Goal: Task Accomplishment & Management: Complete application form

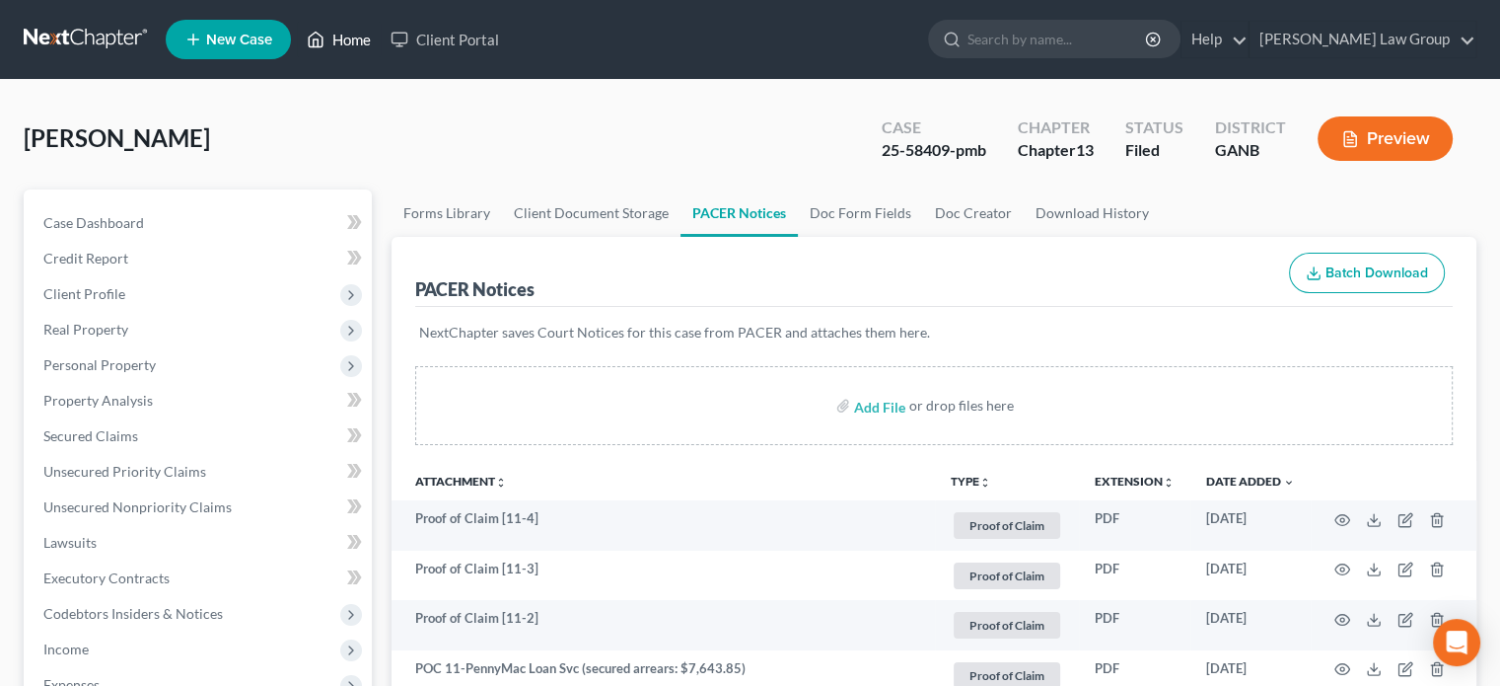
click at [356, 43] on link "Home" at bounding box center [339, 40] width 84 height 36
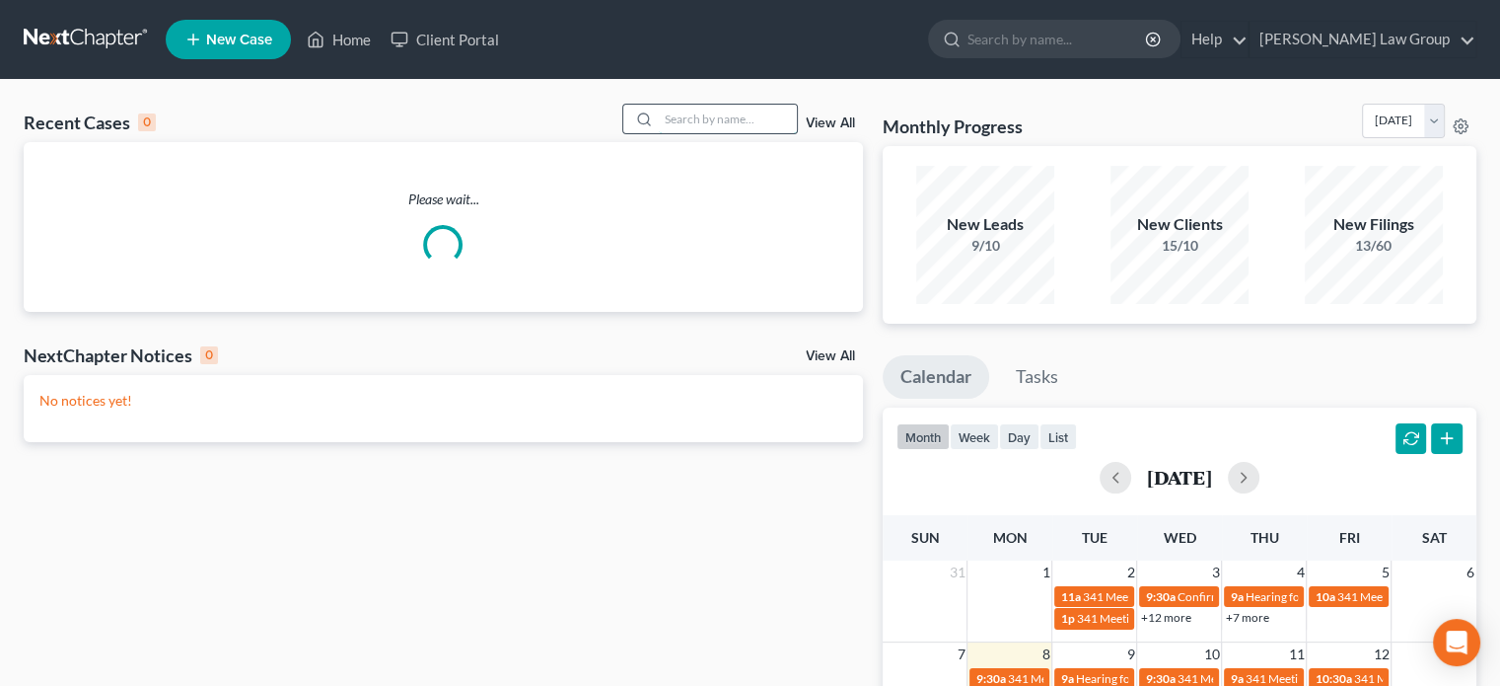
click at [694, 113] on input "search" at bounding box center [728, 119] width 138 height 29
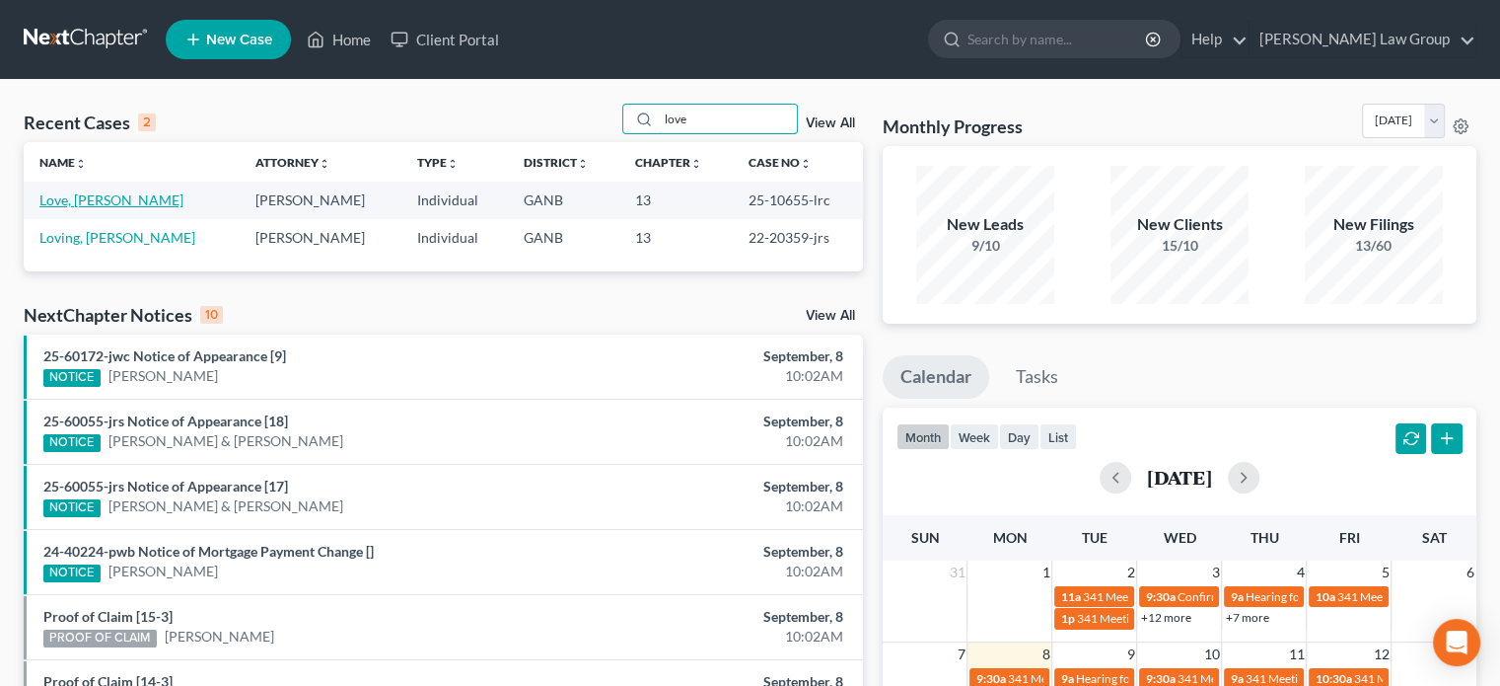
type input "love"
click at [90, 199] on link "Love, [PERSON_NAME]" at bounding box center [111, 199] width 144 height 17
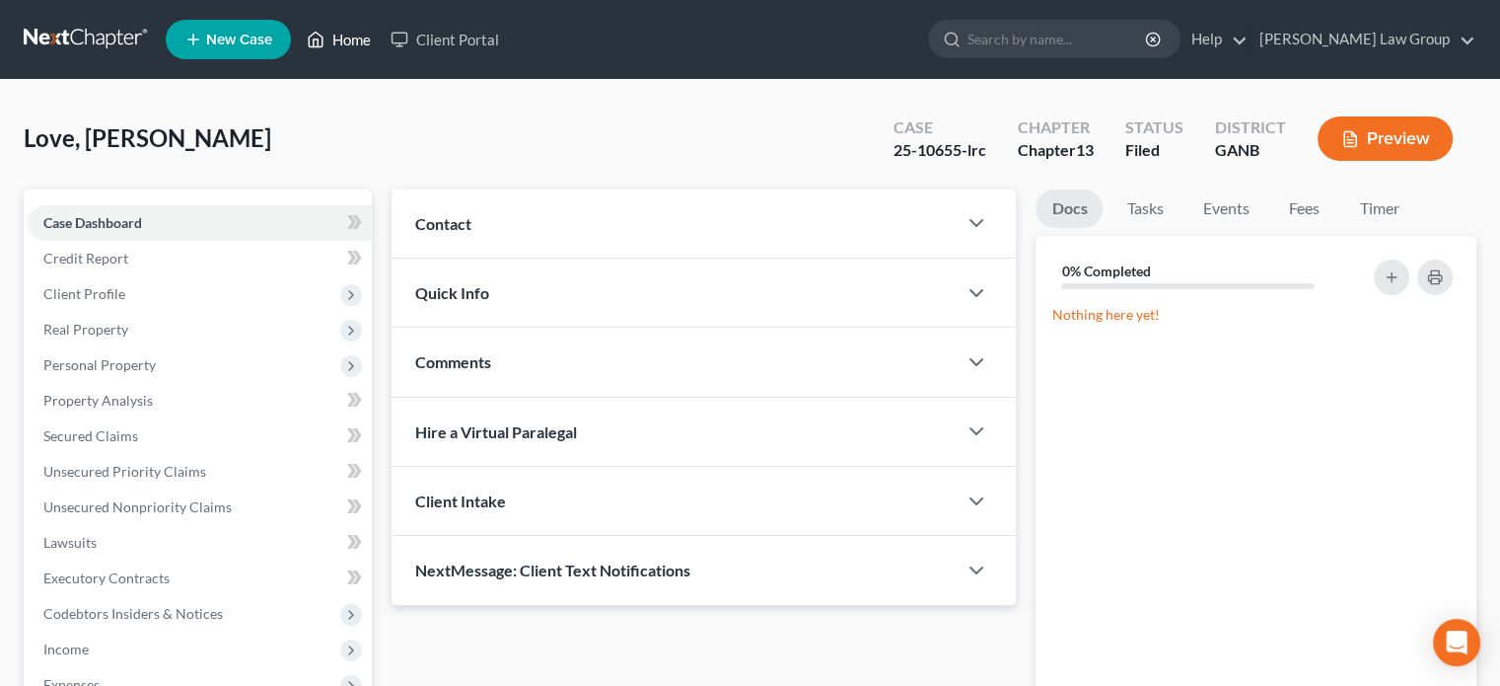
click at [346, 35] on link "Home" at bounding box center [339, 40] width 84 height 36
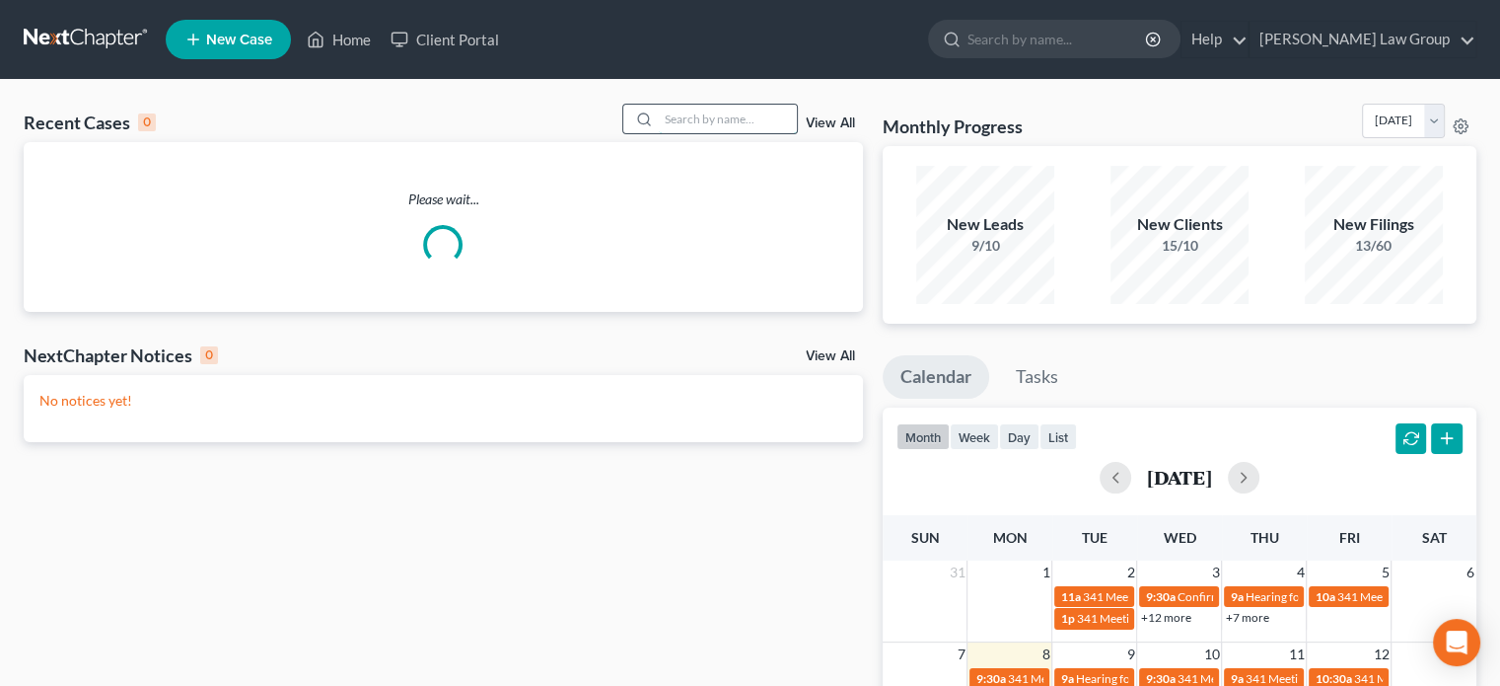
click at [664, 125] on input "search" at bounding box center [728, 119] width 138 height 29
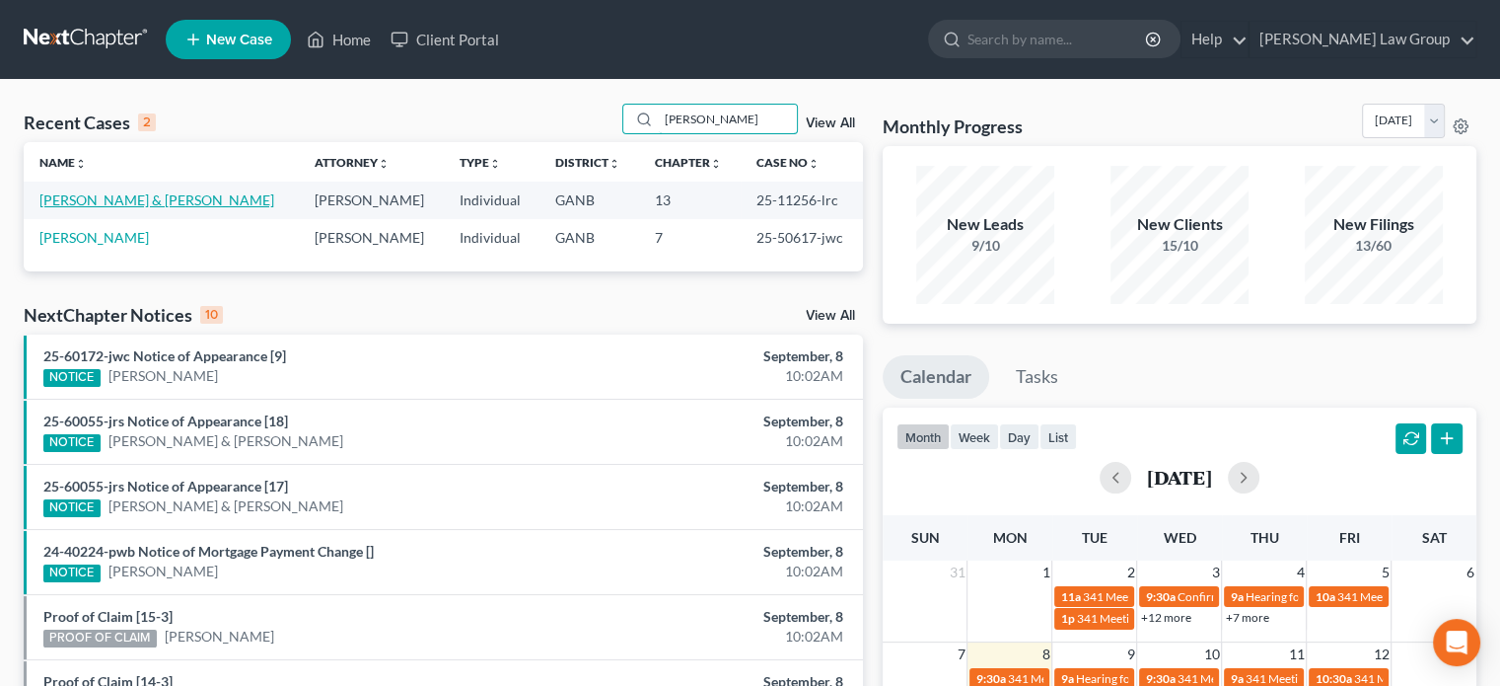
type input "[PERSON_NAME]"
click at [138, 197] on link "[PERSON_NAME] & [PERSON_NAME]" at bounding box center [156, 199] width 235 height 17
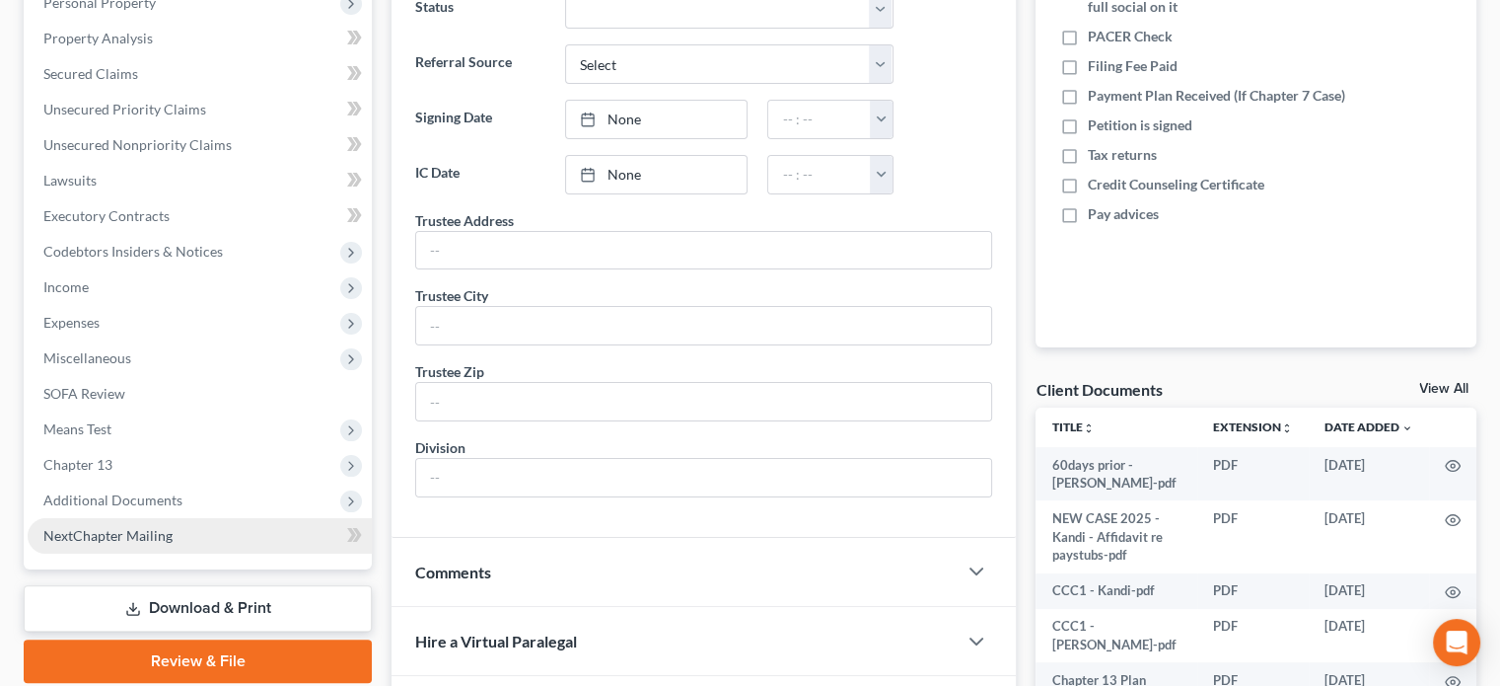
scroll to position [395, 0]
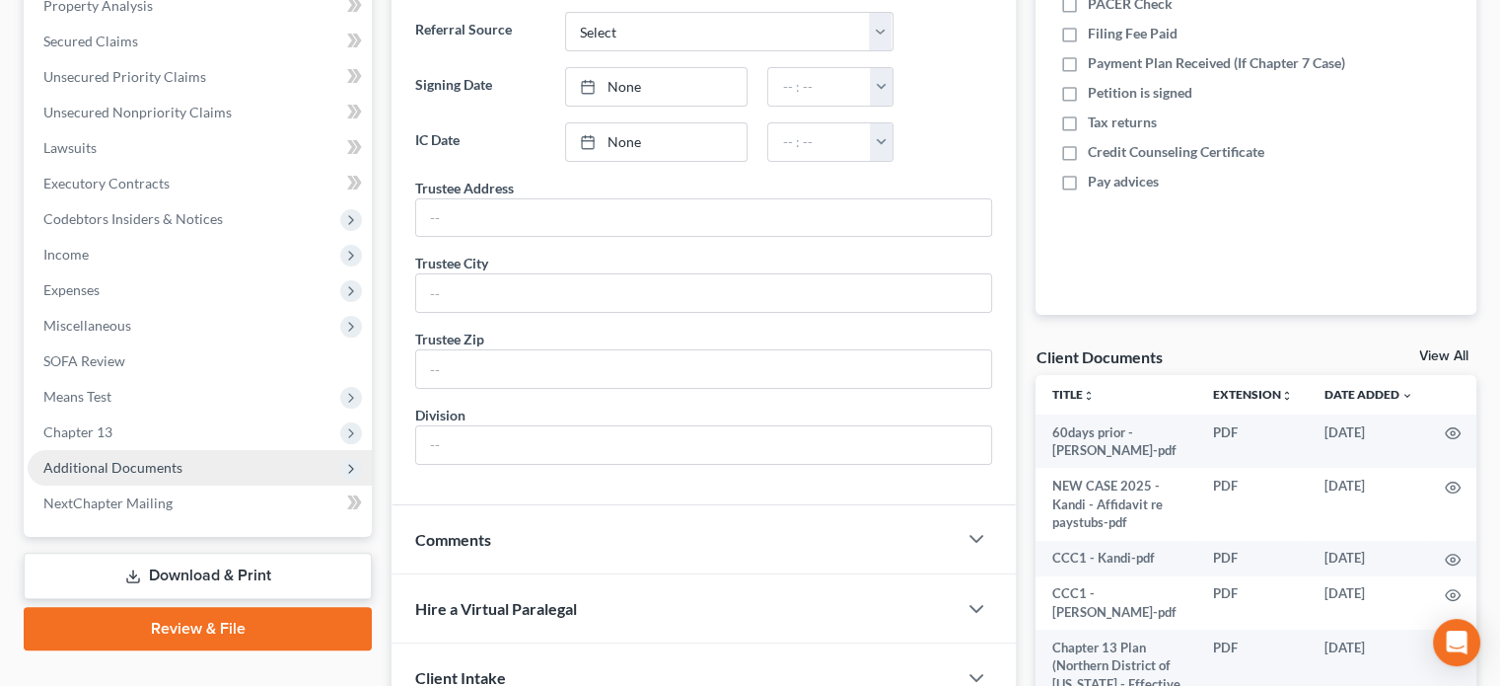
click at [154, 465] on span "Additional Documents" at bounding box center [112, 467] width 139 height 17
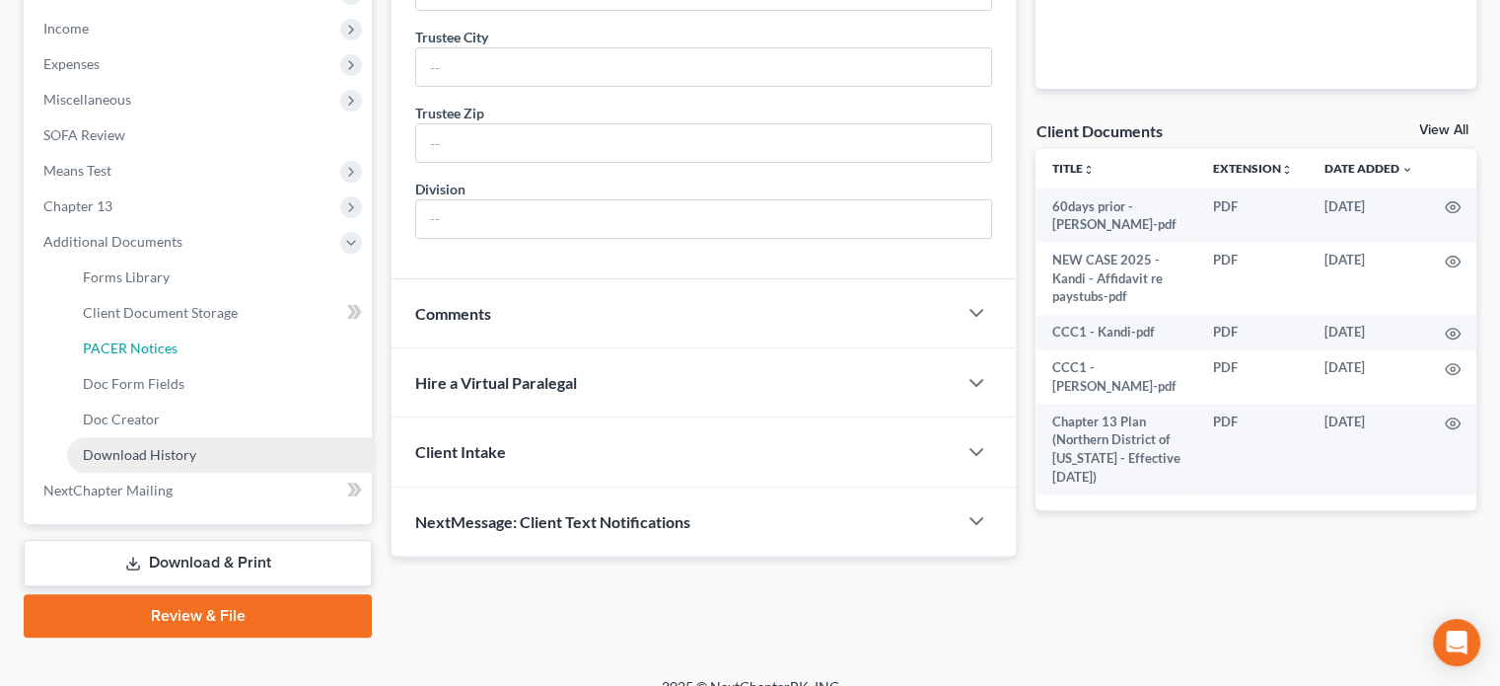
scroll to position [645, 0]
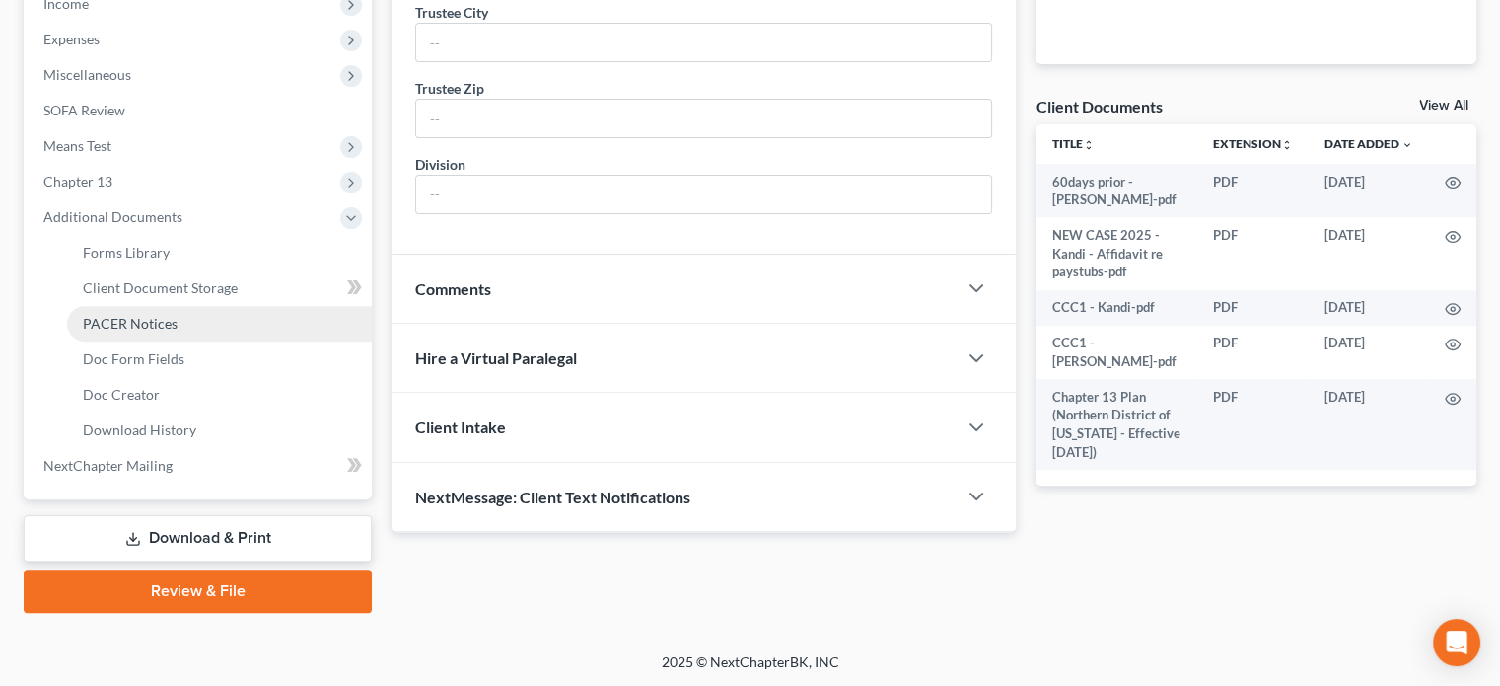
drag, startPoint x: 146, startPoint y: 321, endPoint x: 276, endPoint y: 343, distance: 132.2
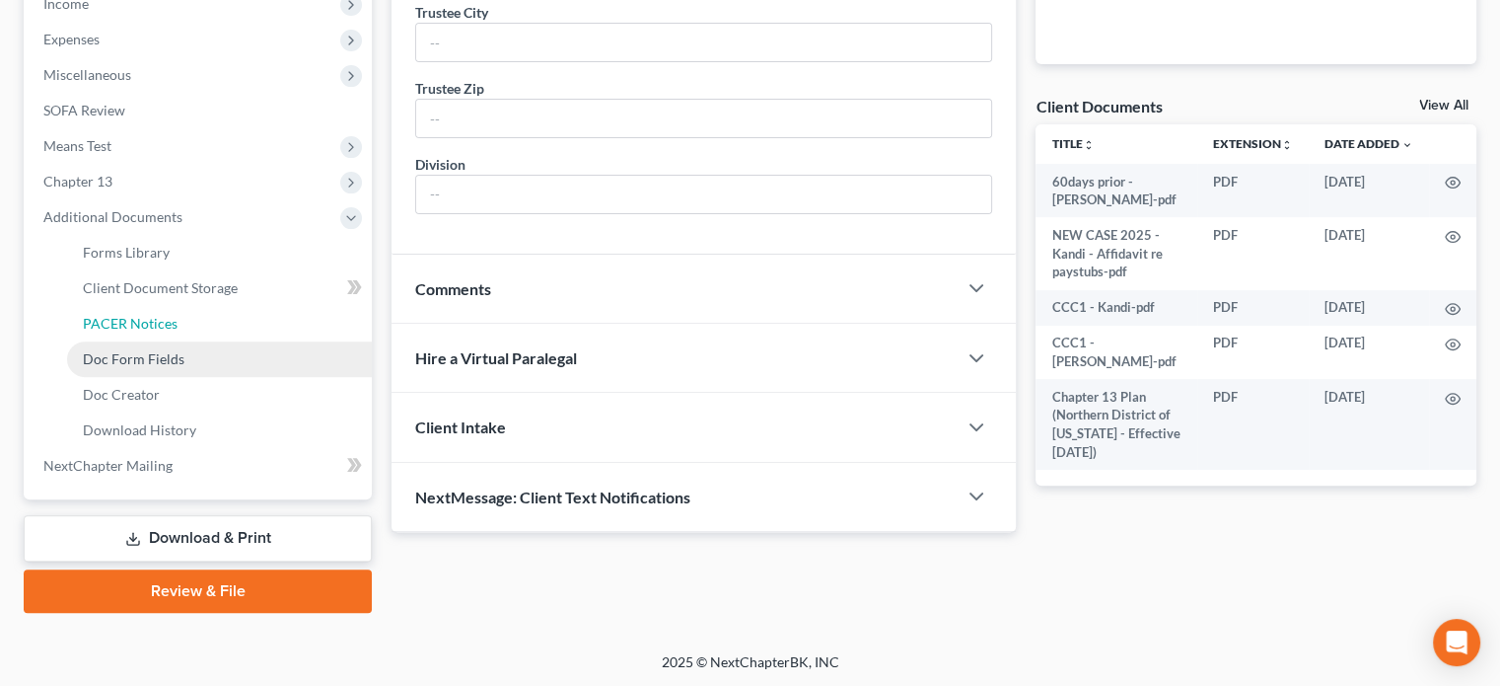
click at [146, 323] on span "PACER Notices" at bounding box center [130, 323] width 95 height 17
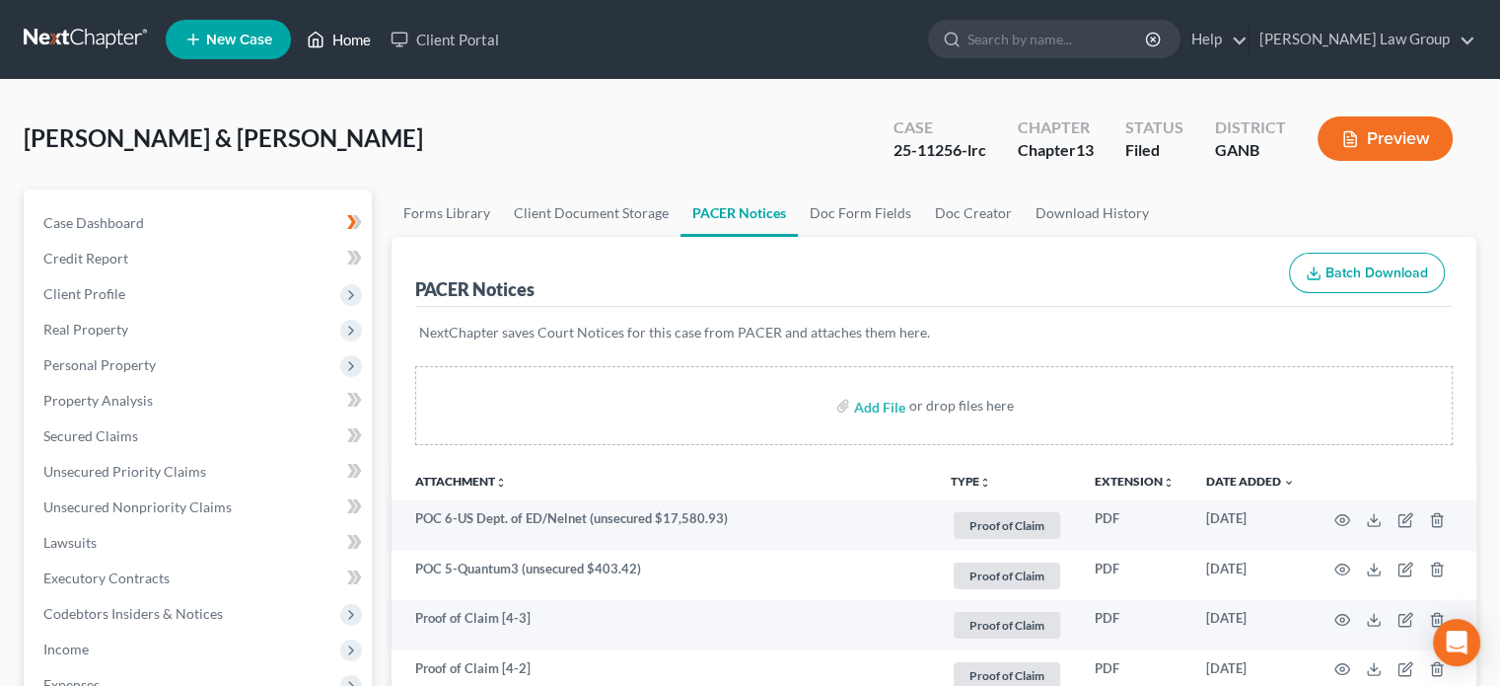
click at [355, 35] on link "Home" at bounding box center [339, 40] width 84 height 36
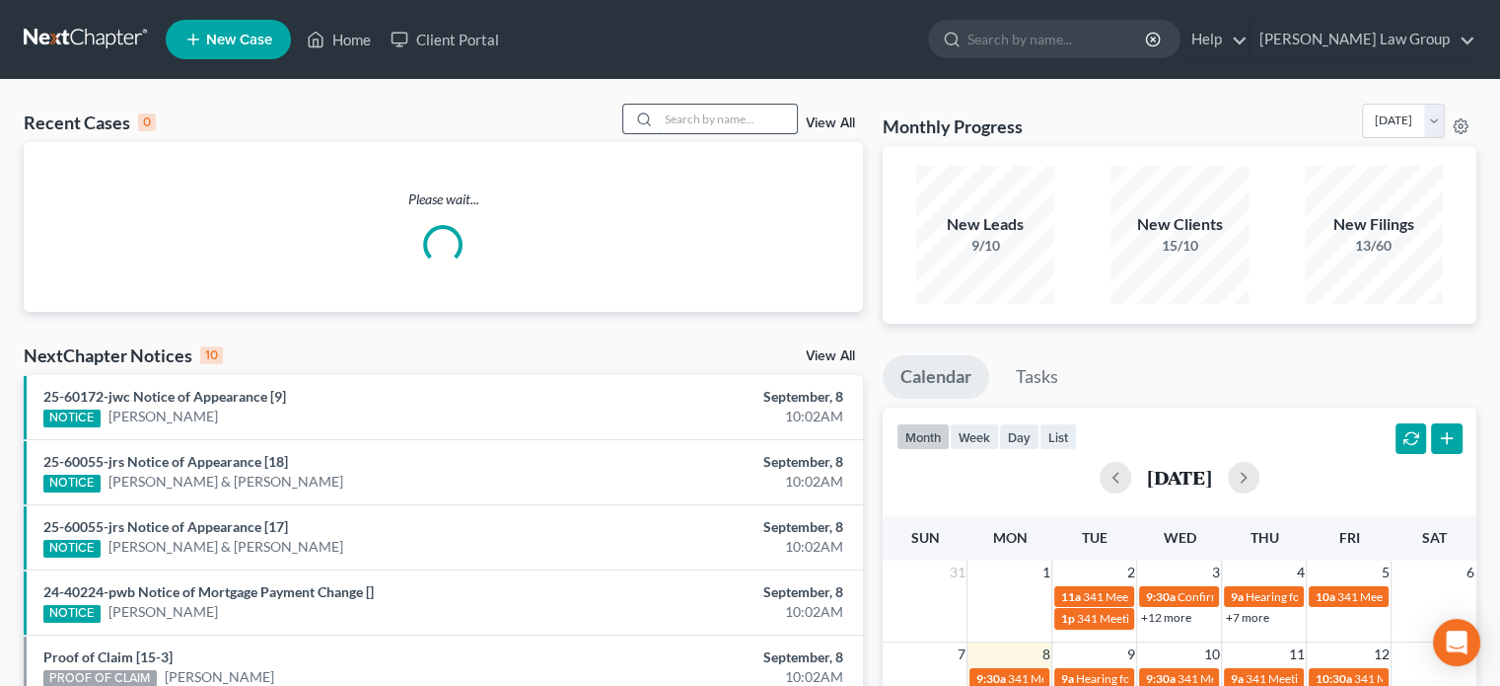
click at [681, 117] on input "search" at bounding box center [728, 119] width 138 height 29
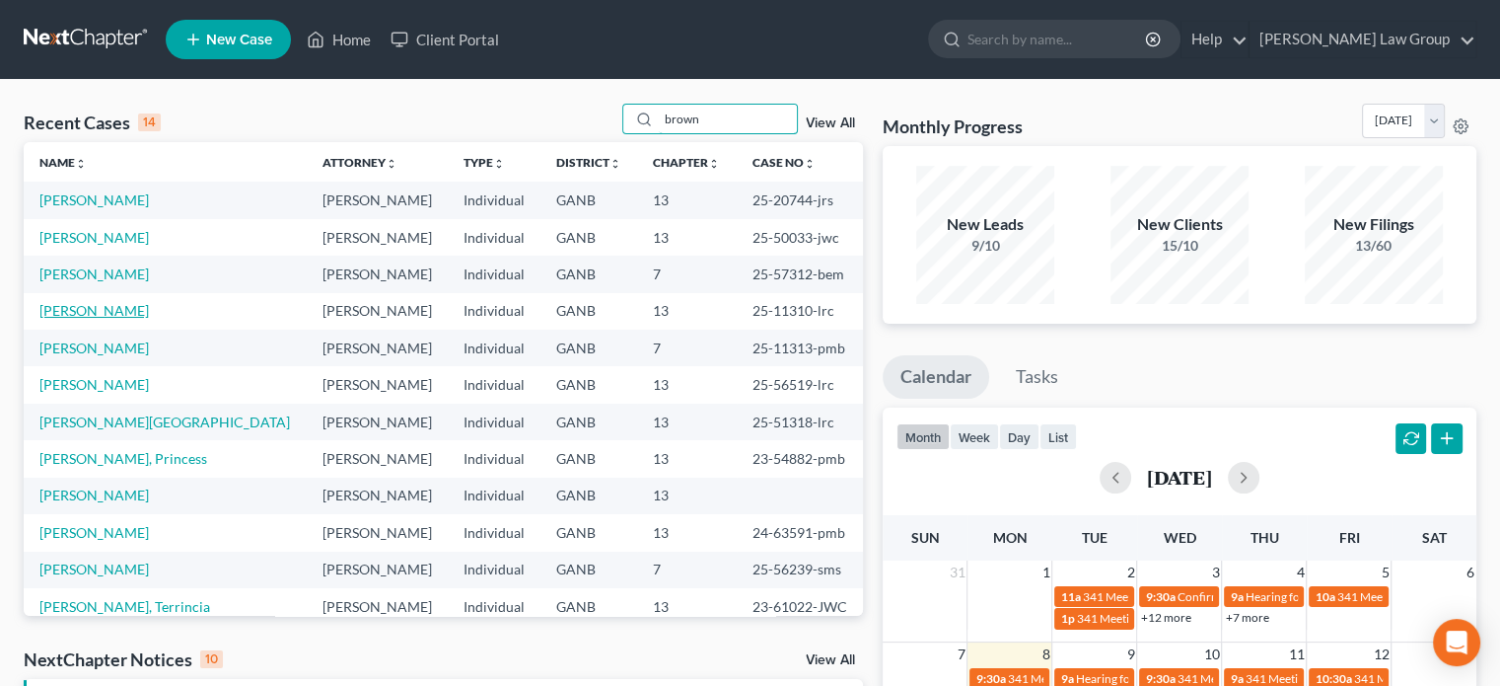
type input "brown"
click at [110, 309] on link "[PERSON_NAME]" at bounding box center [93, 310] width 109 height 17
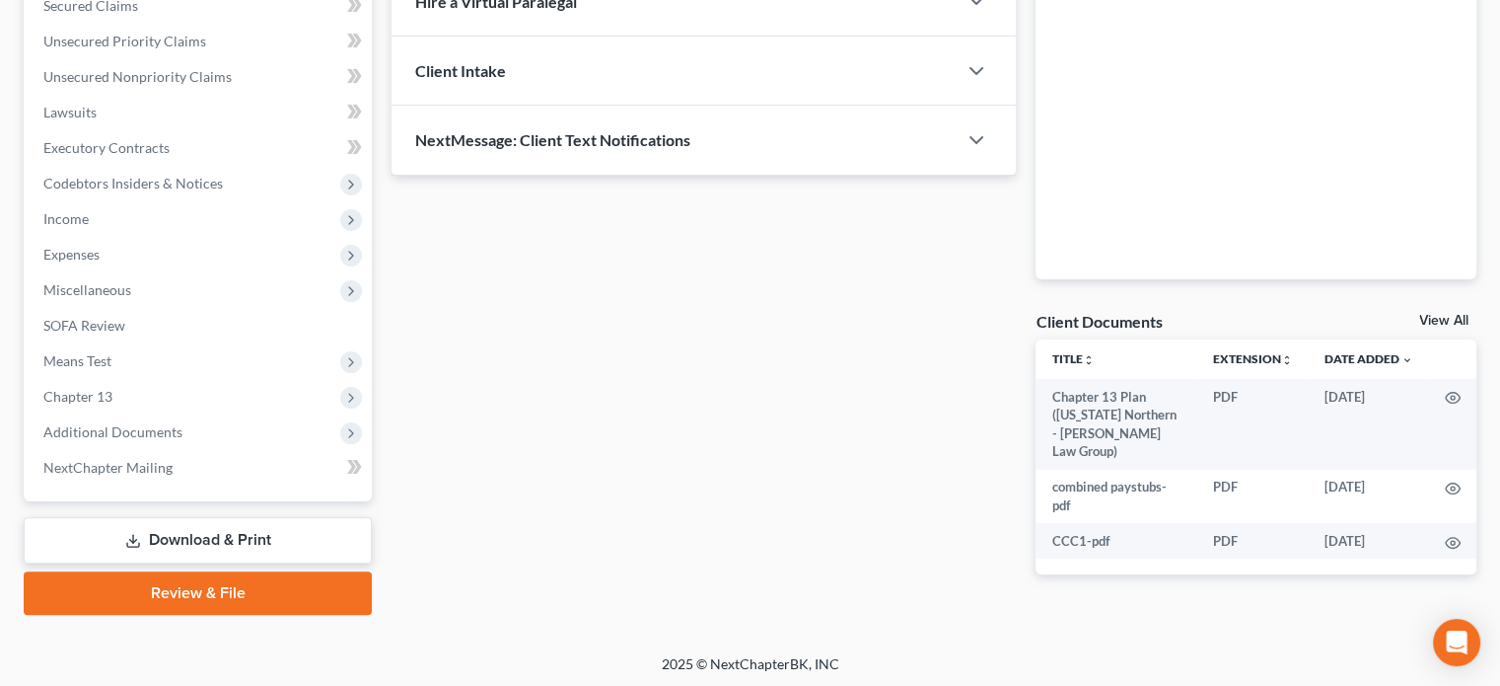
scroll to position [432, 0]
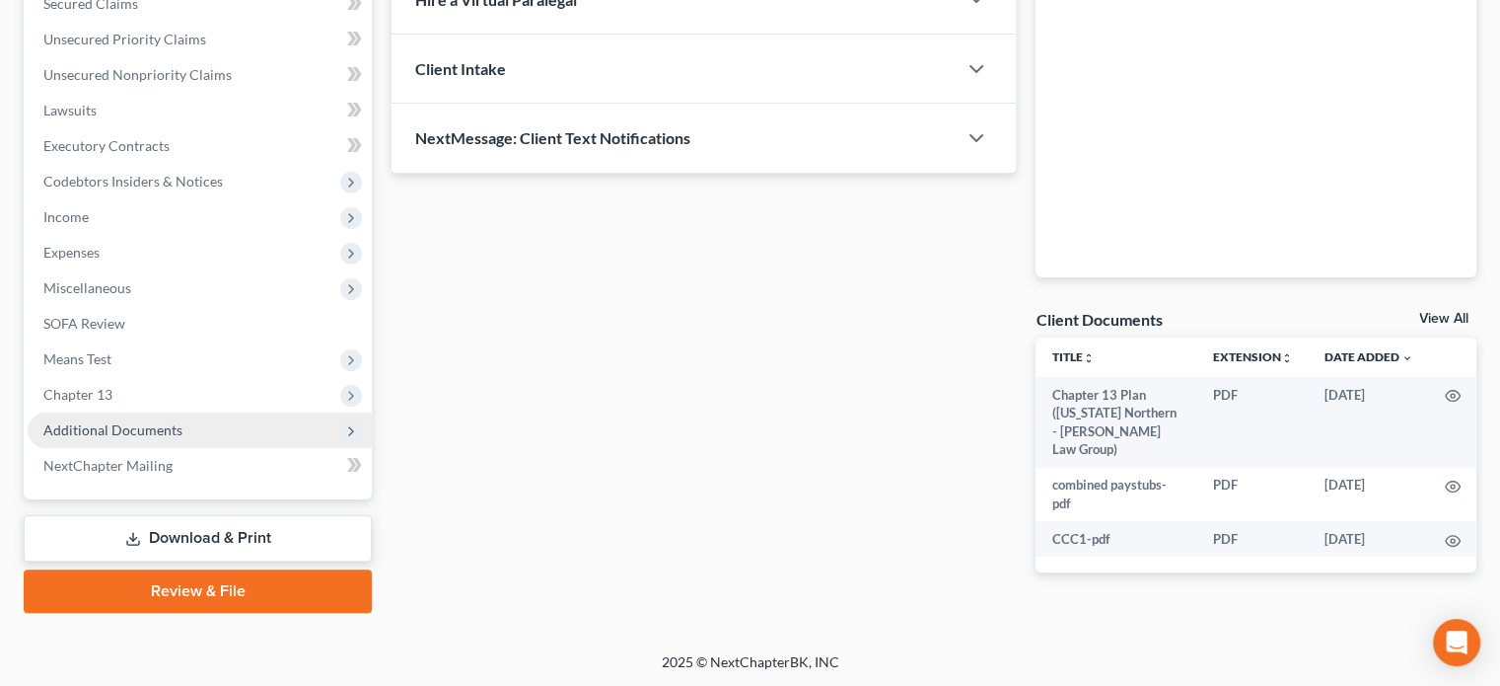
click at [136, 433] on span "Additional Documents" at bounding box center [112, 429] width 139 height 17
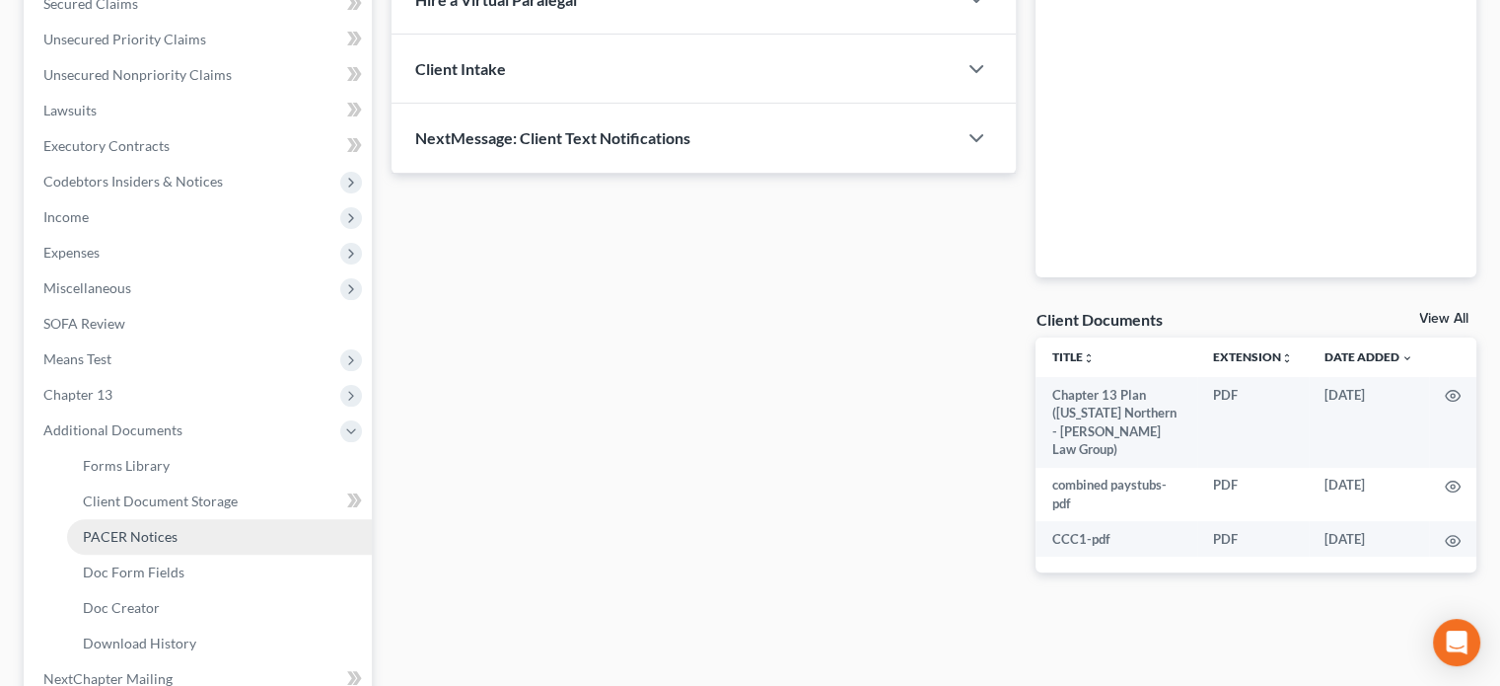
click at [156, 536] on span "PACER Notices" at bounding box center [130, 536] width 95 height 17
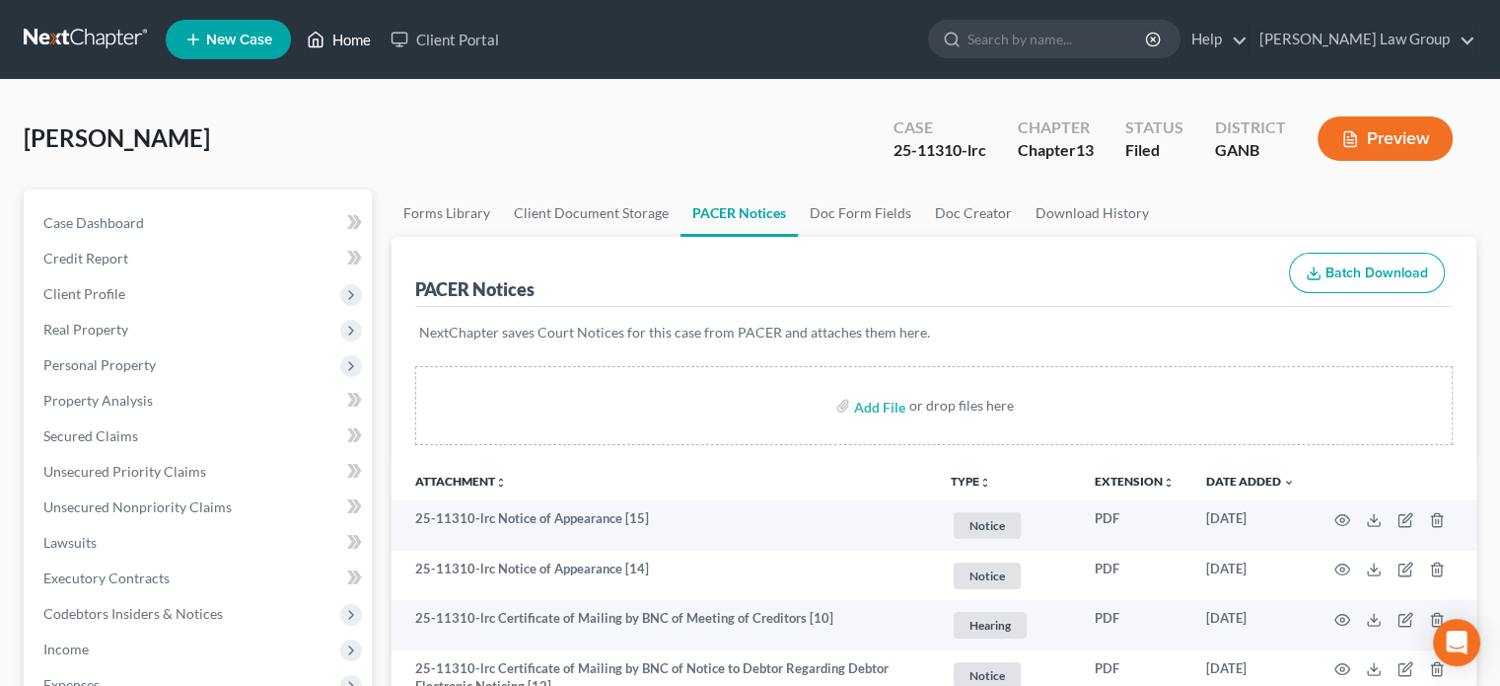
click at [363, 38] on link "Home" at bounding box center [339, 40] width 84 height 36
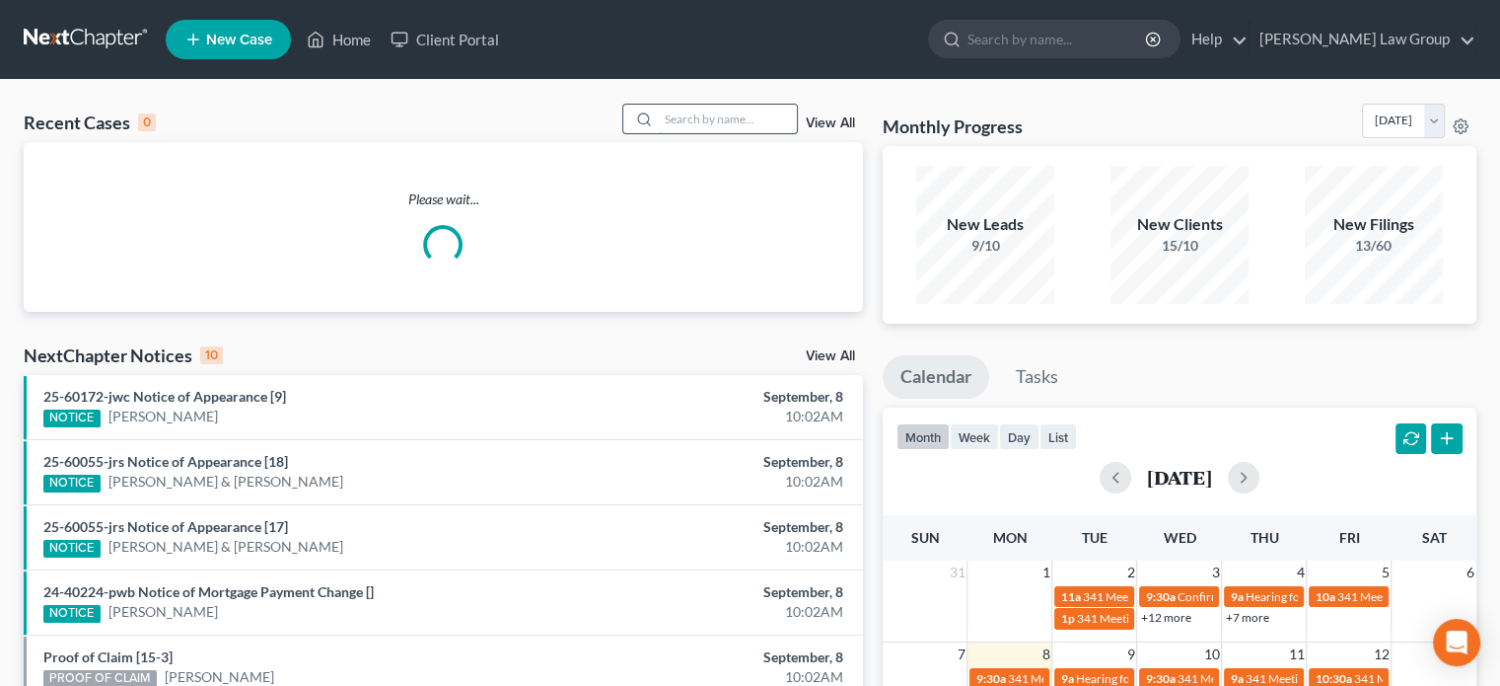
drag, startPoint x: 713, startPoint y: 124, endPoint x: 703, endPoint y: 123, distance: 9.9
click at [703, 123] on input "search" at bounding box center [728, 119] width 138 height 29
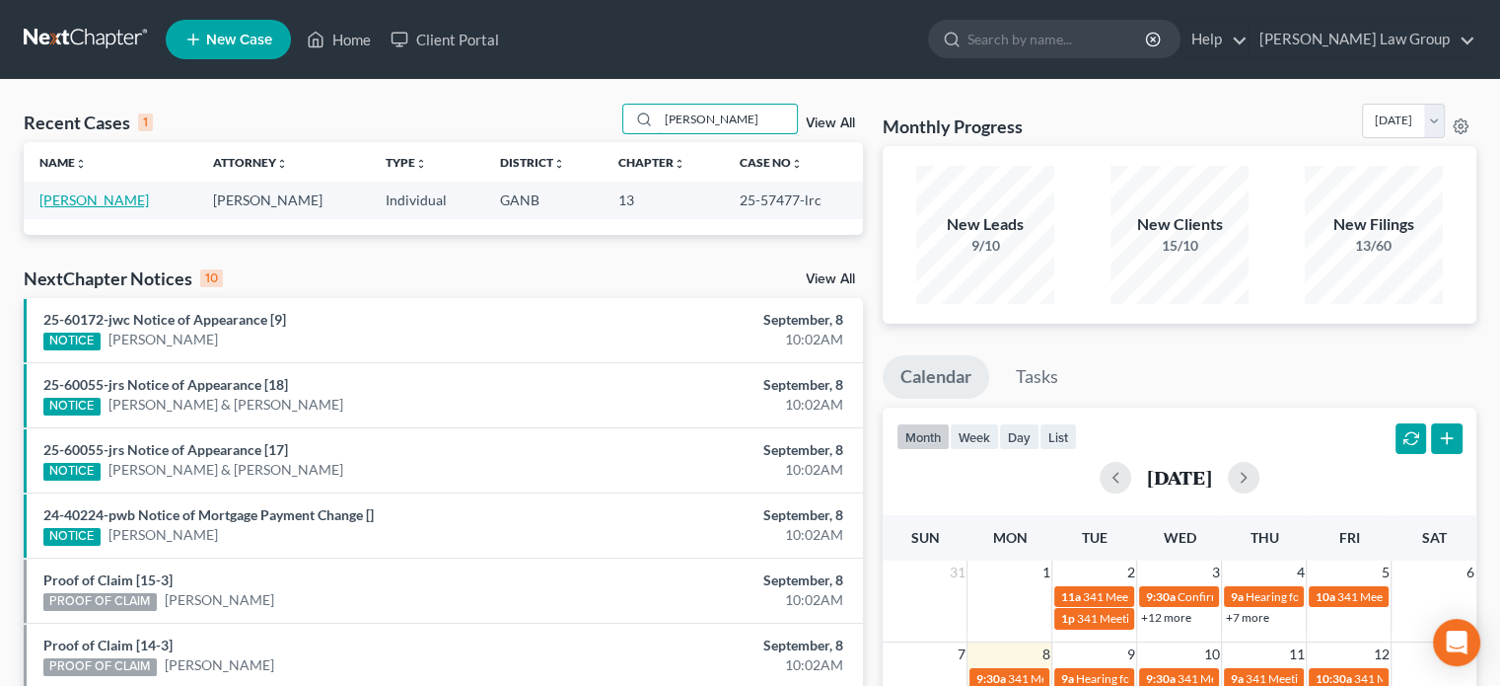
type input "[PERSON_NAME]"
click at [110, 194] on link "[PERSON_NAME]" at bounding box center [93, 199] width 109 height 17
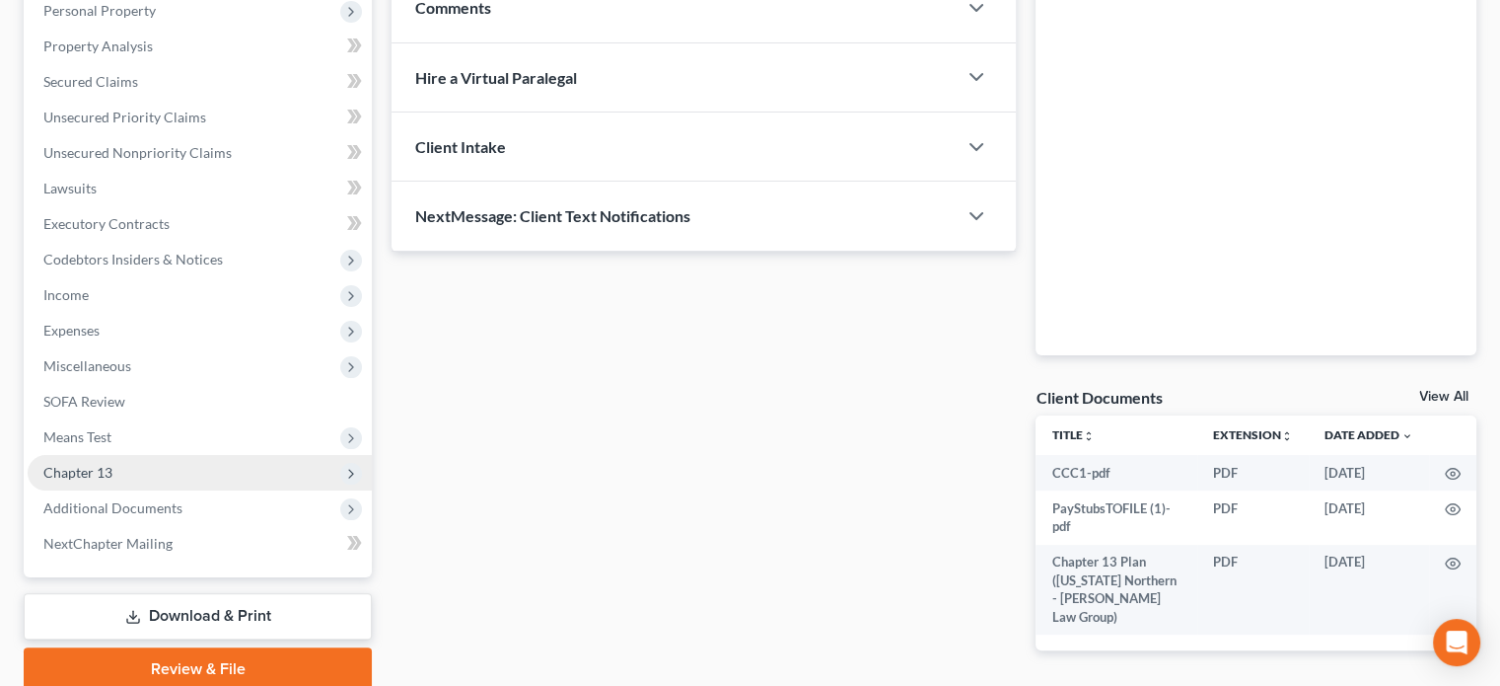
scroll to position [395, 0]
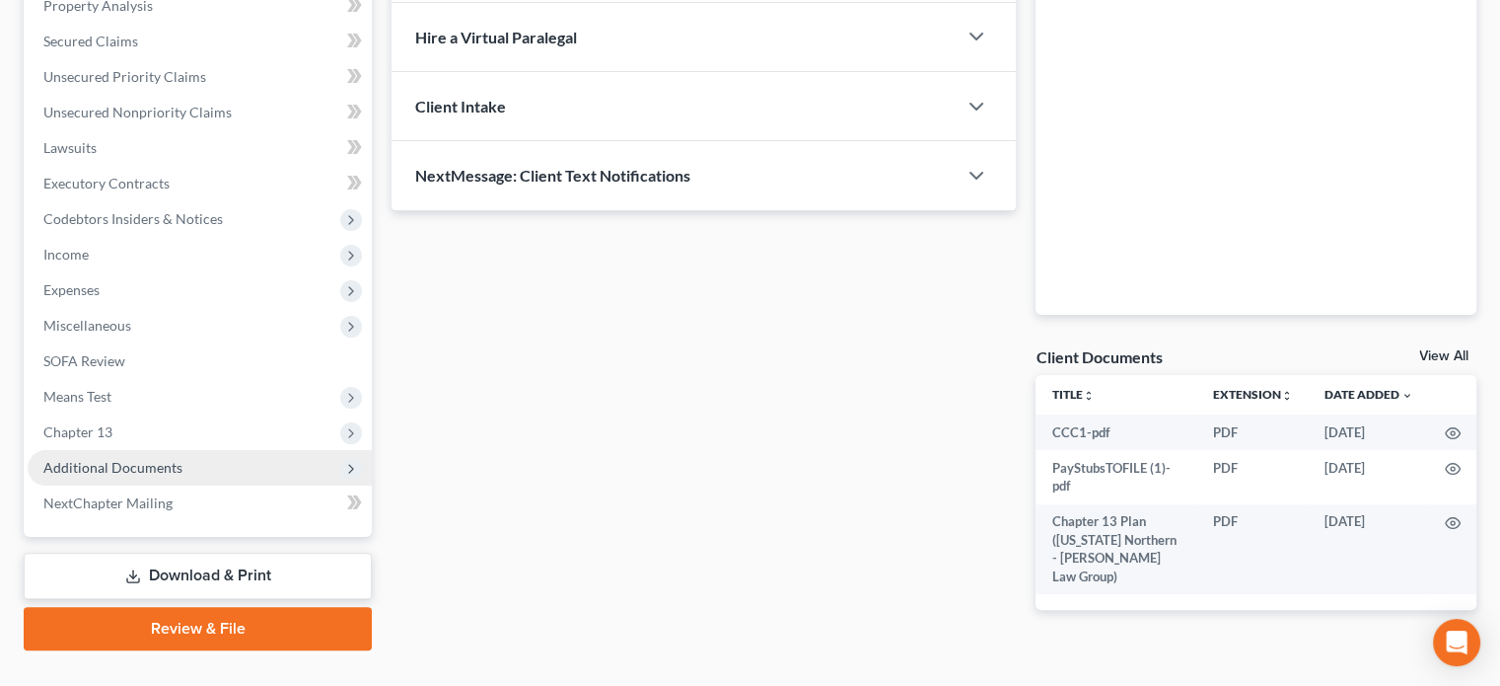
click at [95, 468] on span "Additional Documents" at bounding box center [112, 467] width 139 height 17
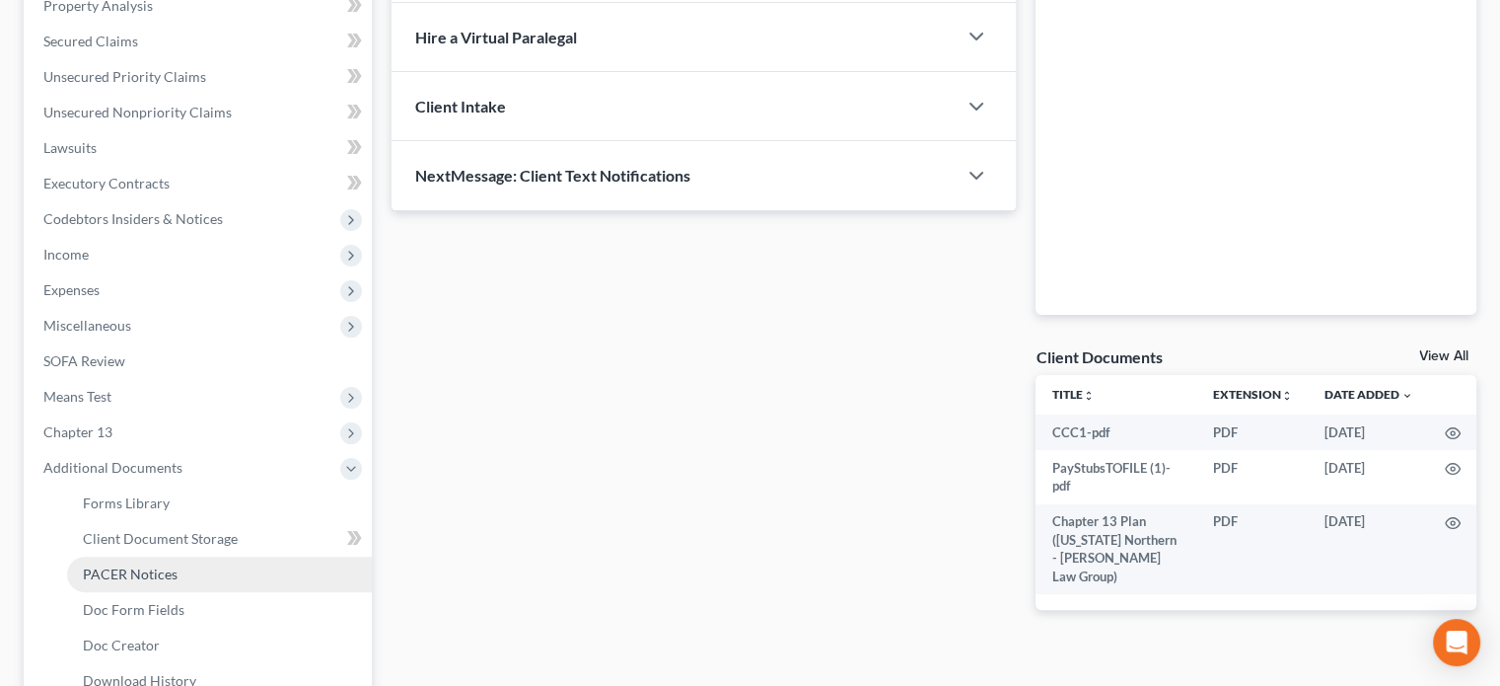
drag, startPoint x: 109, startPoint y: 564, endPoint x: 174, endPoint y: 564, distance: 65.1
click at [109, 565] on span "PACER Notices" at bounding box center [130, 573] width 95 height 17
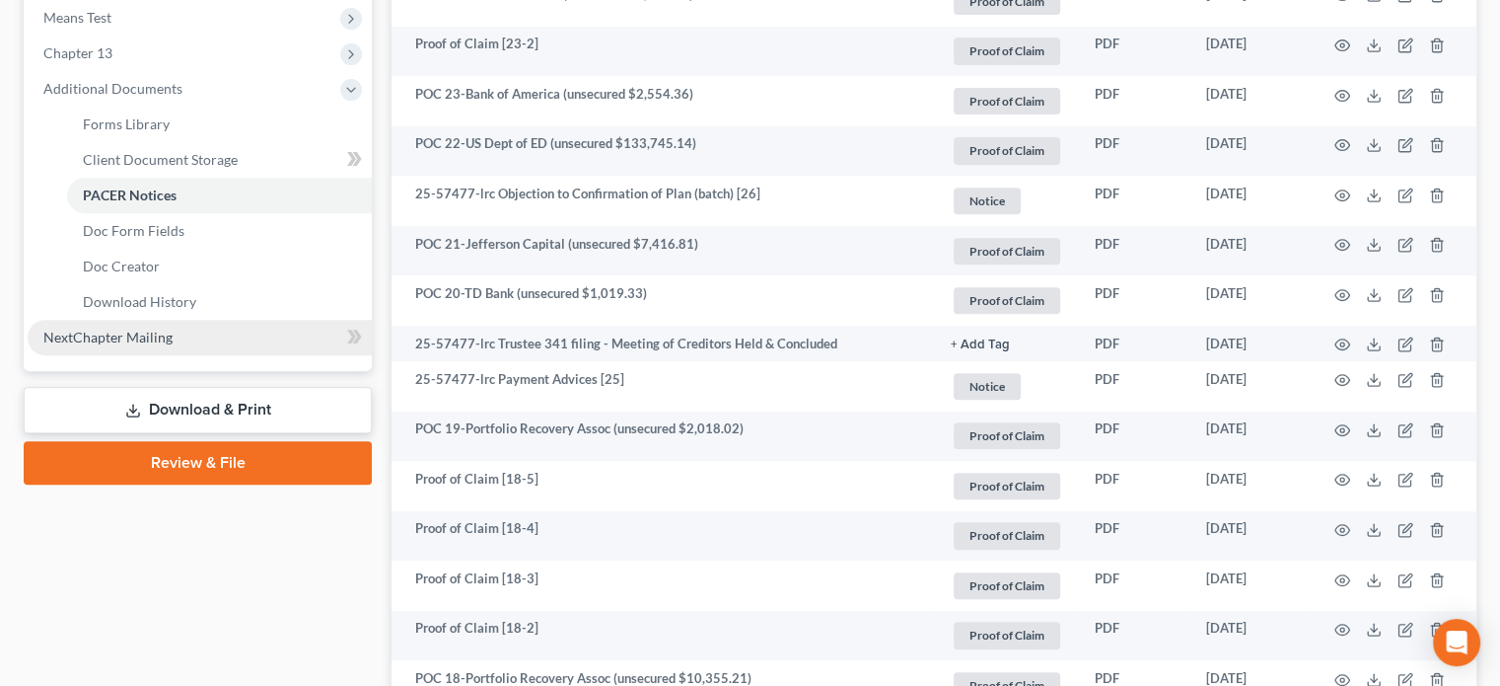
scroll to position [789, 0]
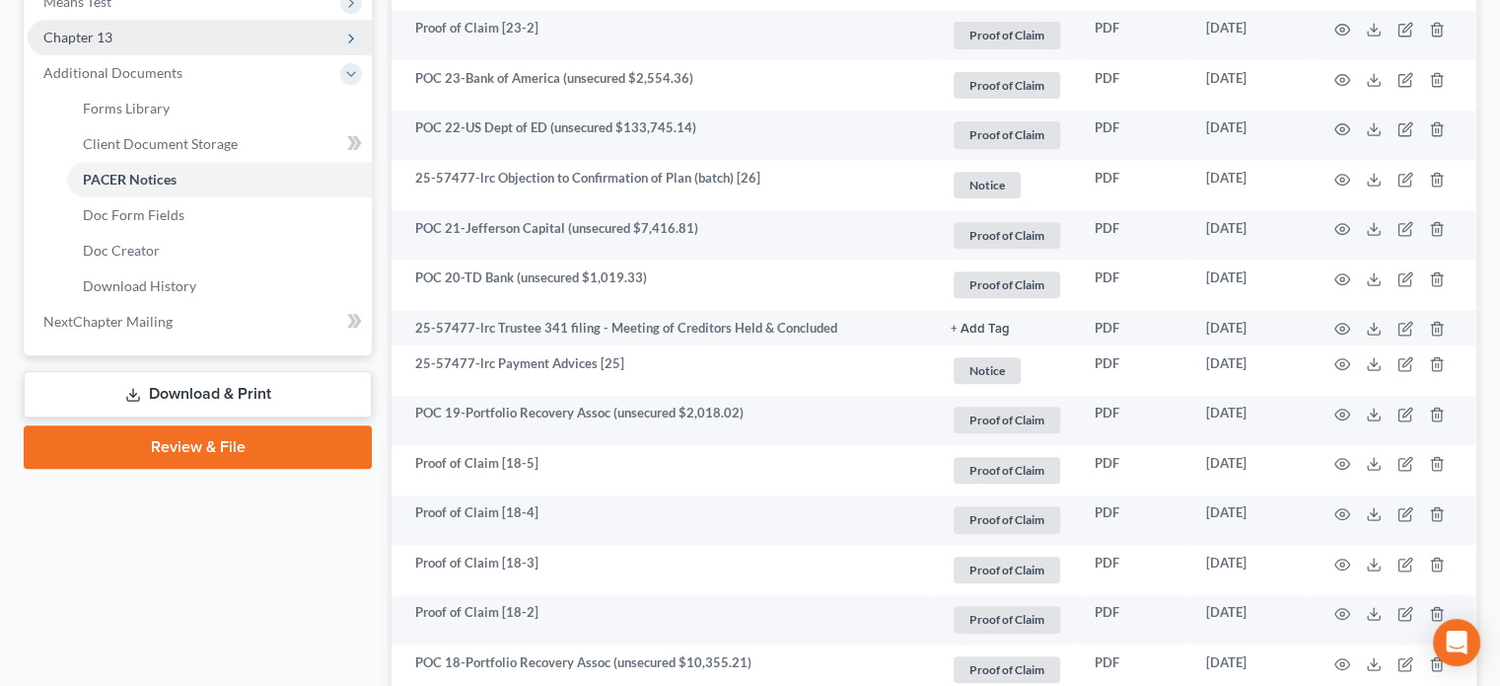
click at [97, 39] on span "Chapter 13" at bounding box center [77, 37] width 69 height 17
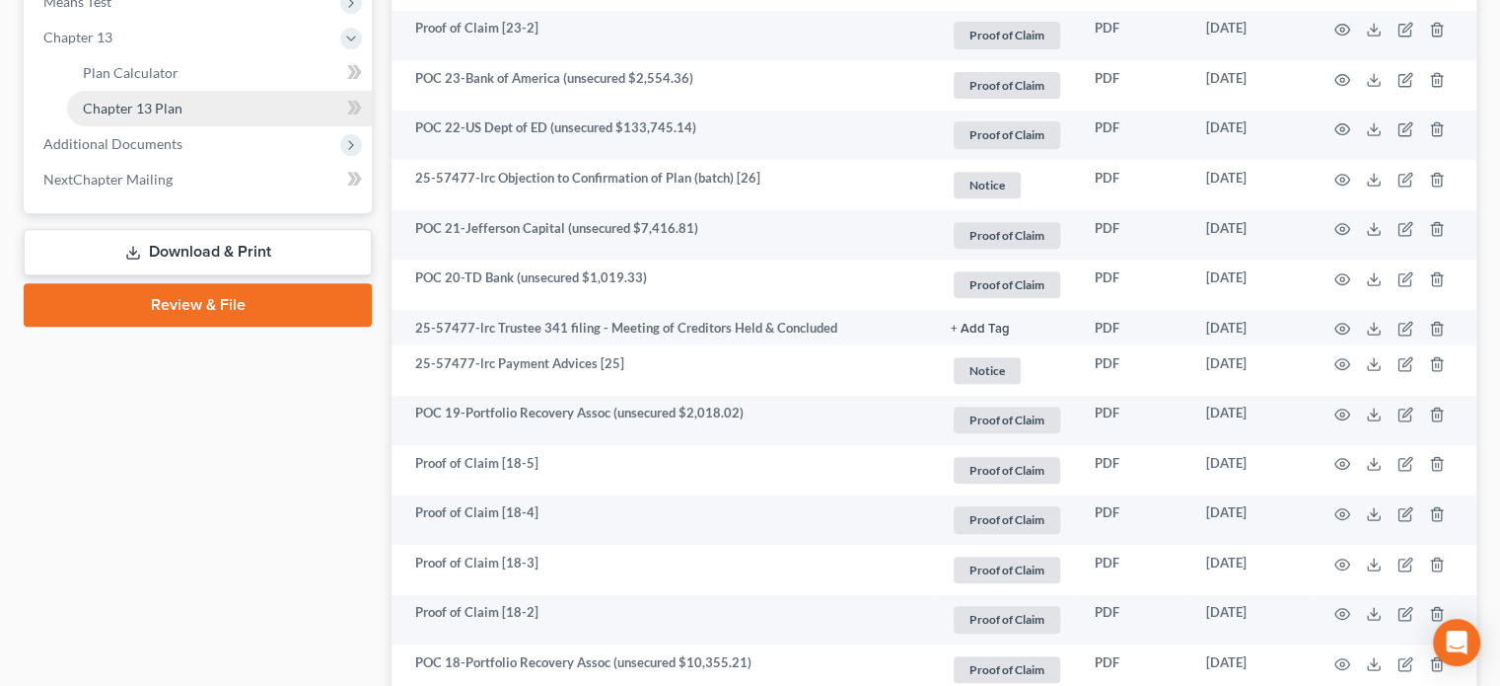
click at [125, 101] on span "Chapter 13 Plan" at bounding box center [133, 108] width 100 height 17
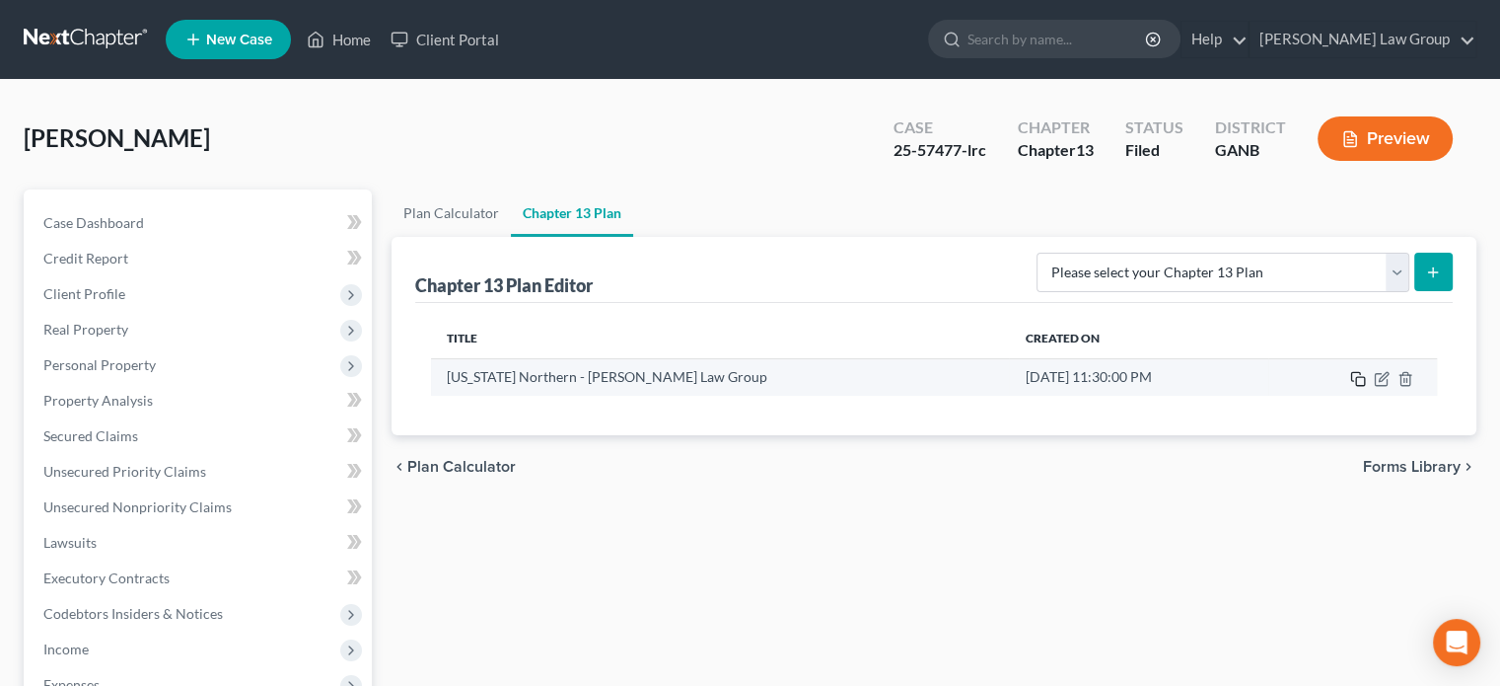
click at [1357, 376] on icon "button" at bounding box center [1358, 379] width 16 height 16
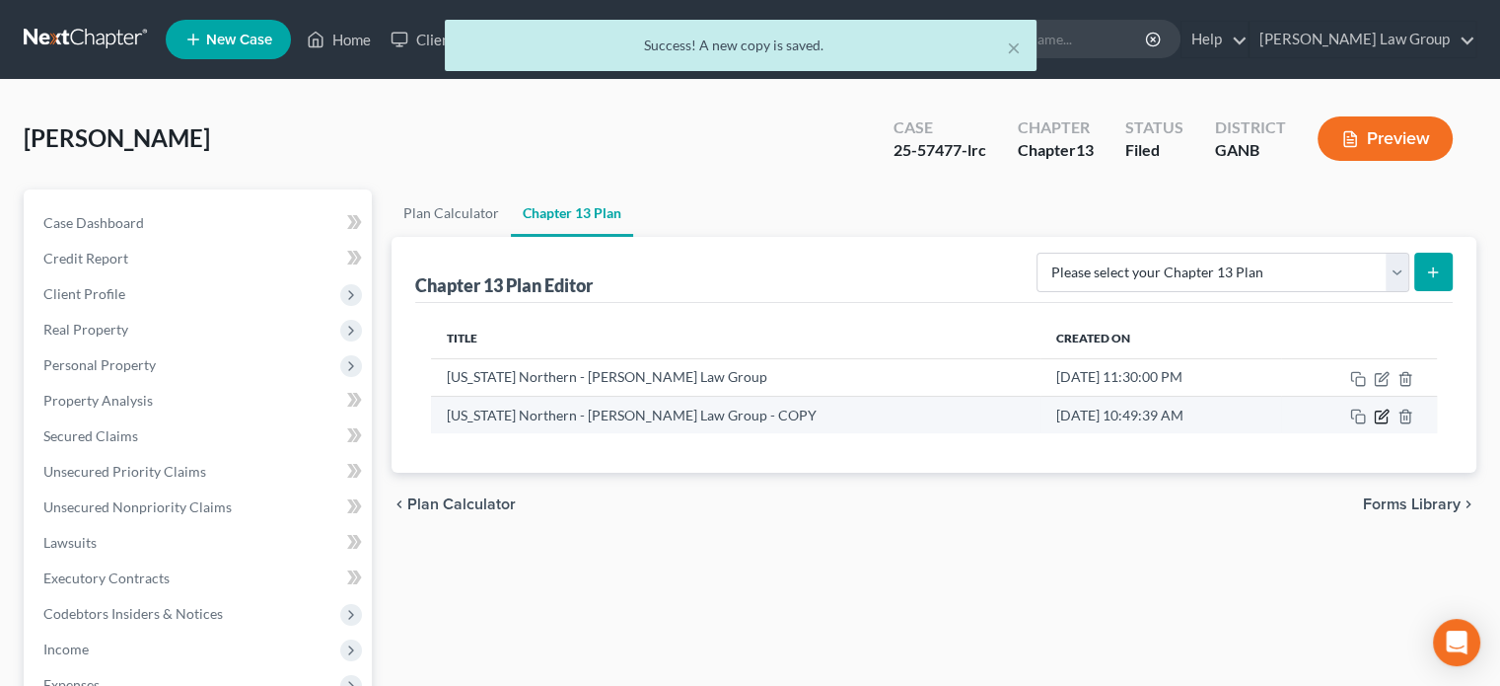
click at [1382, 413] on icon "button" at bounding box center [1382, 416] width 16 height 16
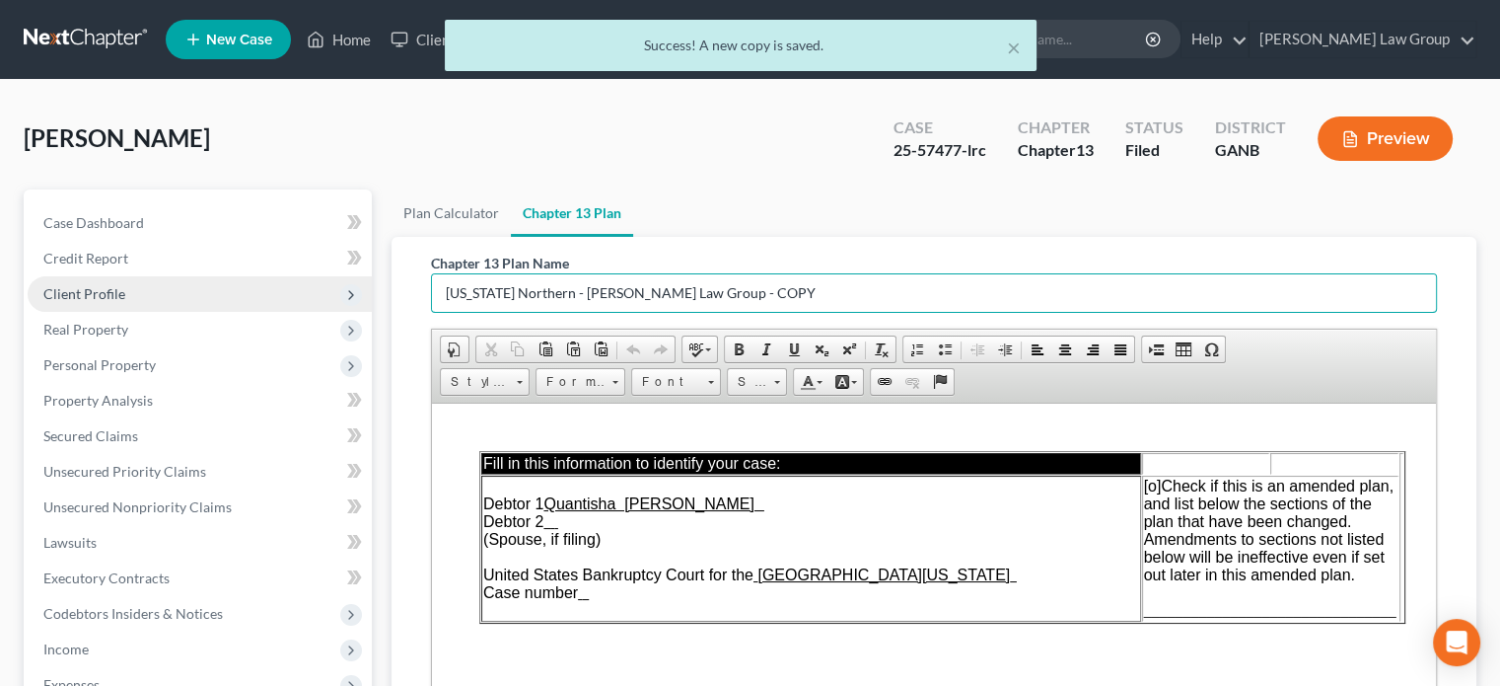
drag, startPoint x: 773, startPoint y: 289, endPoint x: 296, endPoint y: 282, distance: 477.5
click at [296, 282] on div "Petition Navigation Case Dashboard Payments Invoices Payments Payments Credit R…" at bounding box center [750, 652] width 1473 height 926
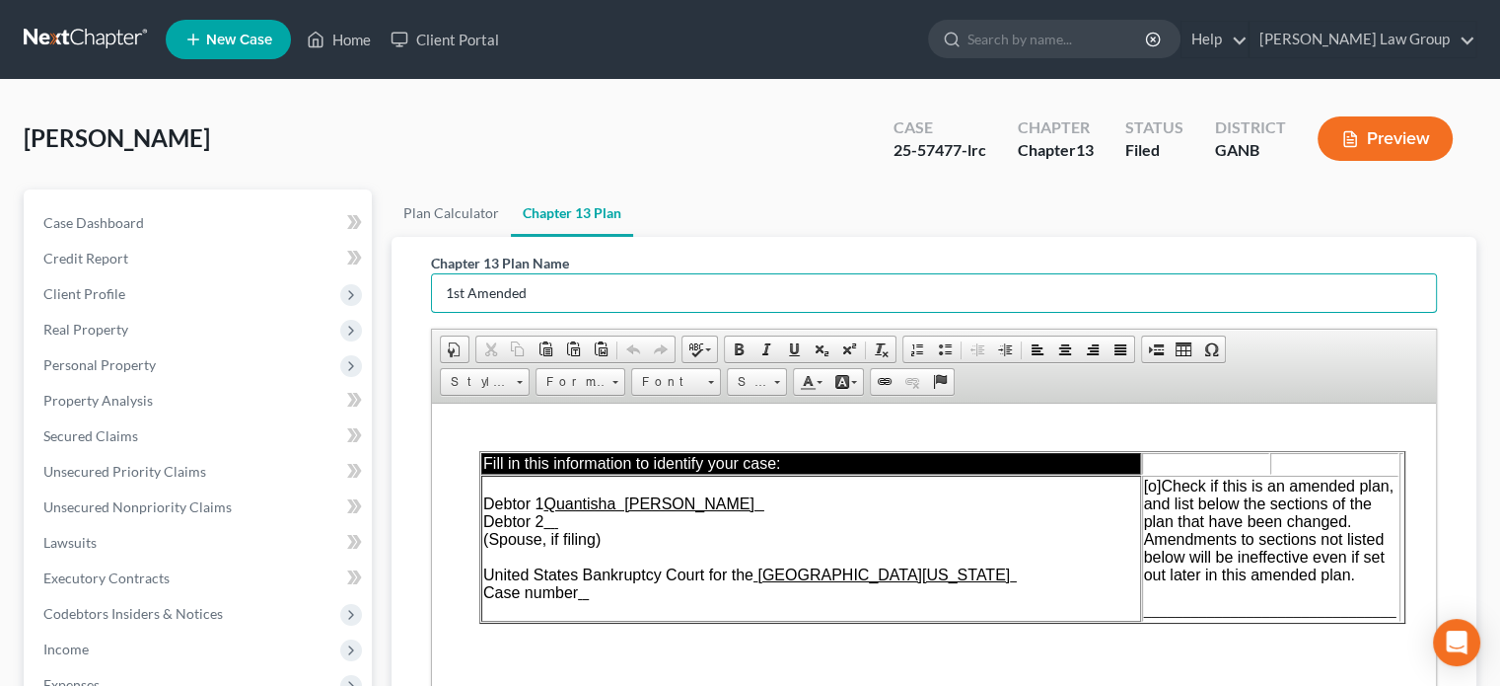
type input "1st Amended"
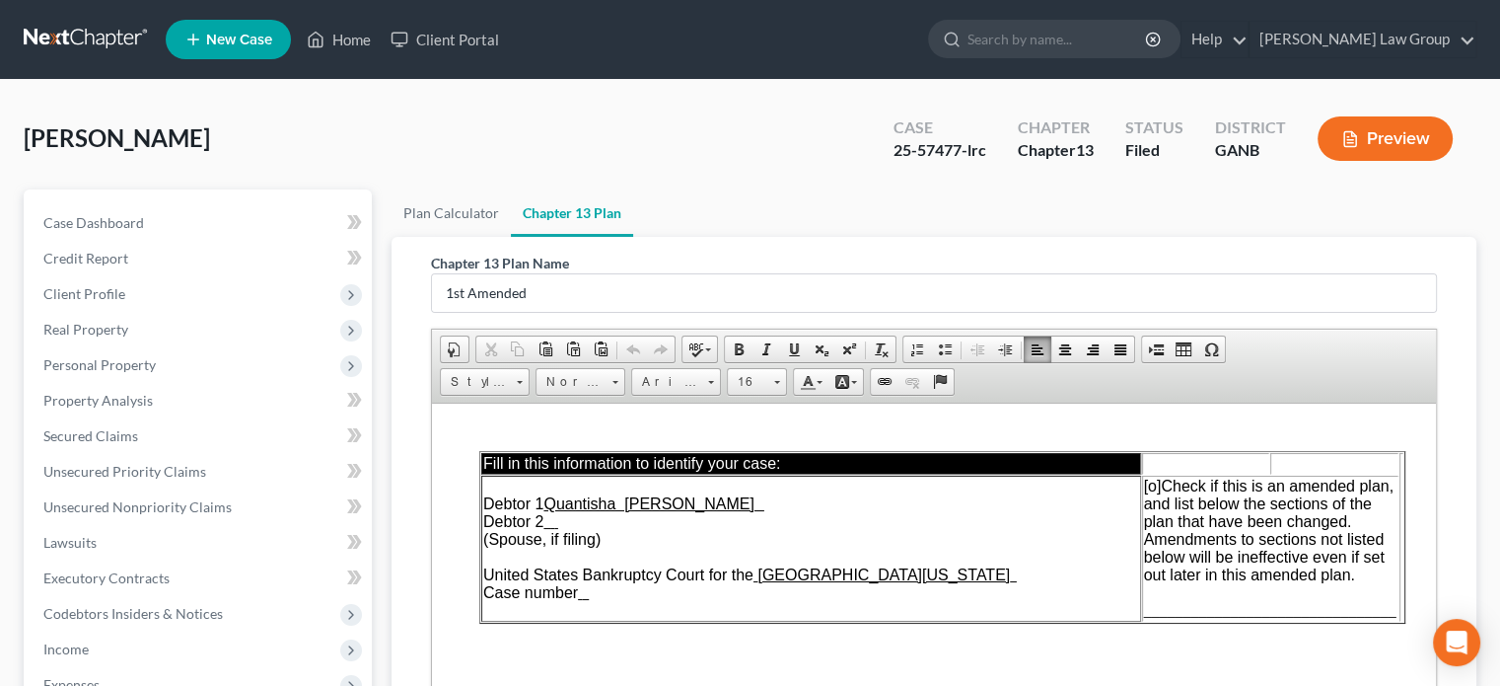
click at [601, 600] on td "Debtor 1 Quantisha [PERSON_NAME] Debtor 2 (Spouse, if filing) United States Ban…" at bounding box center [811, 547] width 660 height 146
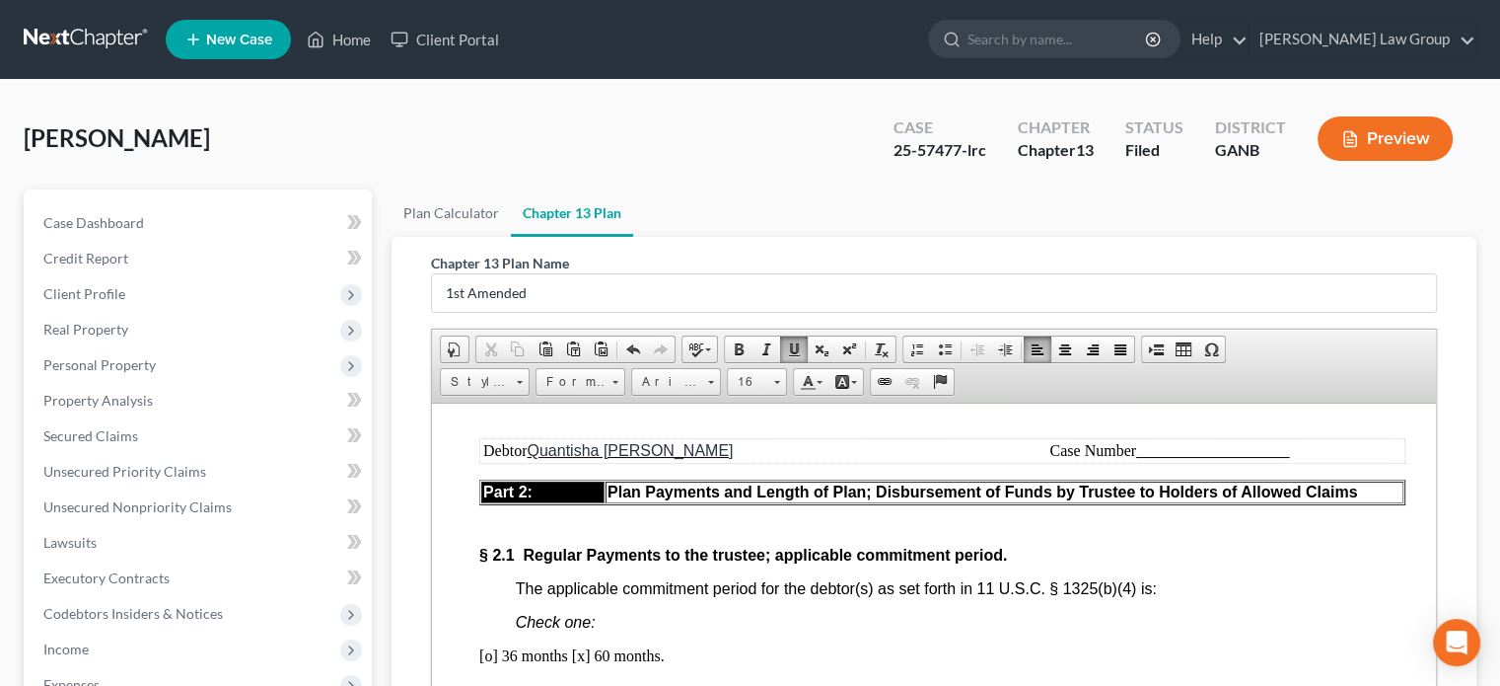
scroll to position [1677, 0]
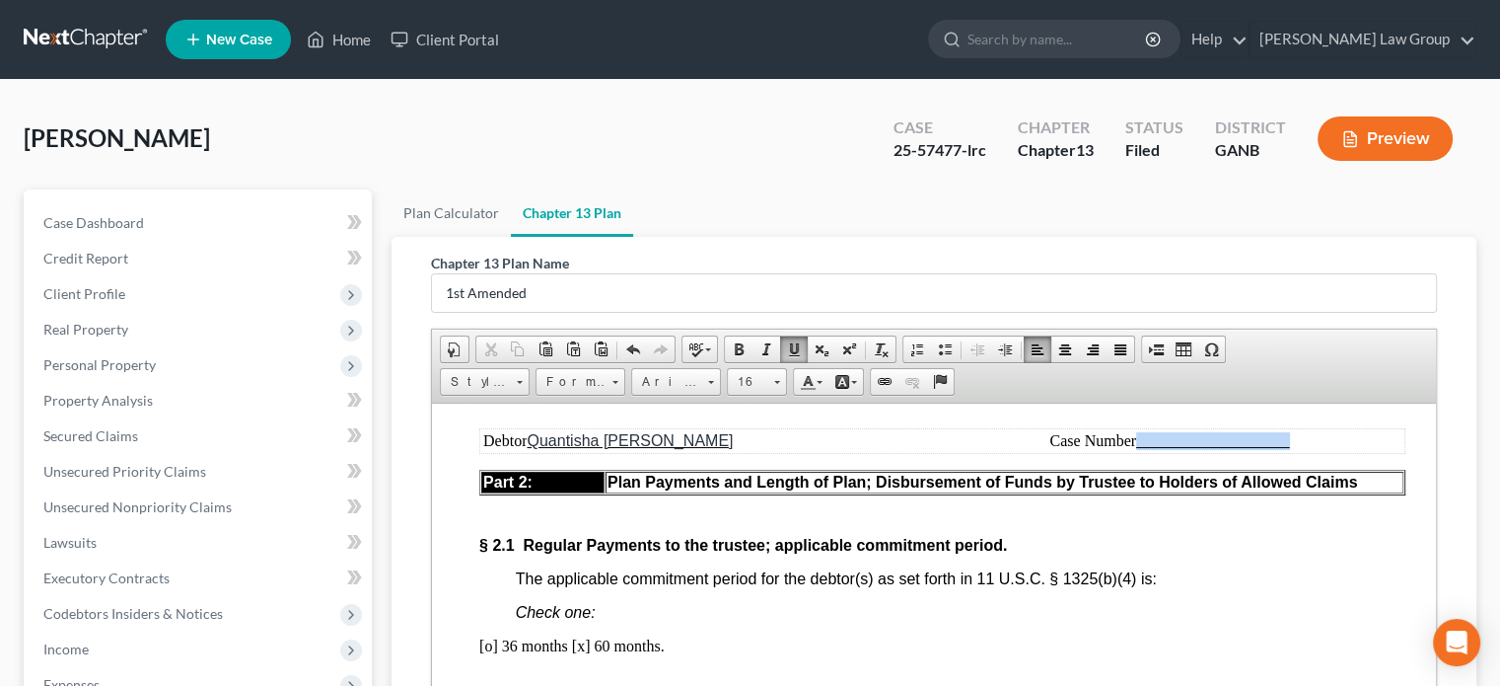
drag, startPoint x: 1286, startPoint y: 439, endPoint x: 1140, endPoint y: 433, distance: 146.1
click at [1140, 433] on td "Case Number" at bounding box center [1170, 440] width 467 height 22
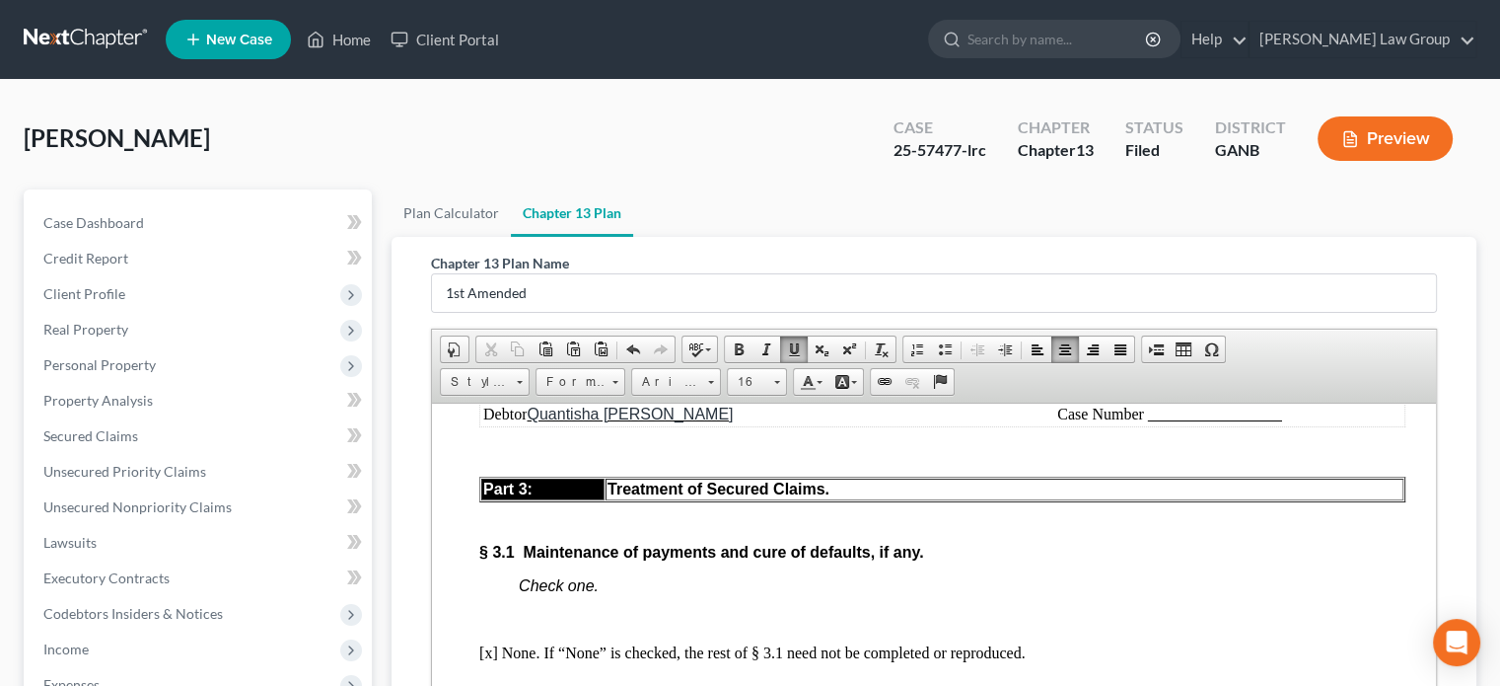
scroll to position [3551, 0]
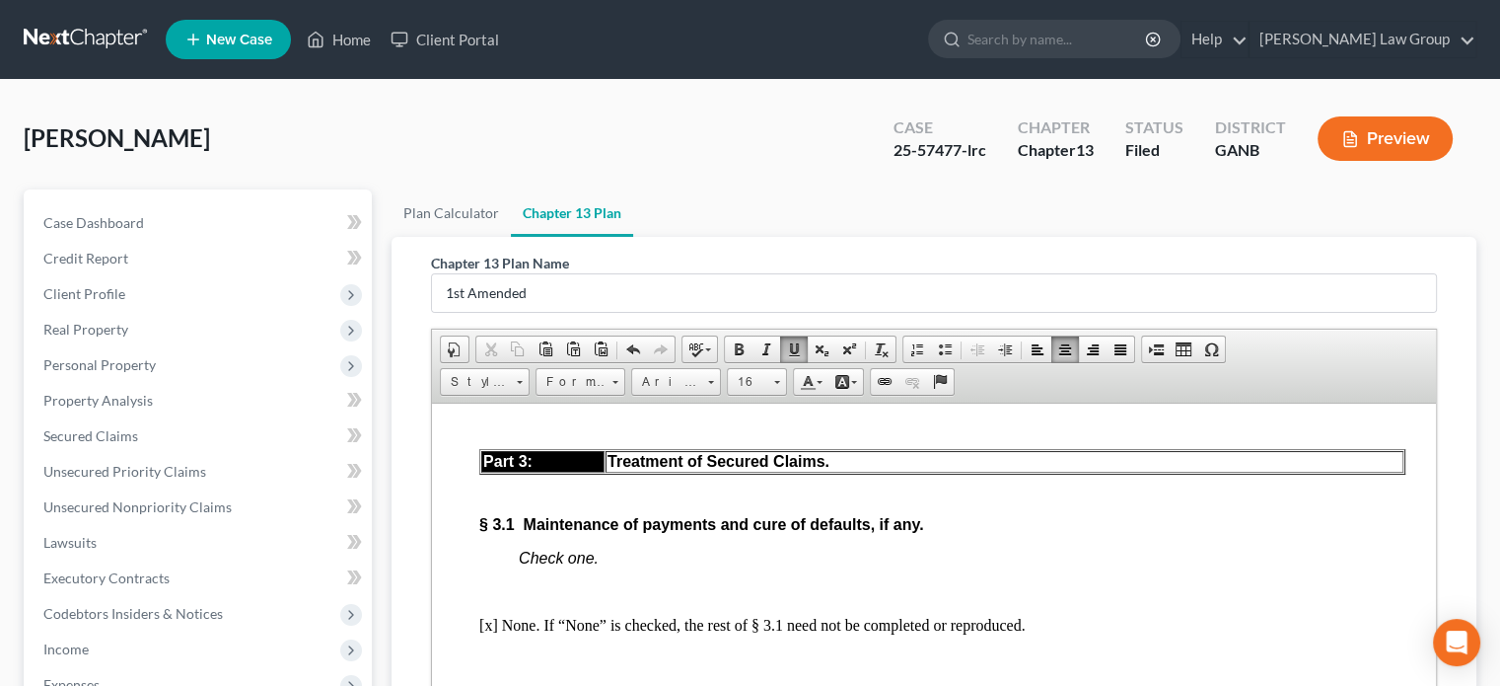
drag, startPoint x: 1283, startPoint y: 455, endPoint x: 1156, endPoint y: 450, distance: 127.3
click at [1155, 397] on td "Case Number" at bounding box center [1170, 386] width 467 height 22
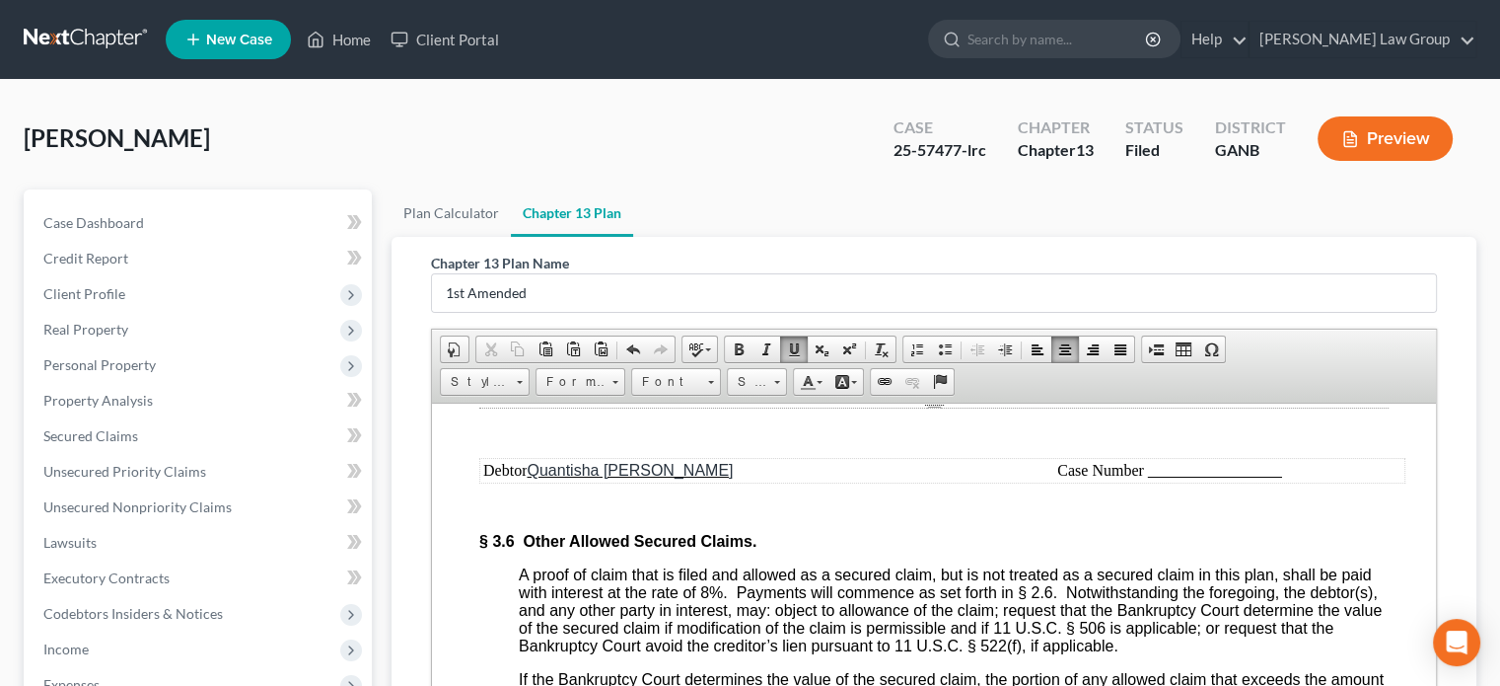
scroll to position [5327, 0]
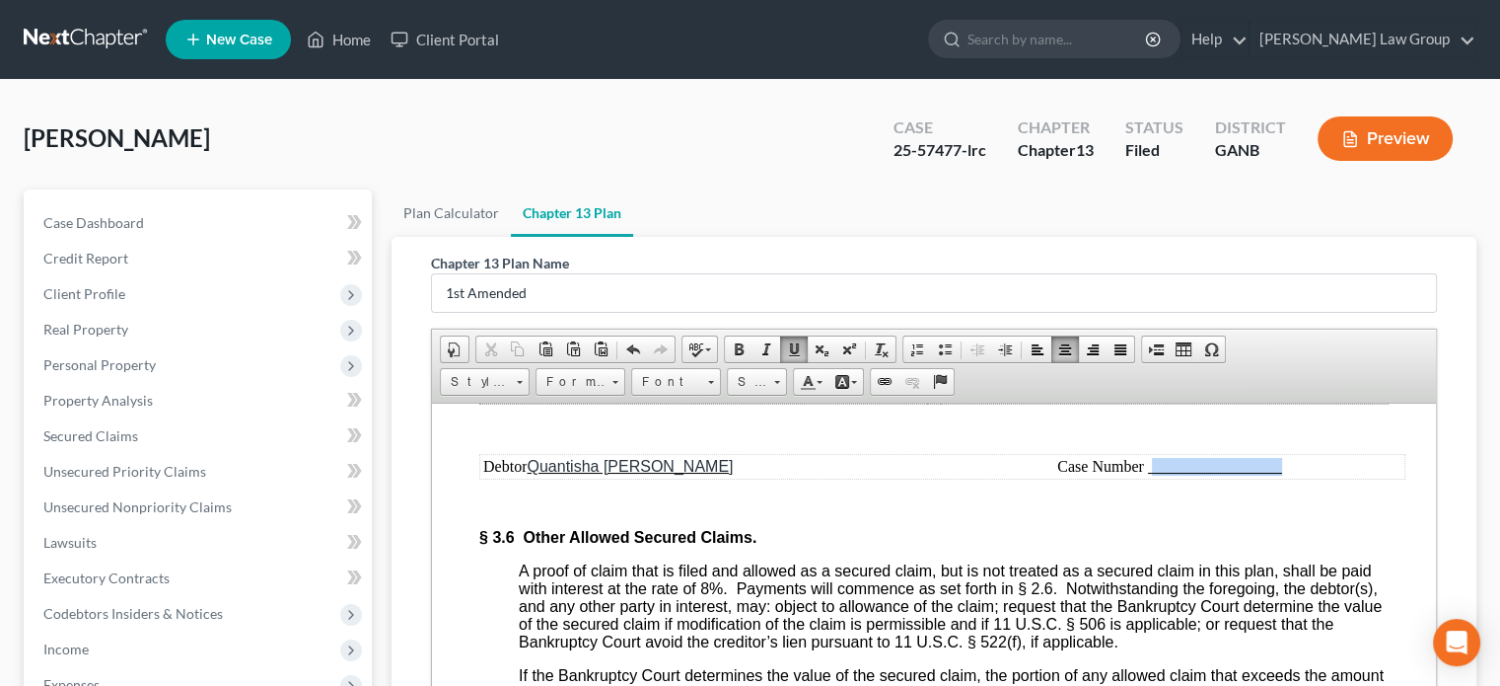
drag, startPoint x: 1282, startPoint y: 591, endPoint x: 1152, endPoint y: 583, distance: 130.4
click at [1152, 473] on u at bounding box center [1215, 466] width 134 height 16
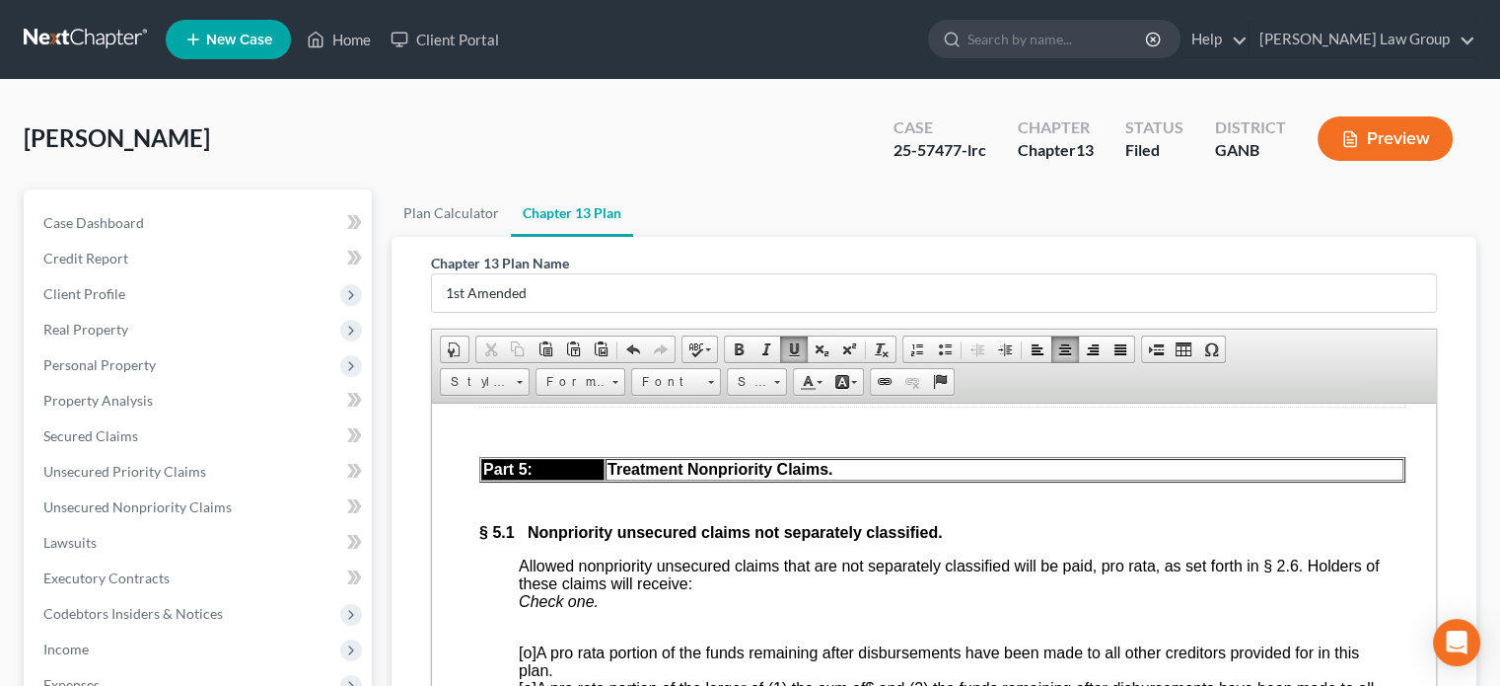
scroll to position [7102, 0]
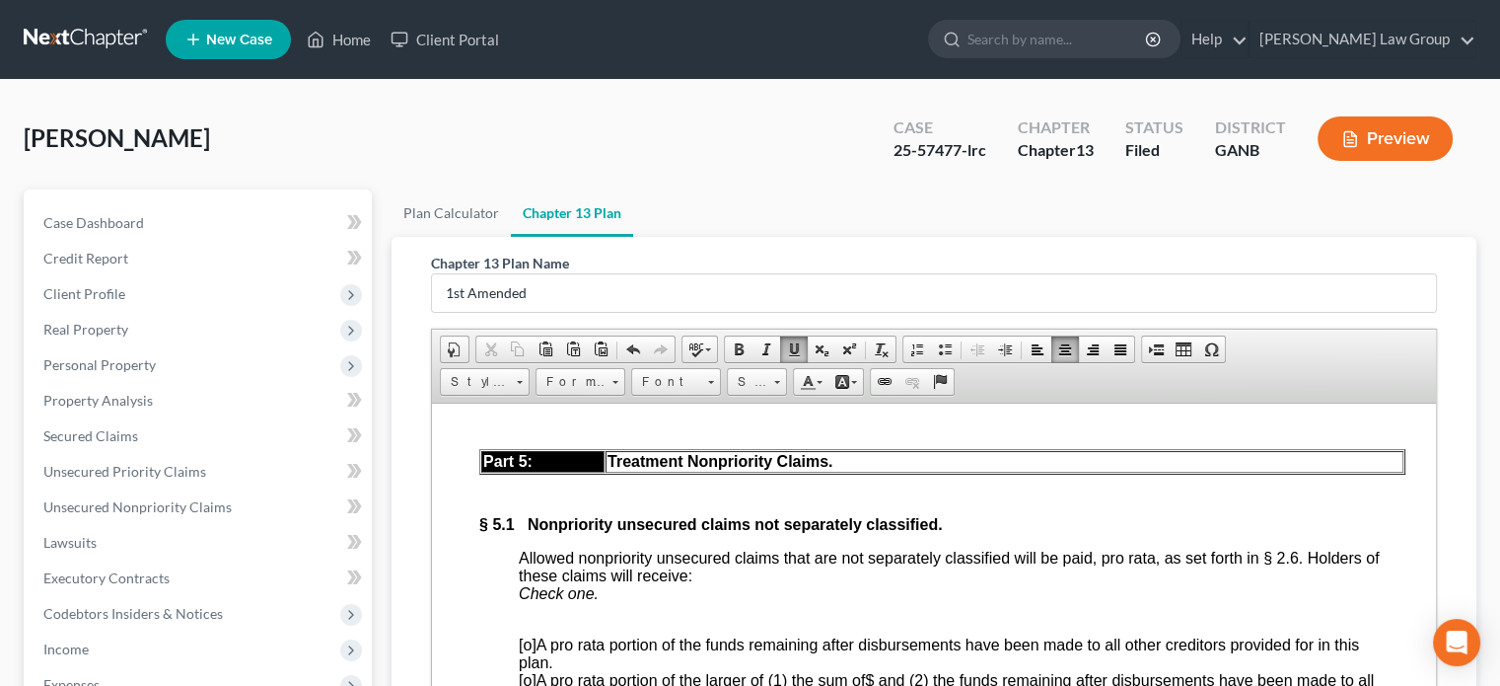
drag, startPoint x: 1286, startPoint y: 528, endPoint x: 1149, endPoint y: 525, distance: 137.1
click at [1149, 397] on td "Case Number" at bounding box center [1170, 386] width 467 height 22
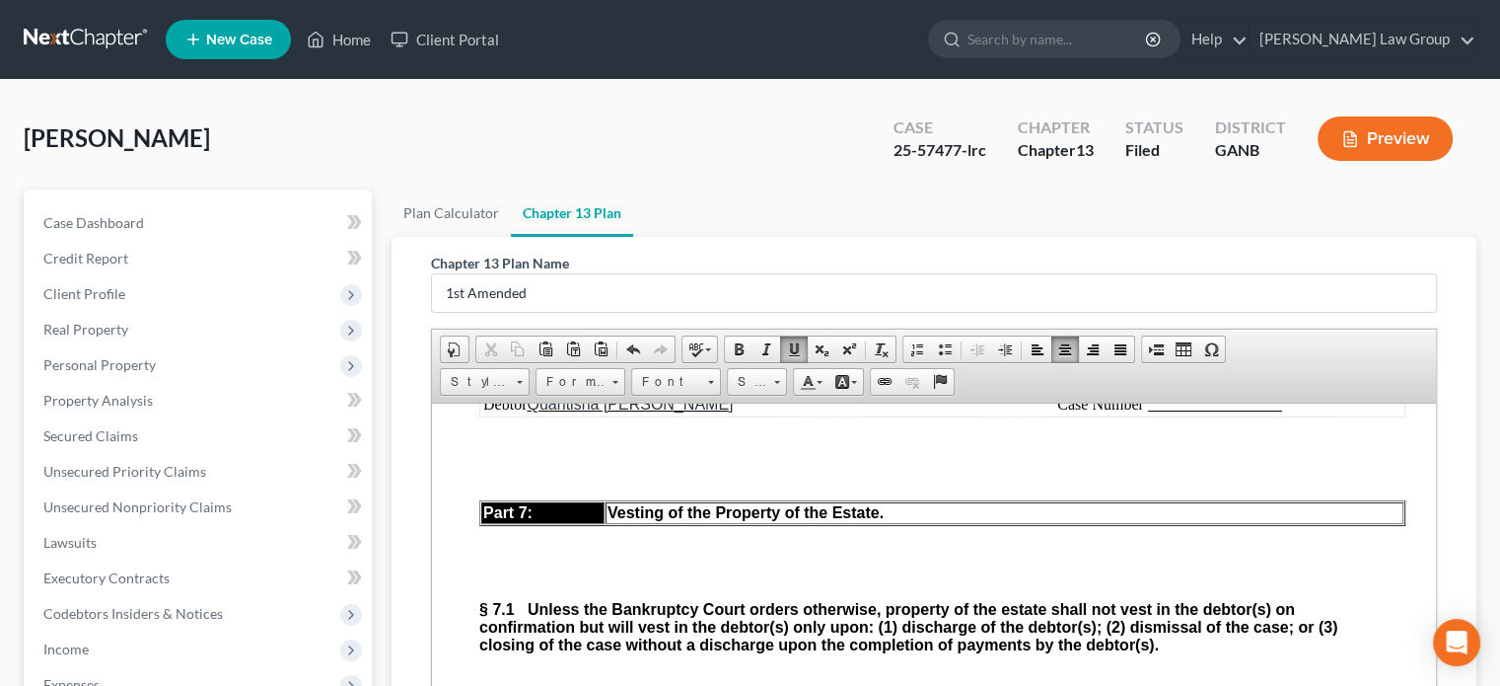
scroll to position [8680, 0]
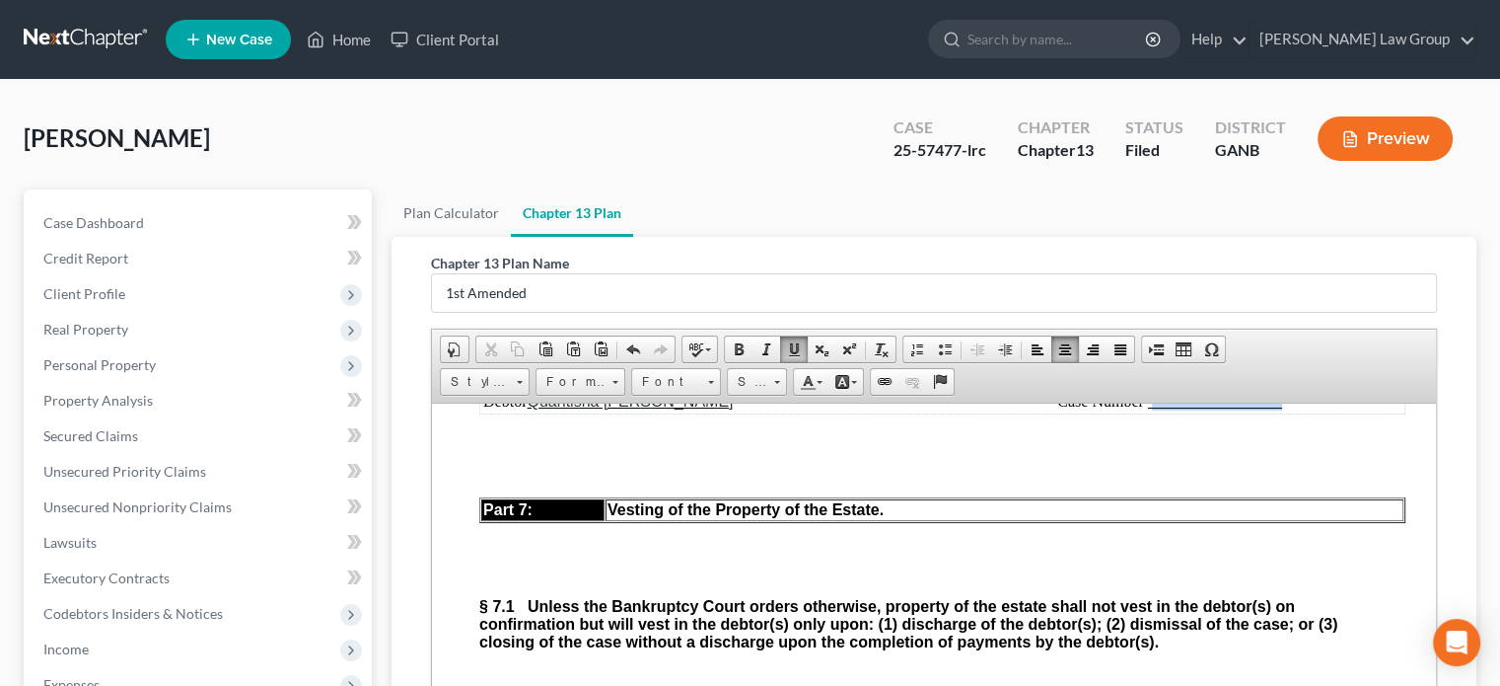
drag, startPoint x: 1285, startPoint y: 566, endPoint x: 1152, endPoint y: 563, distance: 133.2
click at [1152, 411] on td "Case Number" at bounding box center [1170, 401] width 467 height 22
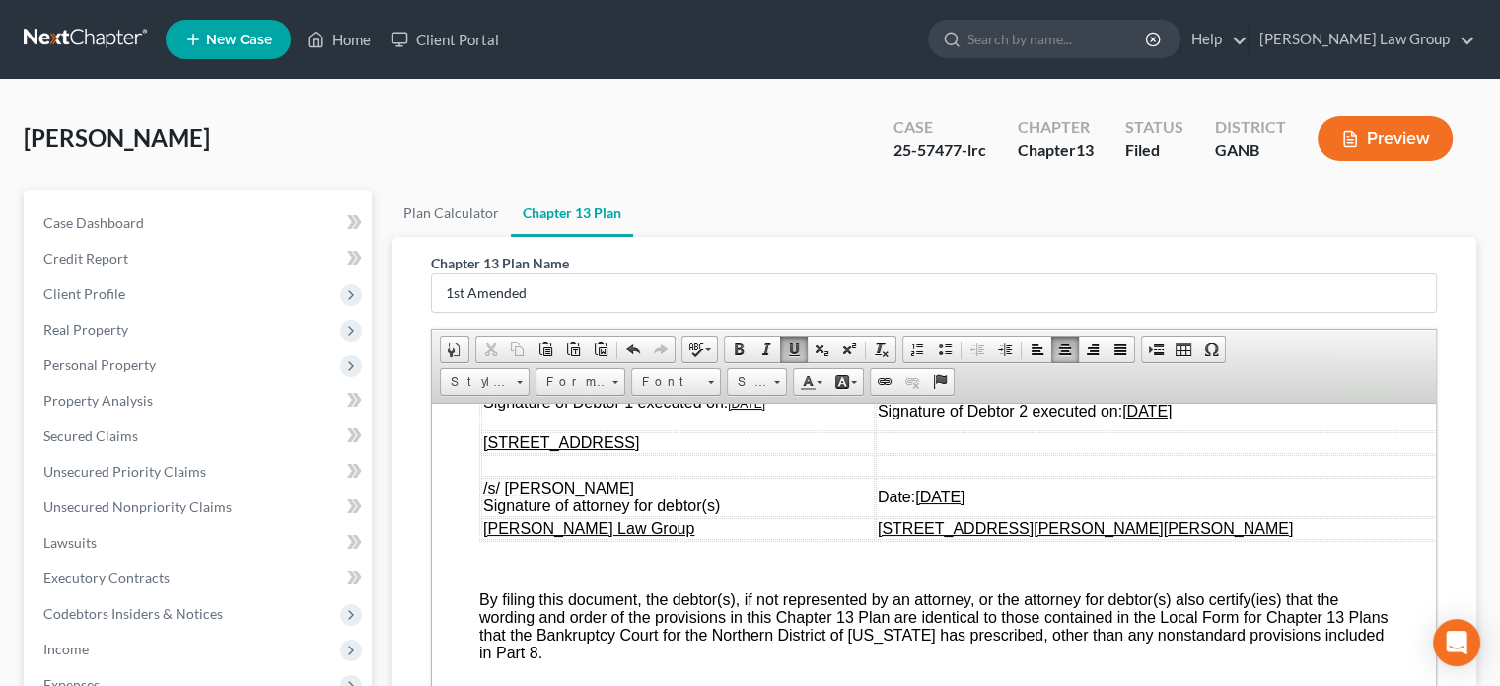
scroll to position [9765, 0]
click at [795, 430] on td "/s/ Quantisha [PERSON_NAME] Signature of Debtor 1 executed on: [DATE]" at bounding box center [678, 401] width 394 height 57
click at [1287, 430] on td "Signature of Debtor 2 executed on: [DATE]" at bounding box center [1164, 401] width 577 height 57
click at [1078, 516] on td "Date: [DATE]" at bounding box center [1164, 495] width 577 height 39
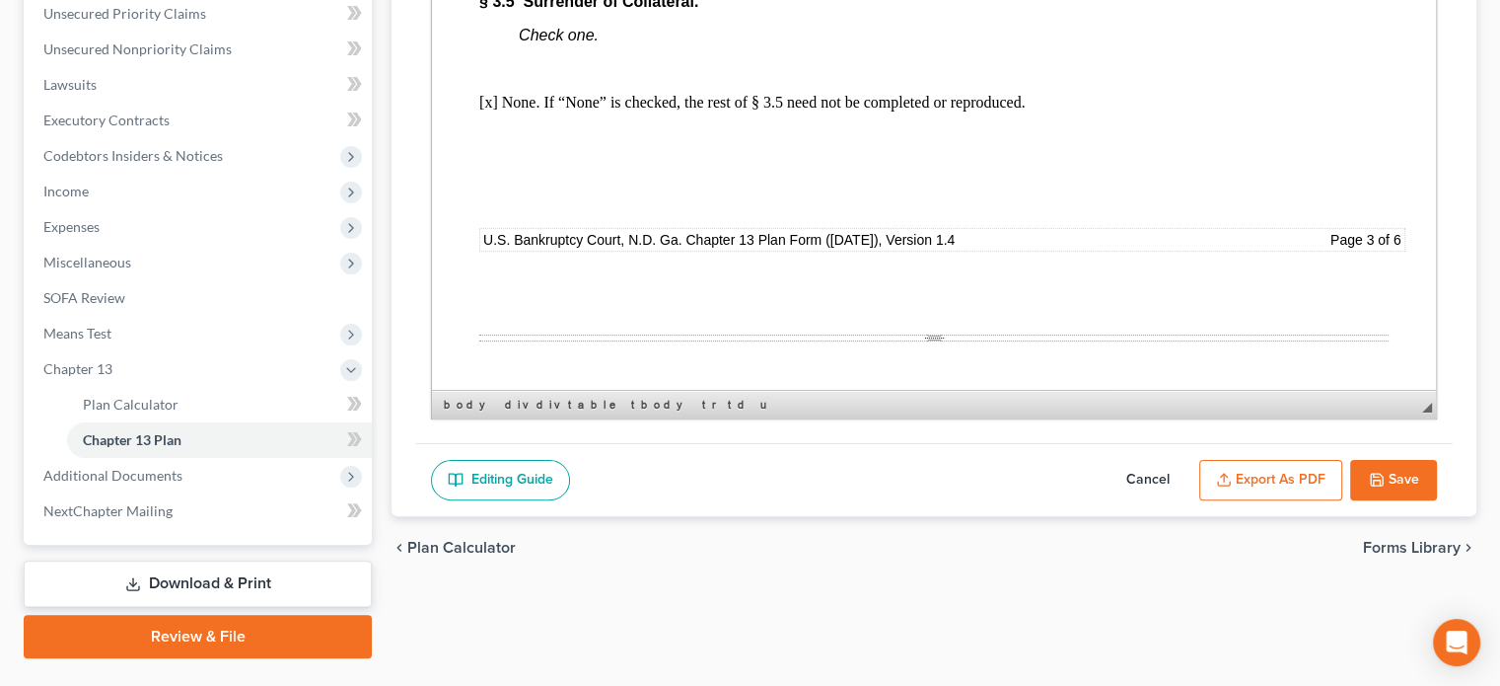
scroll to position [454, 0]
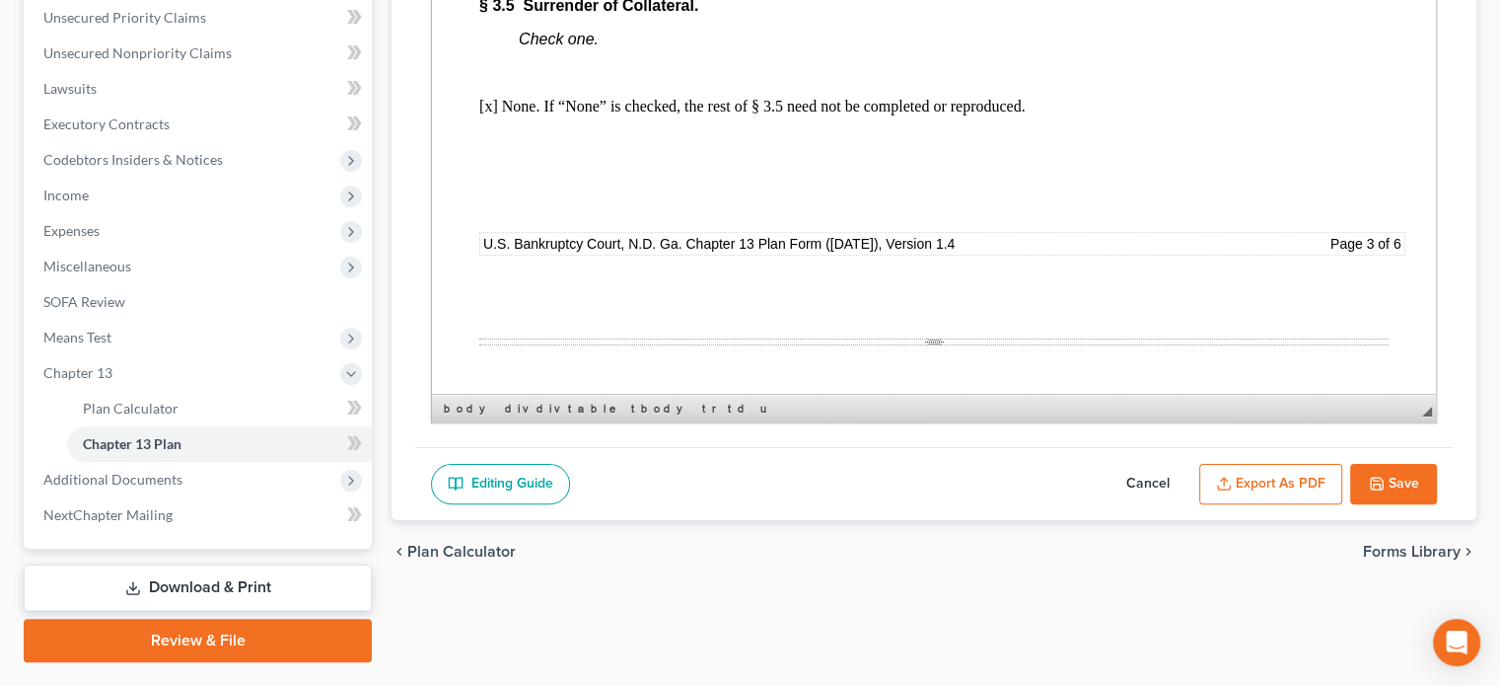
click at [1393, 481] on button "Save" at bounding box center [1393, 484] width 87 height 41
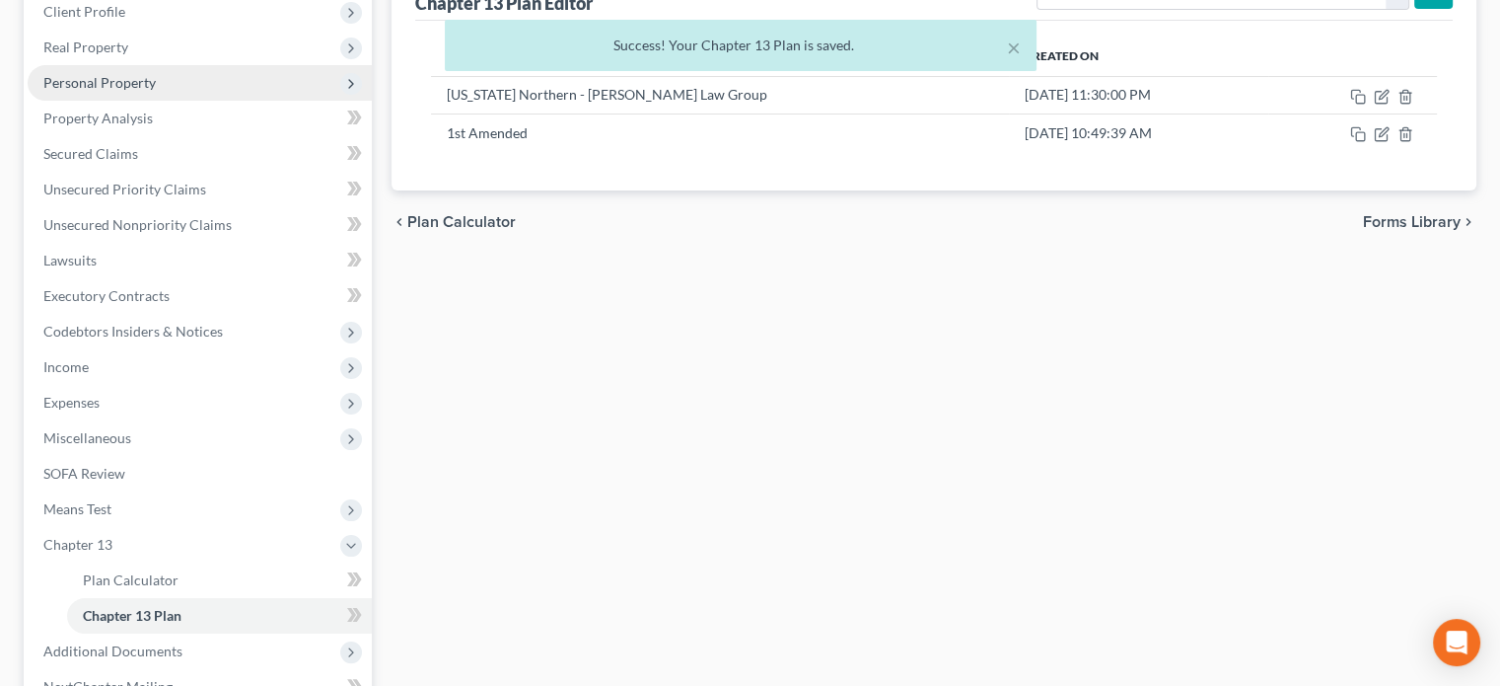
scroll to position [296, 0]
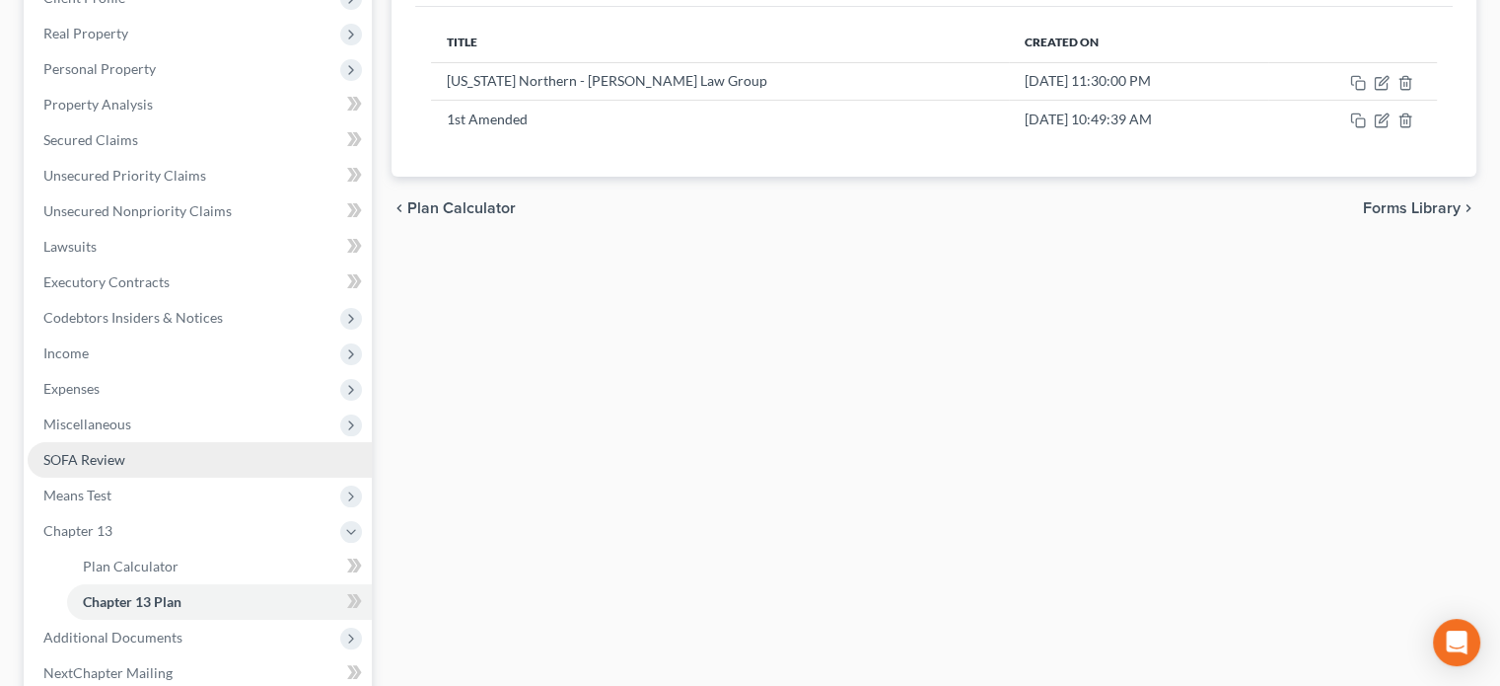
click at [110, 457] on span "SOFA Review" at bounding box center [84, 459] width 82 height 17
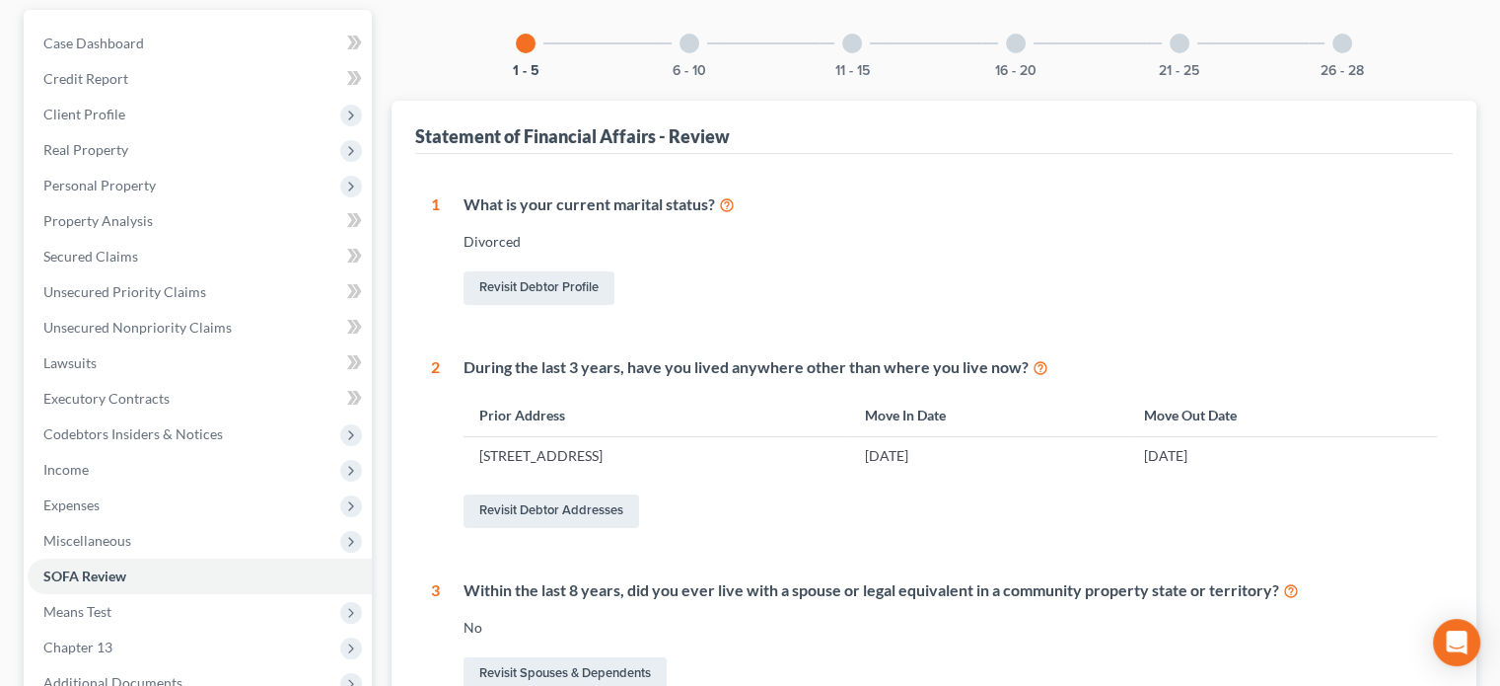
scroll to position [197, 0]
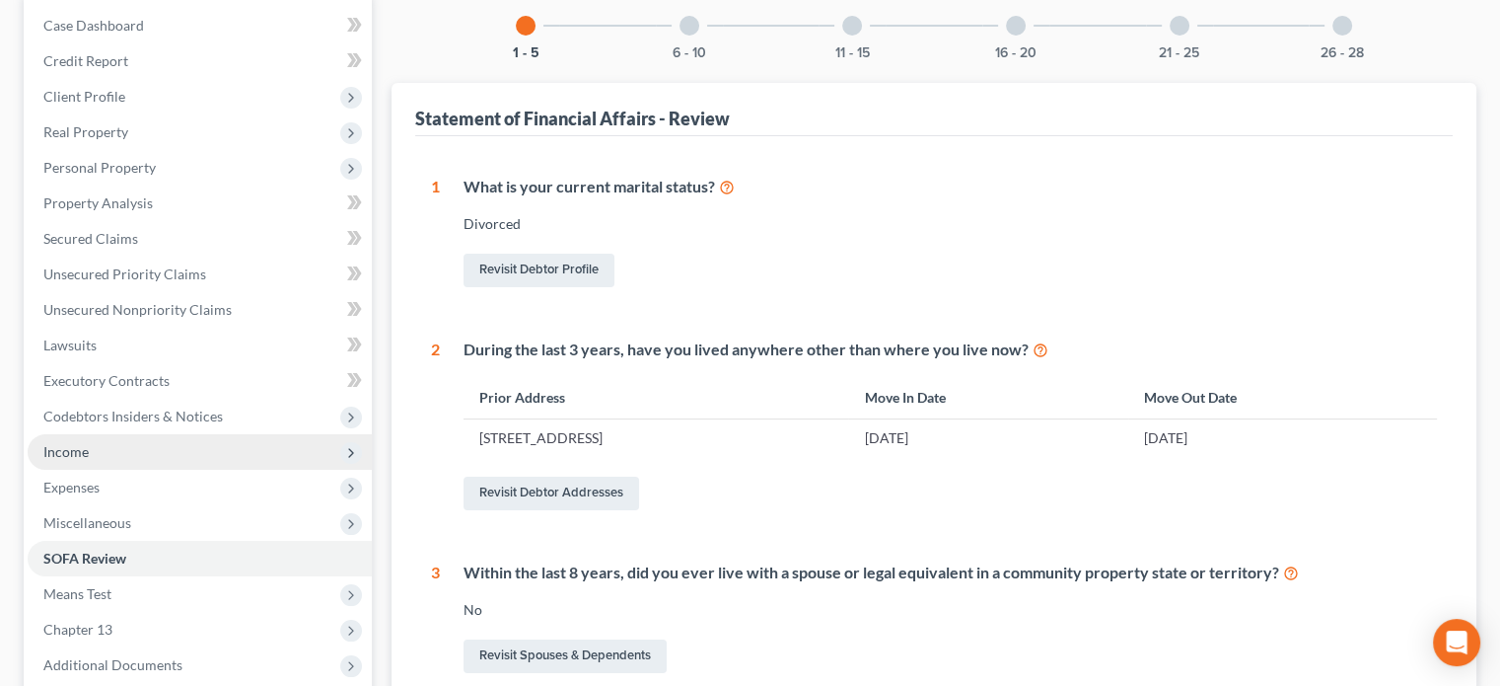
click at [55, 453] on span "Income" at bounding box center [65, 451] width 45 height 17
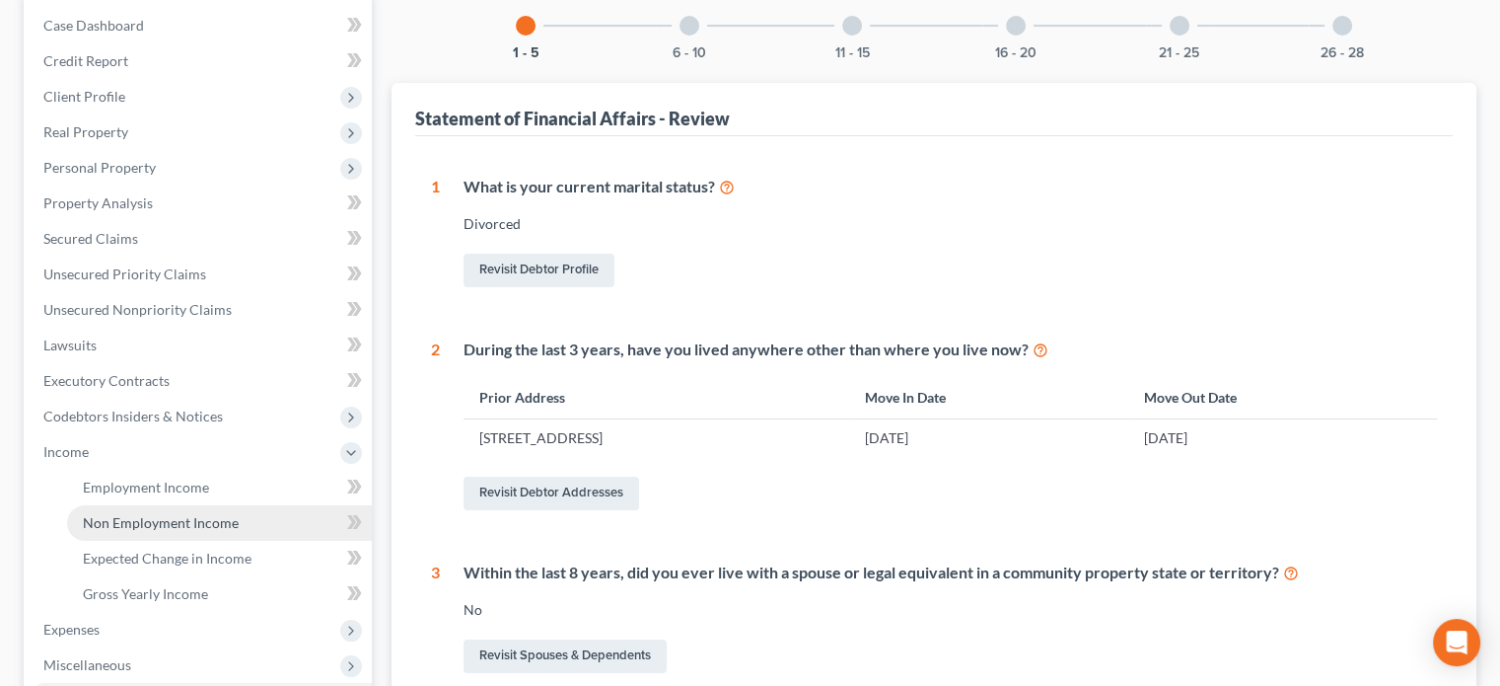
click at [132, 521] on span "Non Employment Income" at bounding box center [161, 522] width 156 height 17
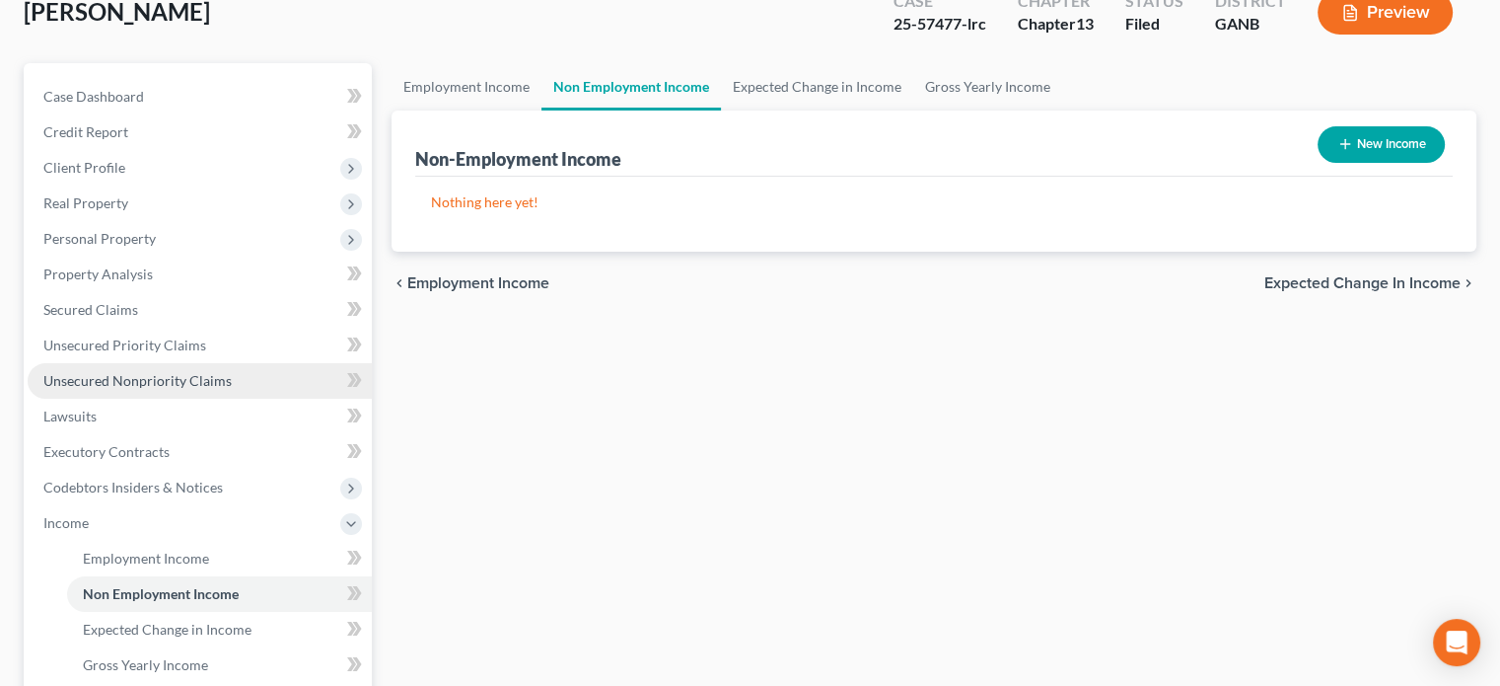
scroll to position [99, 0]
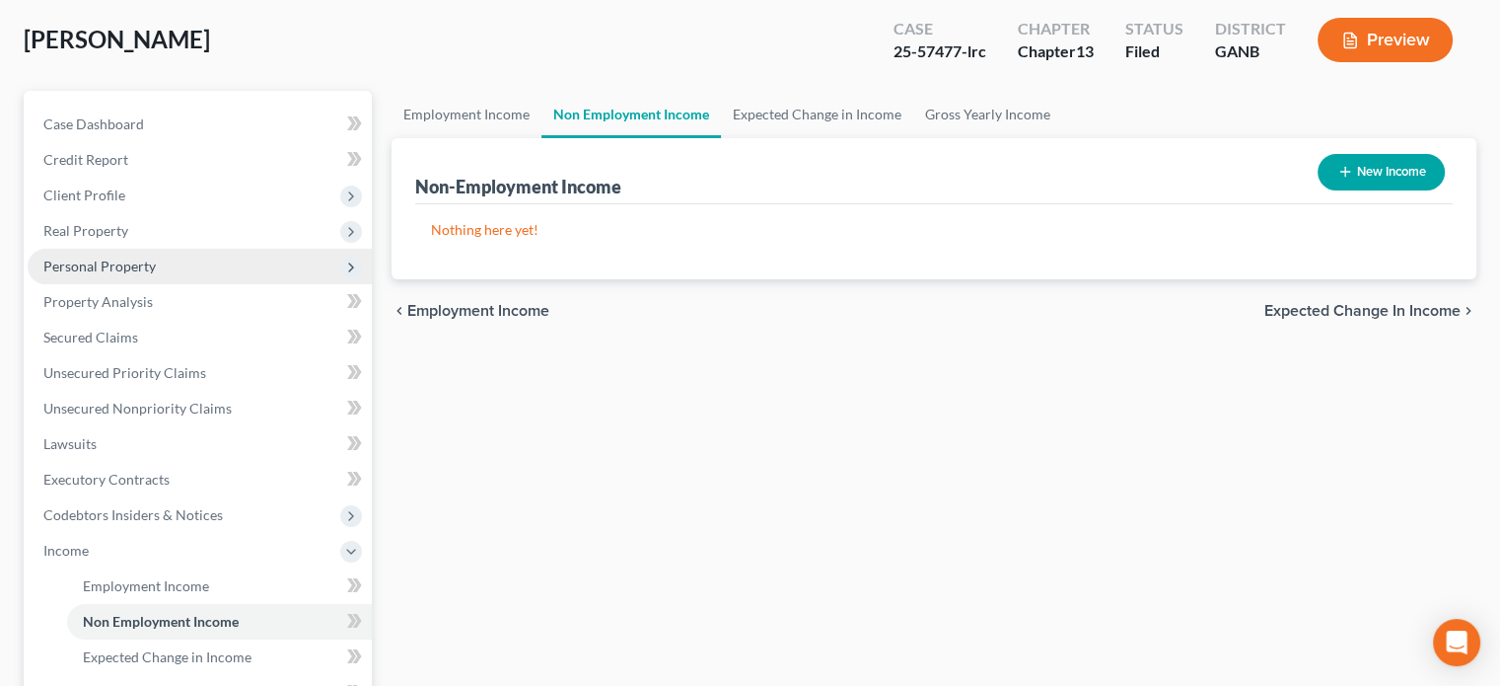
click at [99, 259] on span "Personal Property" at bounding box center [99, 265] width 112 height 17
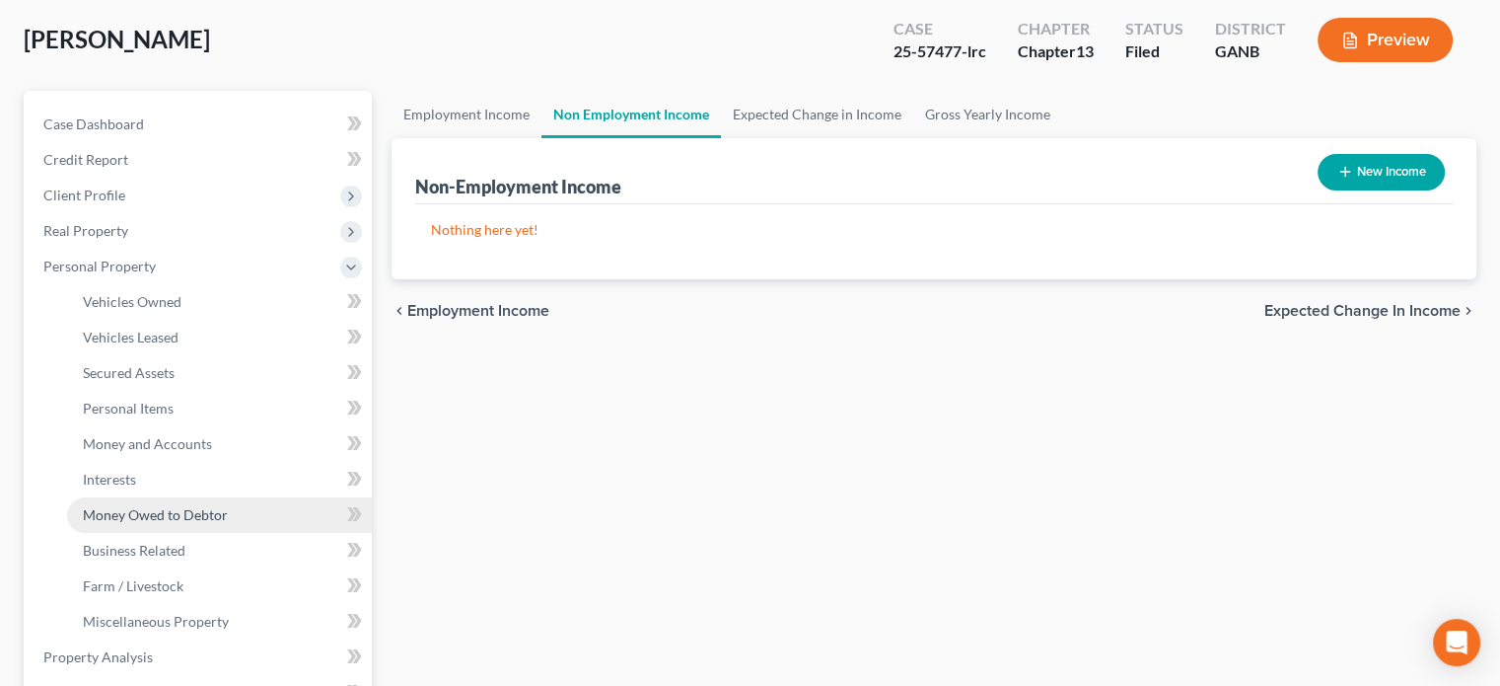
click at [149, 509] on span "Money Owed to Debtor" at bounding box center [155, 514] width 145 height 17
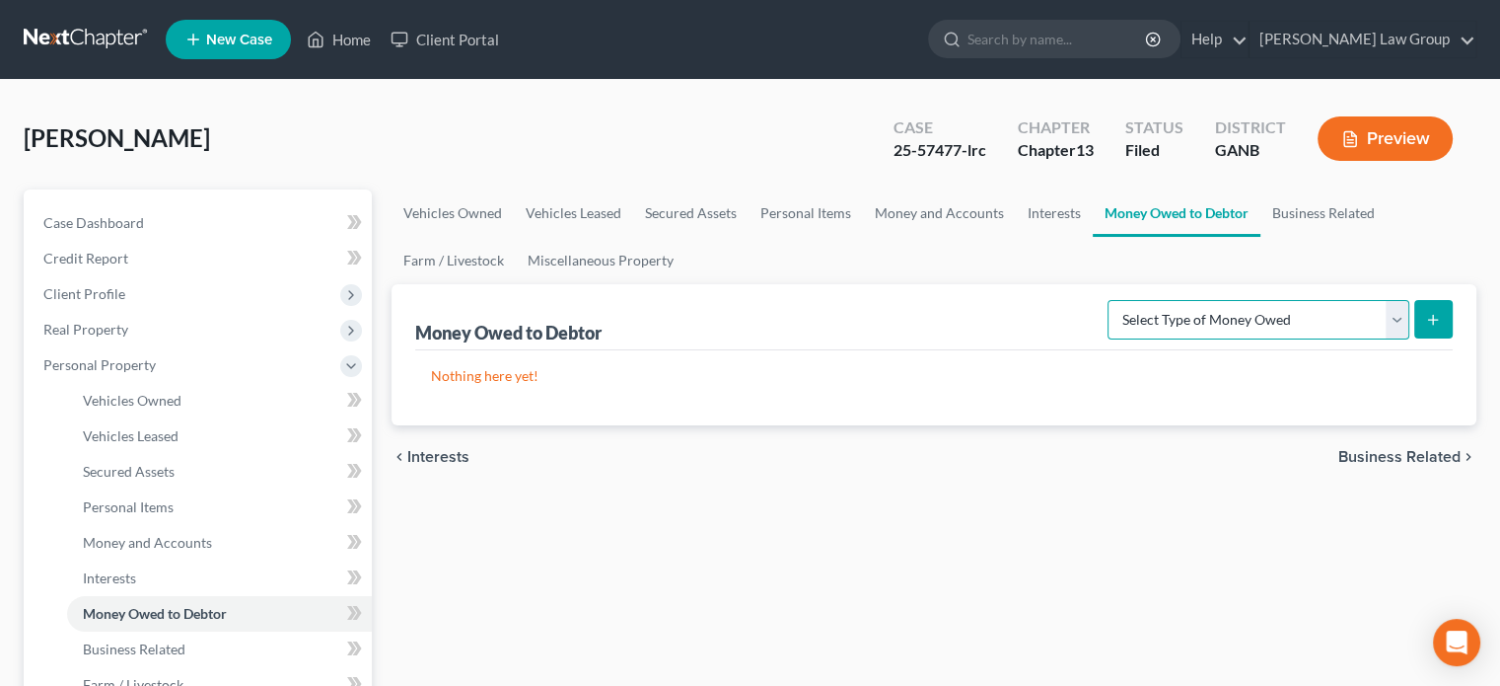
click at [1399, 314] on select "Select Type of Money Owed Accounts Receivable Alimony Child Support Claims Agai…" at bounding box center [1259, 319] width 302 height 39
select select "child_support"
click at [1112, 300] on select "Select Type of Money Owed Accounts Receivable Alimony Child Support Claims Agai…" at bounding box center [1259, 319] width 302 height 39
click at [351, 38] on link "Home" at bounding box center [339, 40] width 84 height 36
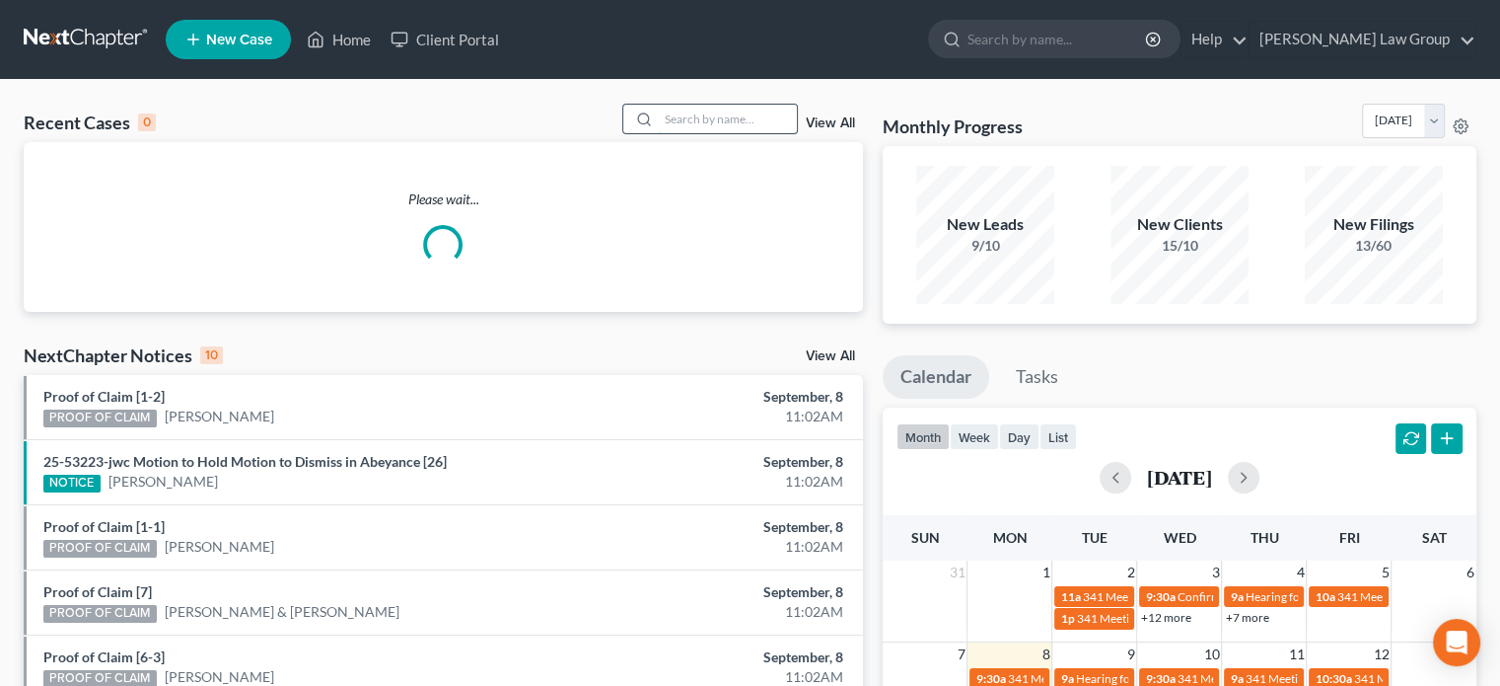
click at [665, 119] on input "search" at bounding box center [728, 119] width 138 height 29
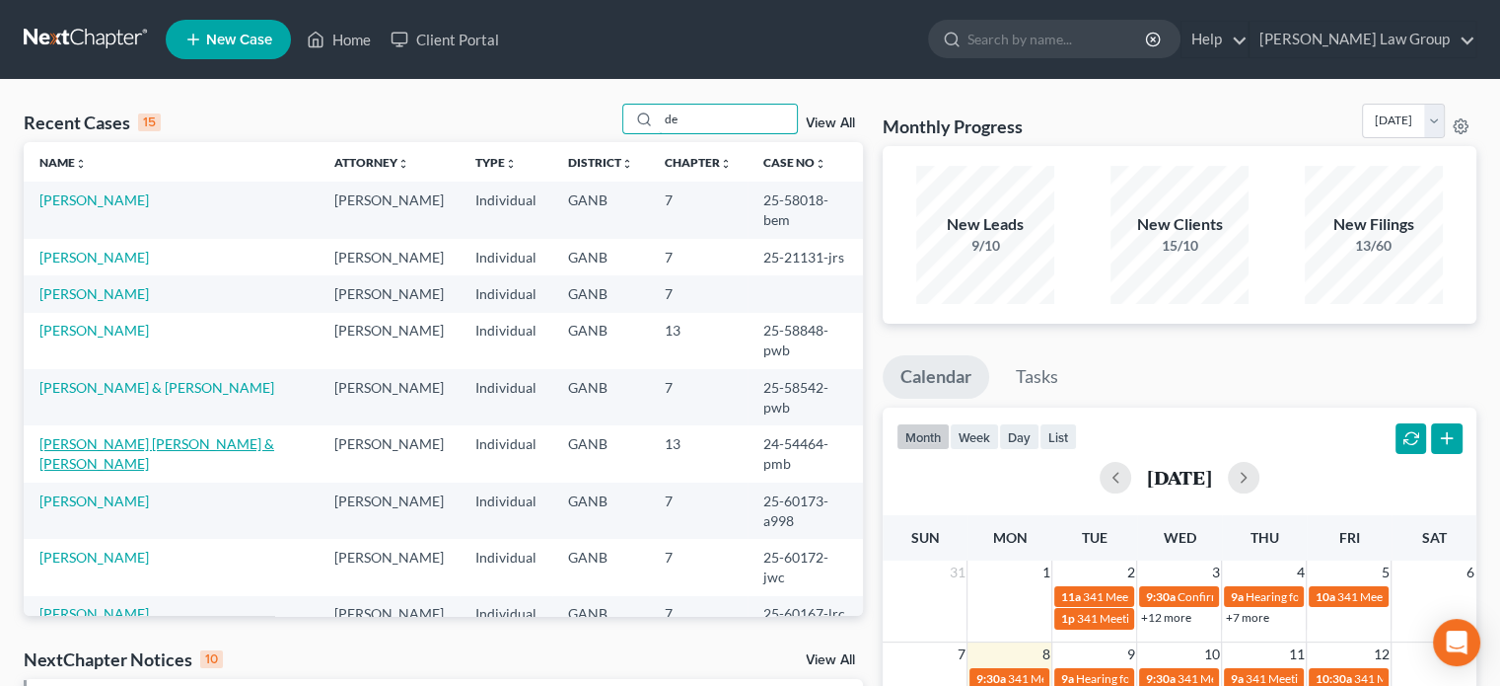
type input "de"
click at [117, 435] on link "[PERSON_NAME] [PERSON_NAME] & [PERSON_NAME]" at bounding box center [156, 453] width 235 height 36
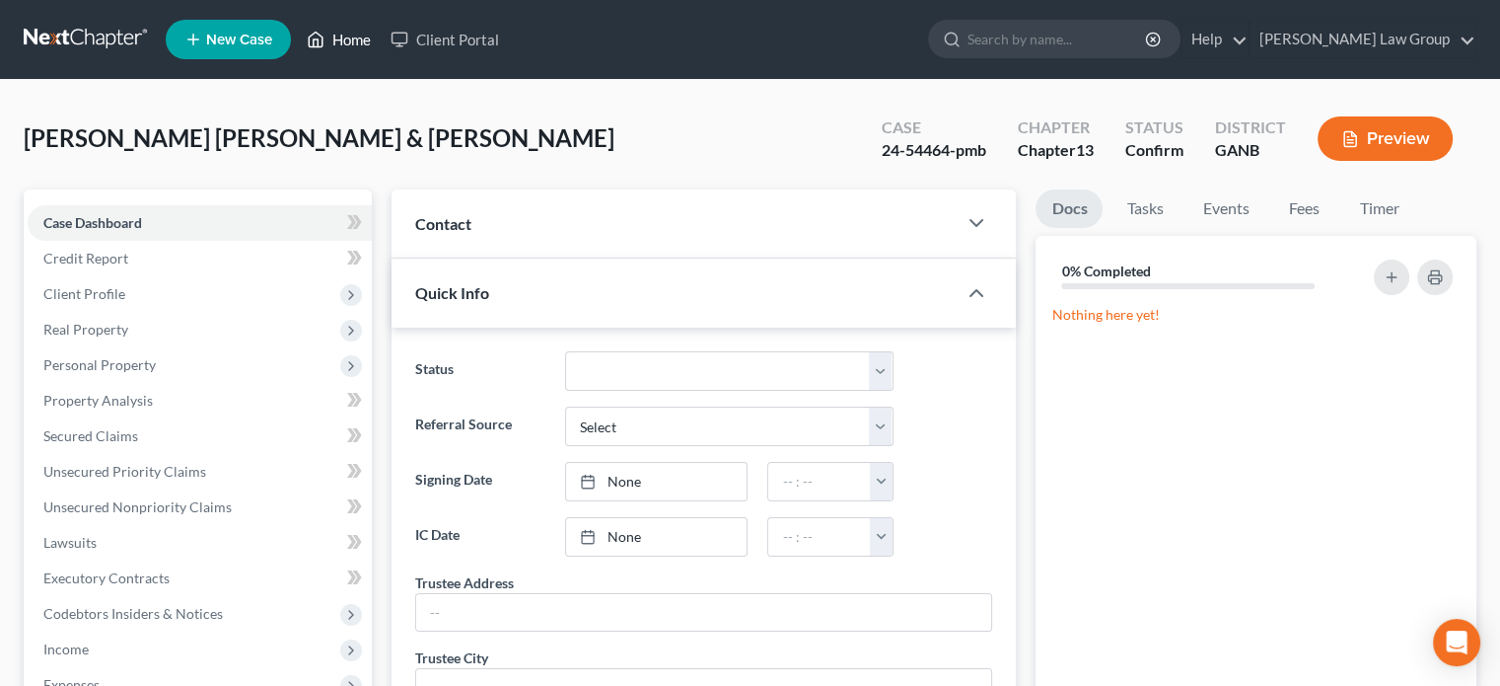
click at [352, 36] on link "Home" at bounding box center [339, 40] width 84 height 36
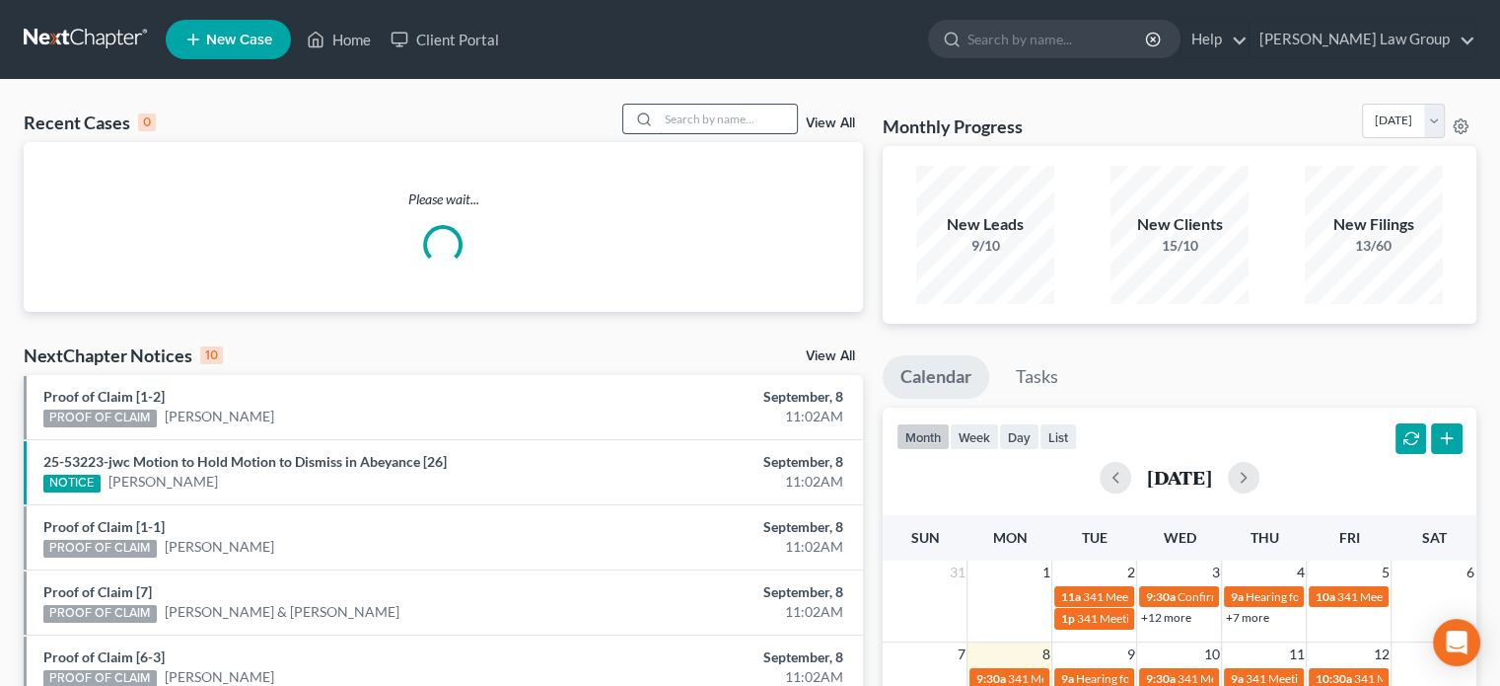
click at [682, 115] on input "search" at bounding box center [728, 119] width 138 height 29
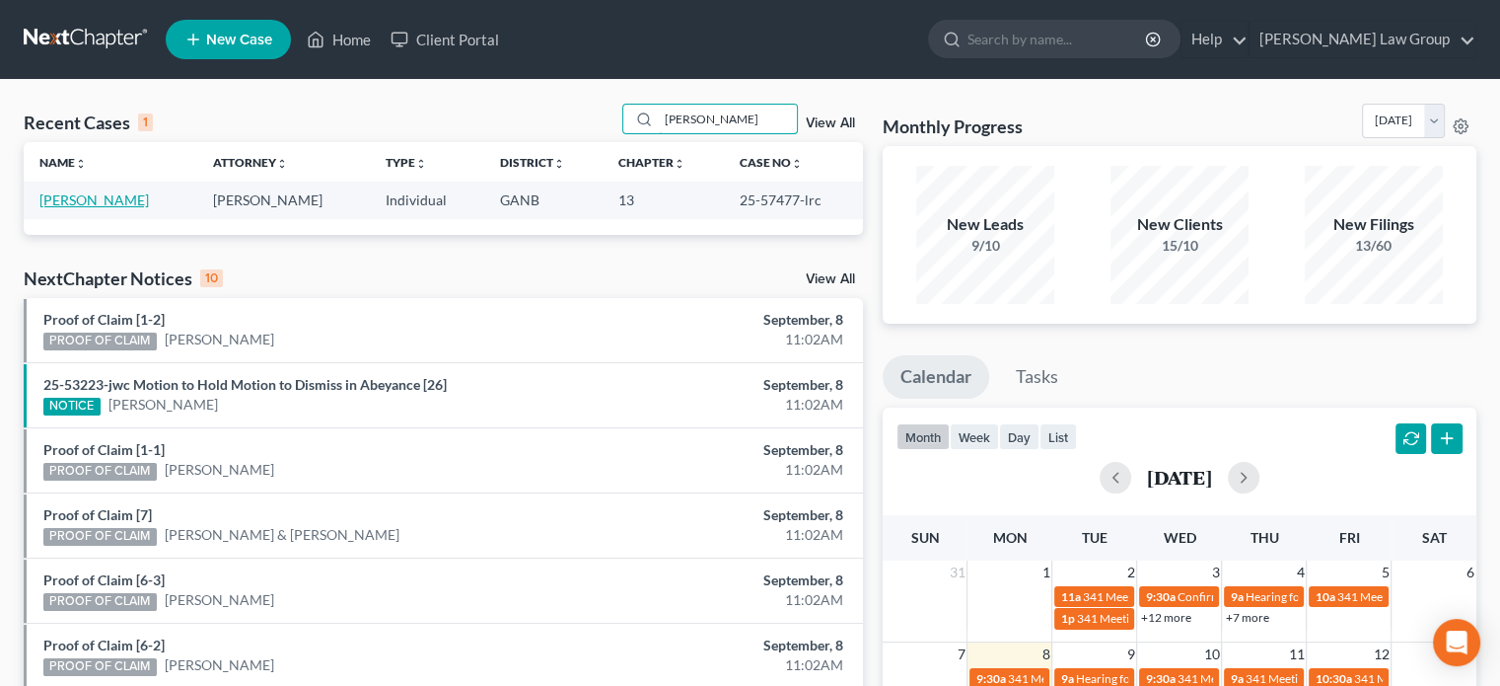
type input "[PERSON_NAME]"
click at [138, 198] on link "[PERSON_NAME]" at bounding box center [93, 199] width 109 height 17
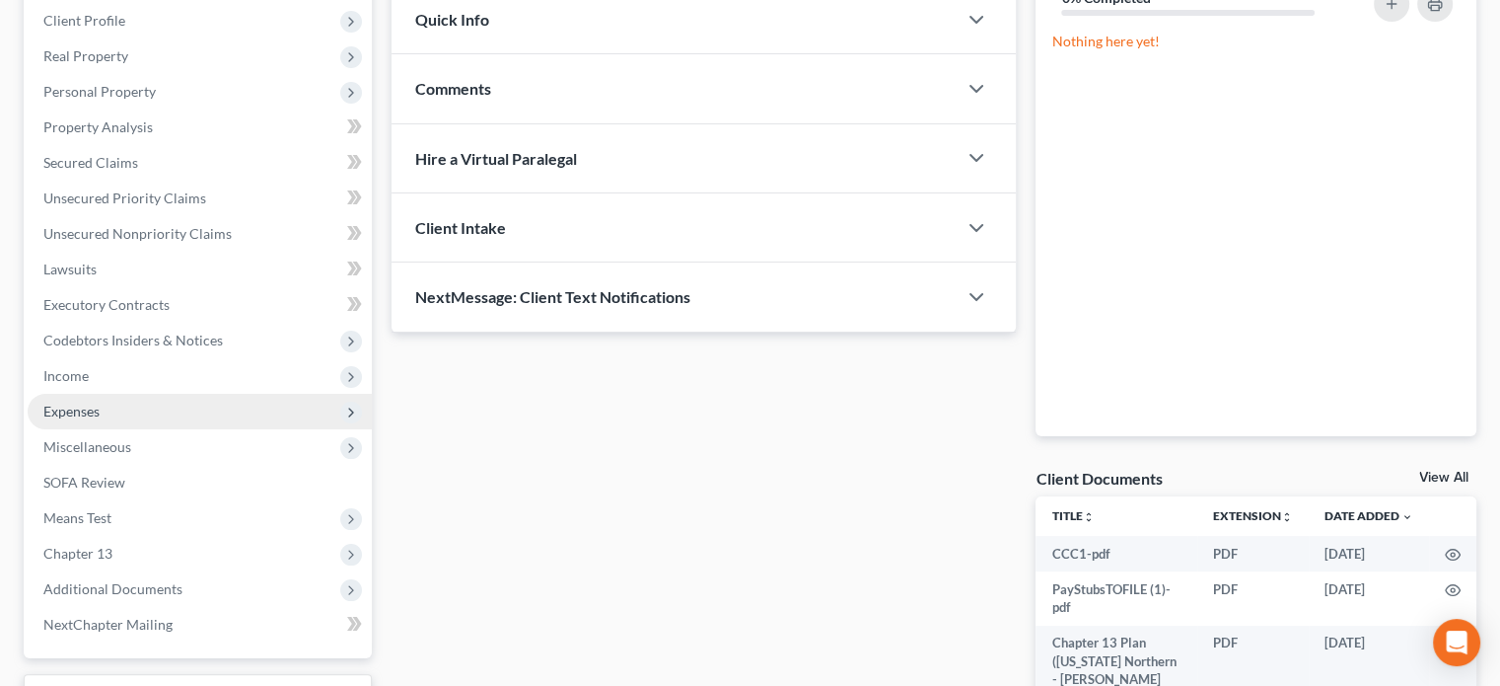
scroll to position [296, 0]
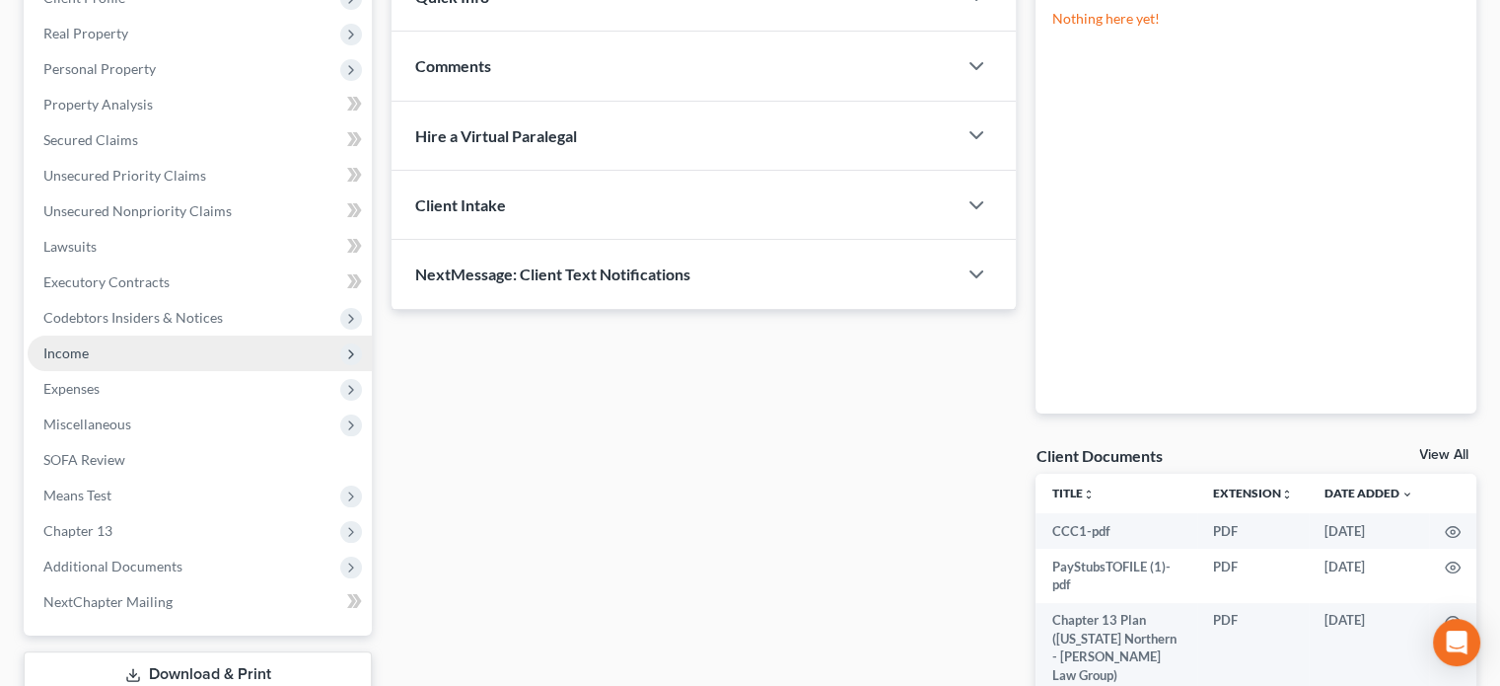
click at [71, 358] on span "Income" at bounding box center [65, 352] width 45 height 17
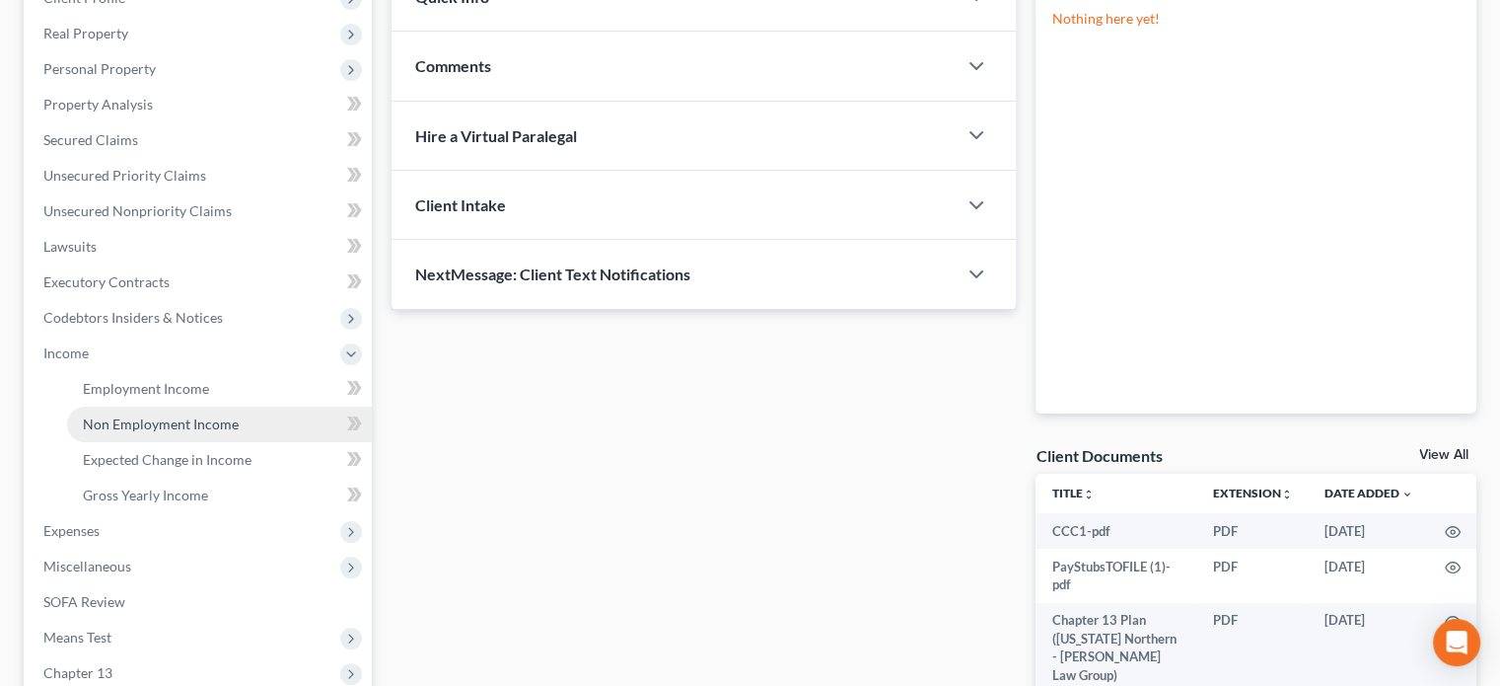
click at [128, 425] on span "Non Employment Income" at bounding box center [161, 423] width 156 height 17
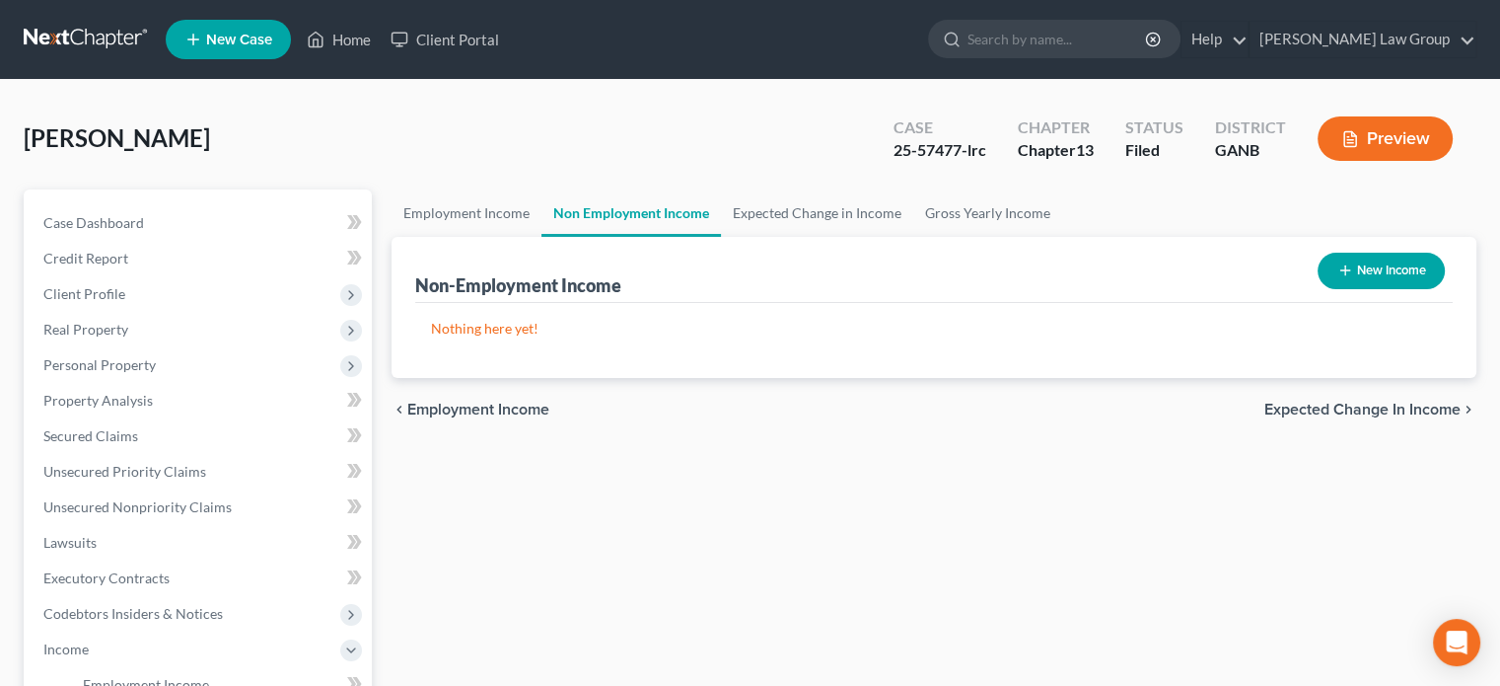
click at [1365, 272] on button "New Income" at bounding box center [1381, 271] width 127 height 36
select select "0"
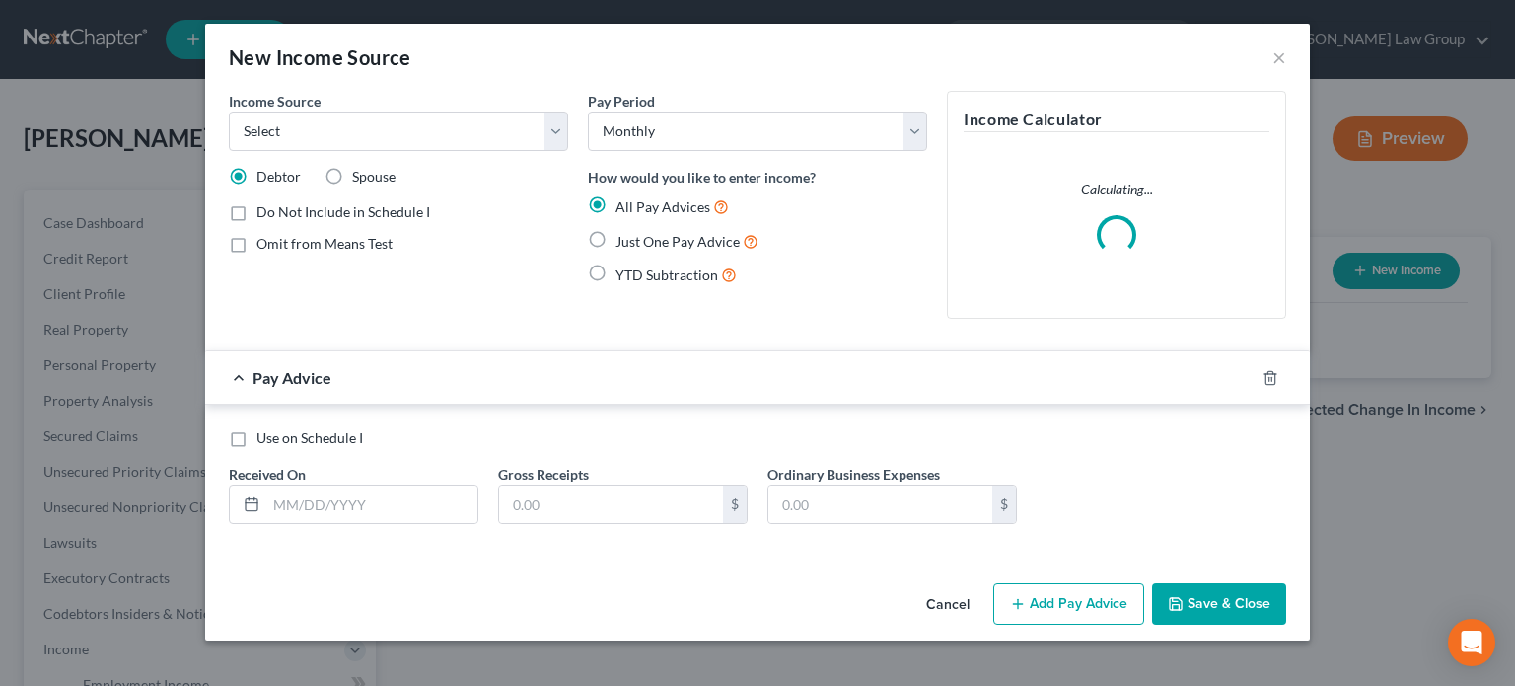
click at [1286, 59] on div "New Income Source ×" at bounding box center [757, 57] width 1105 height 67
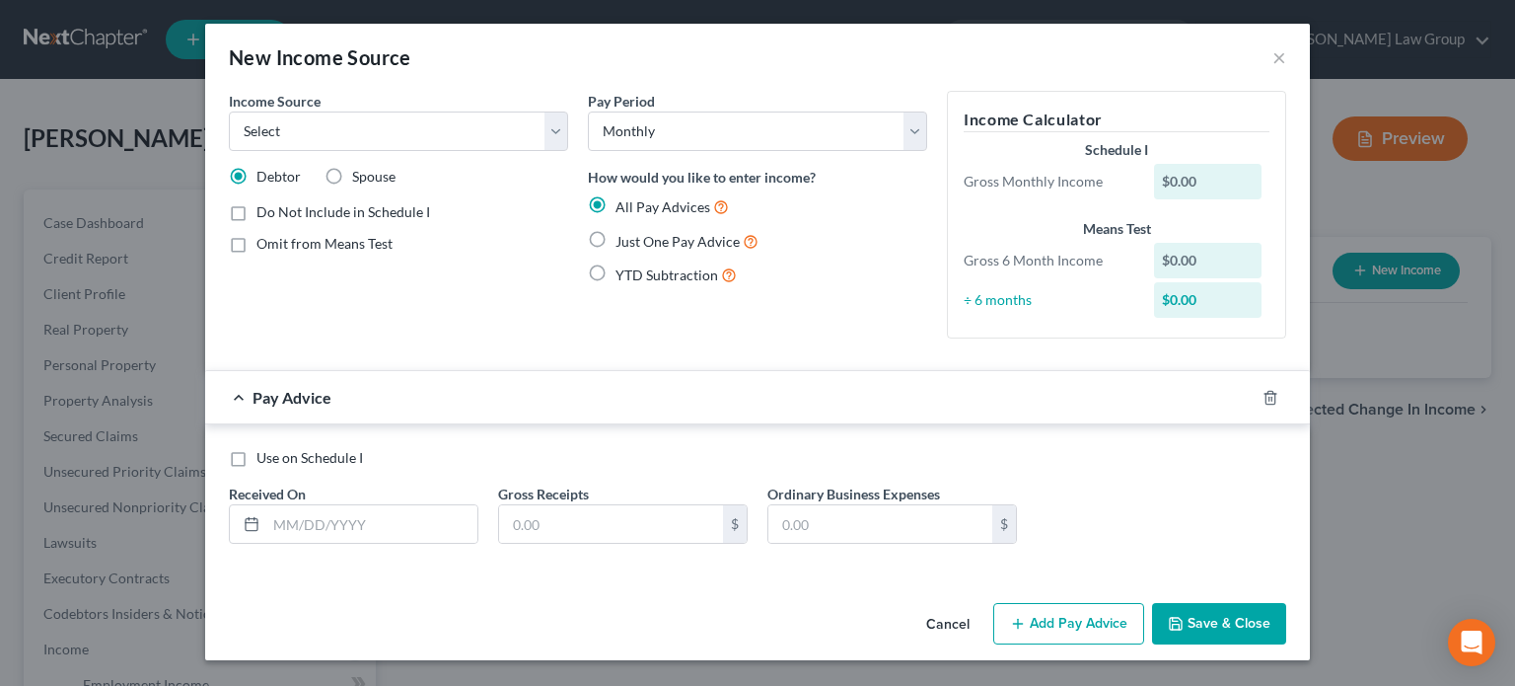
click at [947, 621] on button "Cancel" at bounding box center [947, 624] width 75 height 39
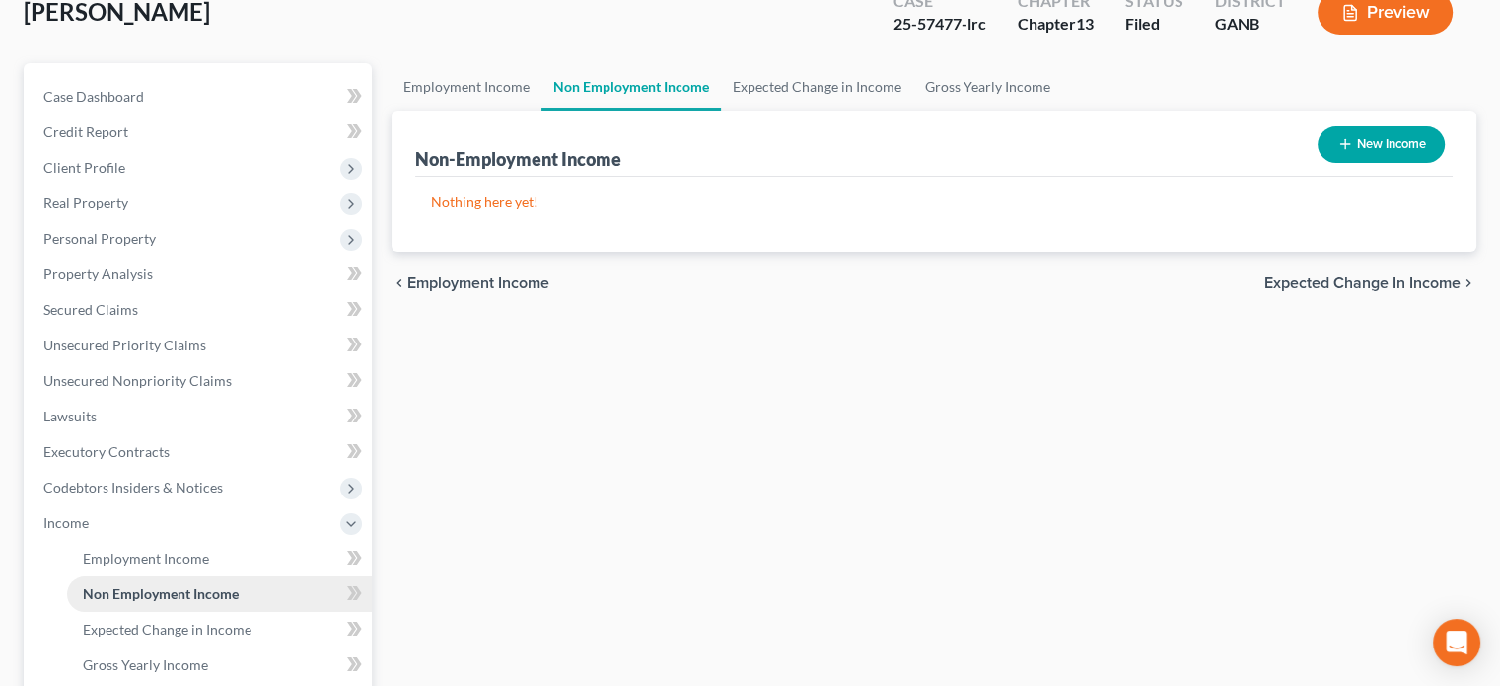
scroll to position [197, 0]
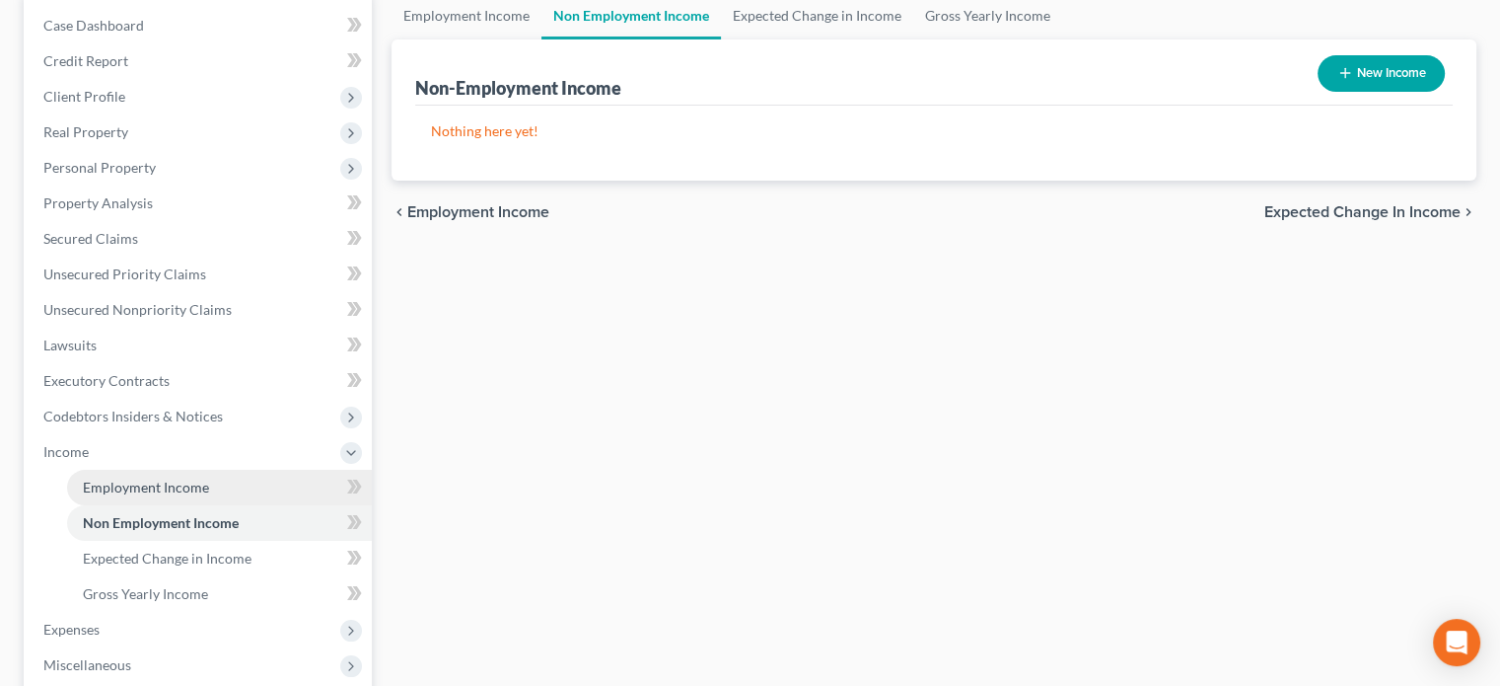
click at [134, 487] on span "Employment Income" at bounding box center [146, 486] width 126 height 17
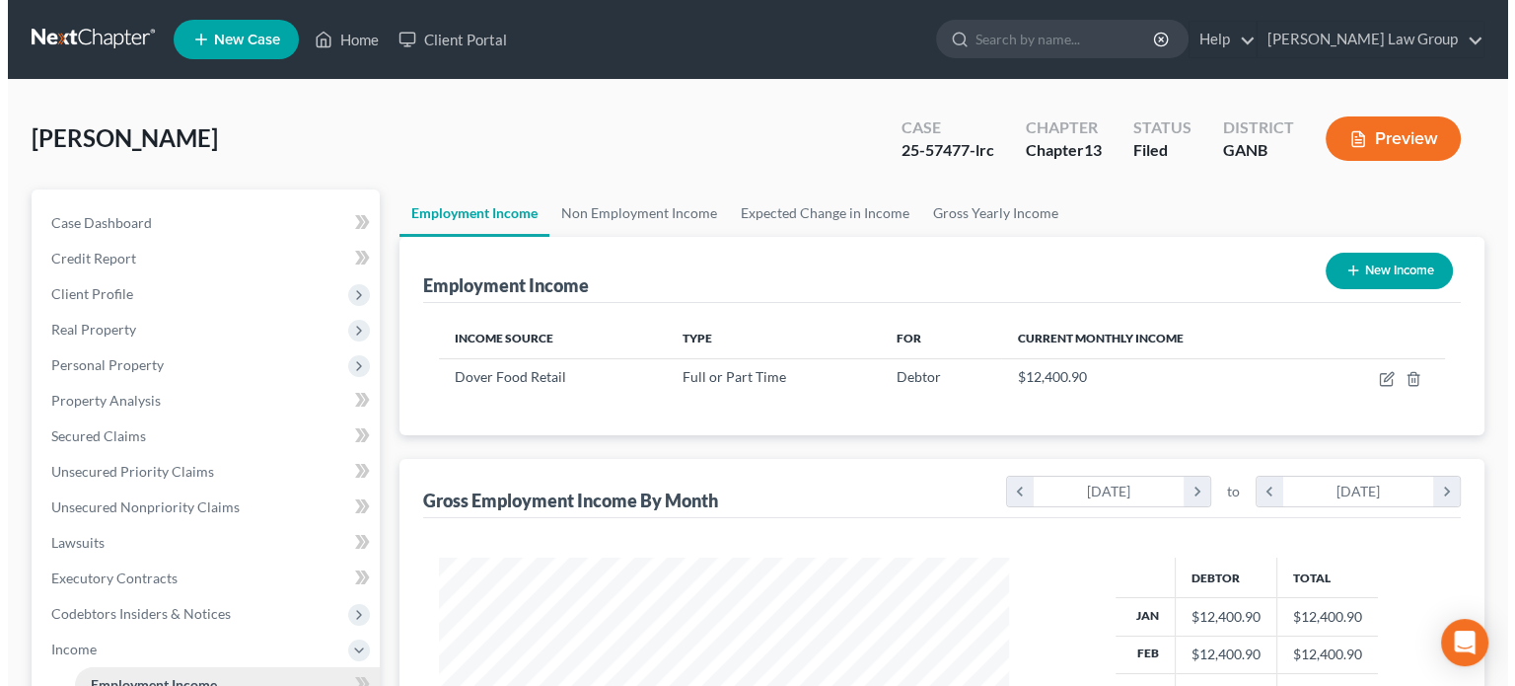
scroll to position [351, 609]
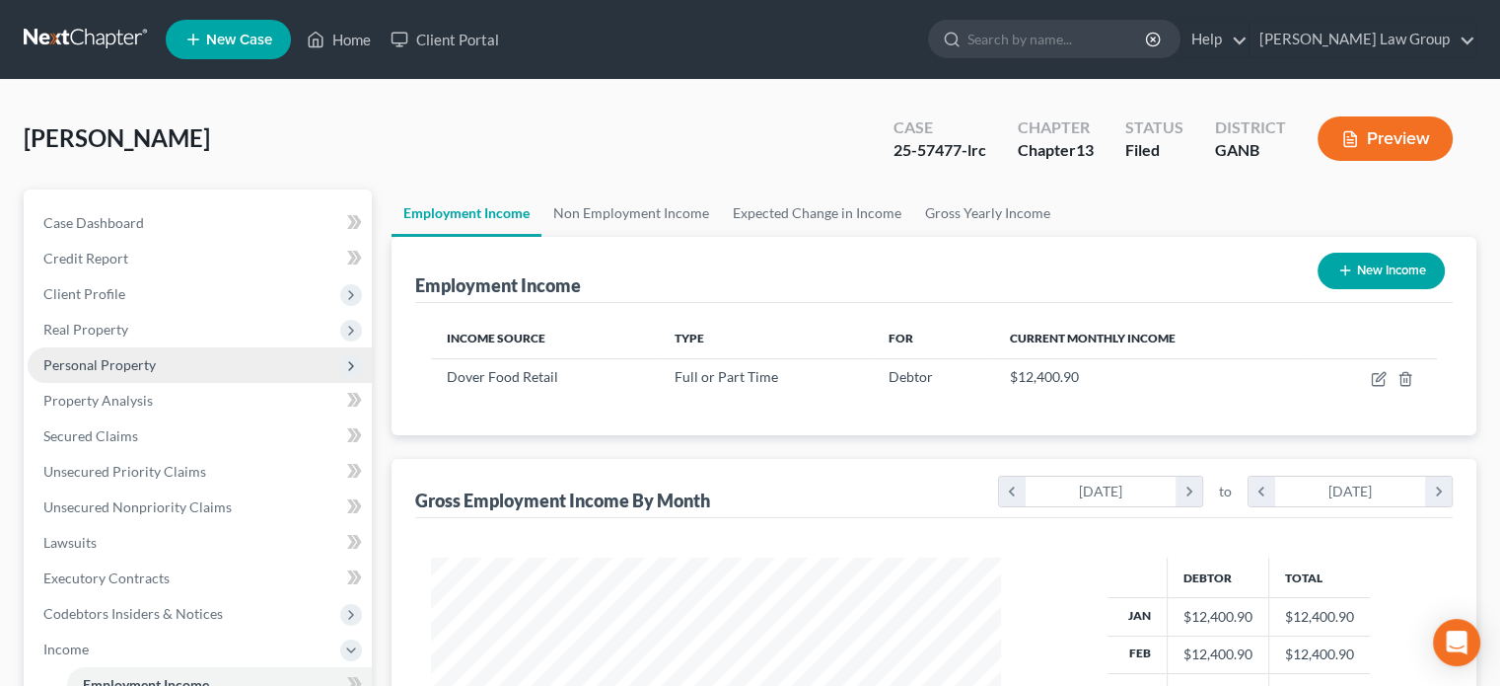
click at [64, 358] on span "Personal Property" at bounding box center [99, 364] width 112 height 17
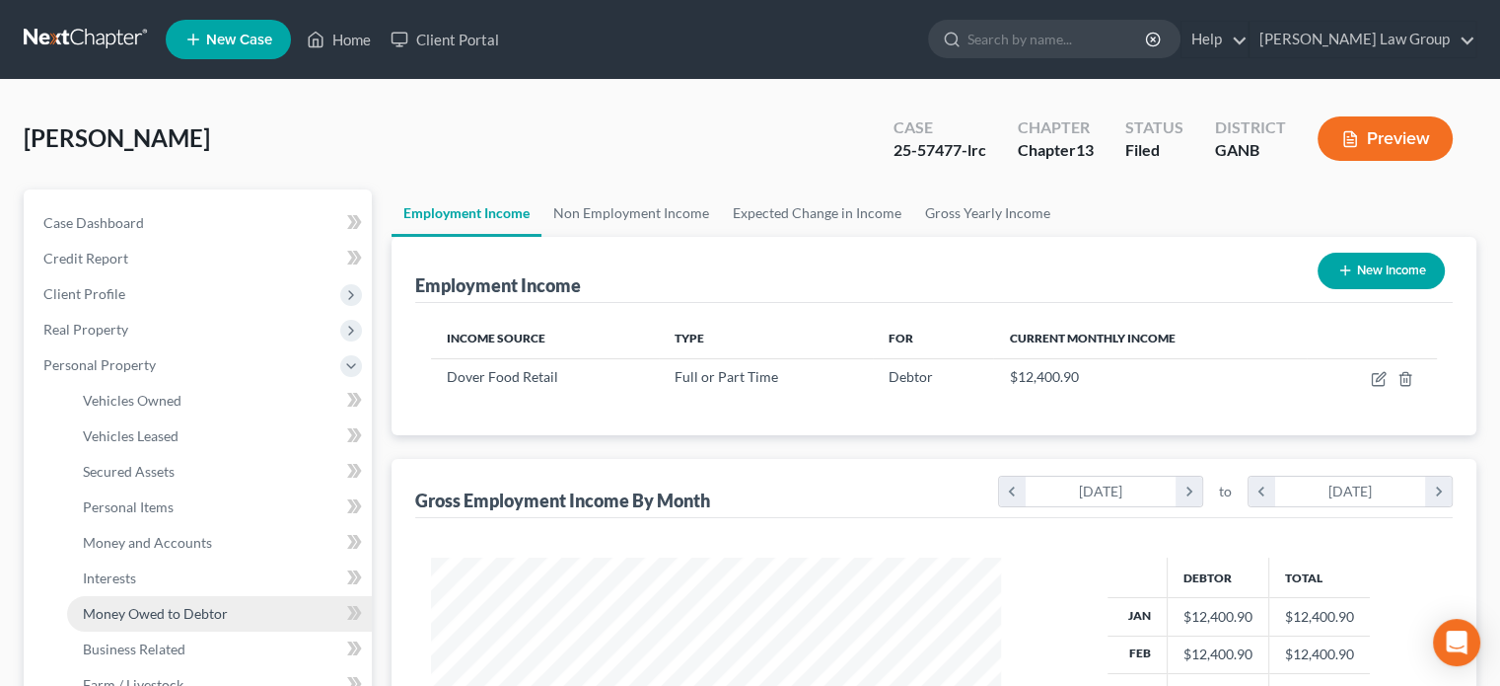
drag, startPoint x: 146, startPoint y: 618, endPoint x: 155, endPoint y: 612, distance: 11.2
click at [146, 618] on span "Money Owed to Debtor" at bounding box center [155, 613] width 145 height 17
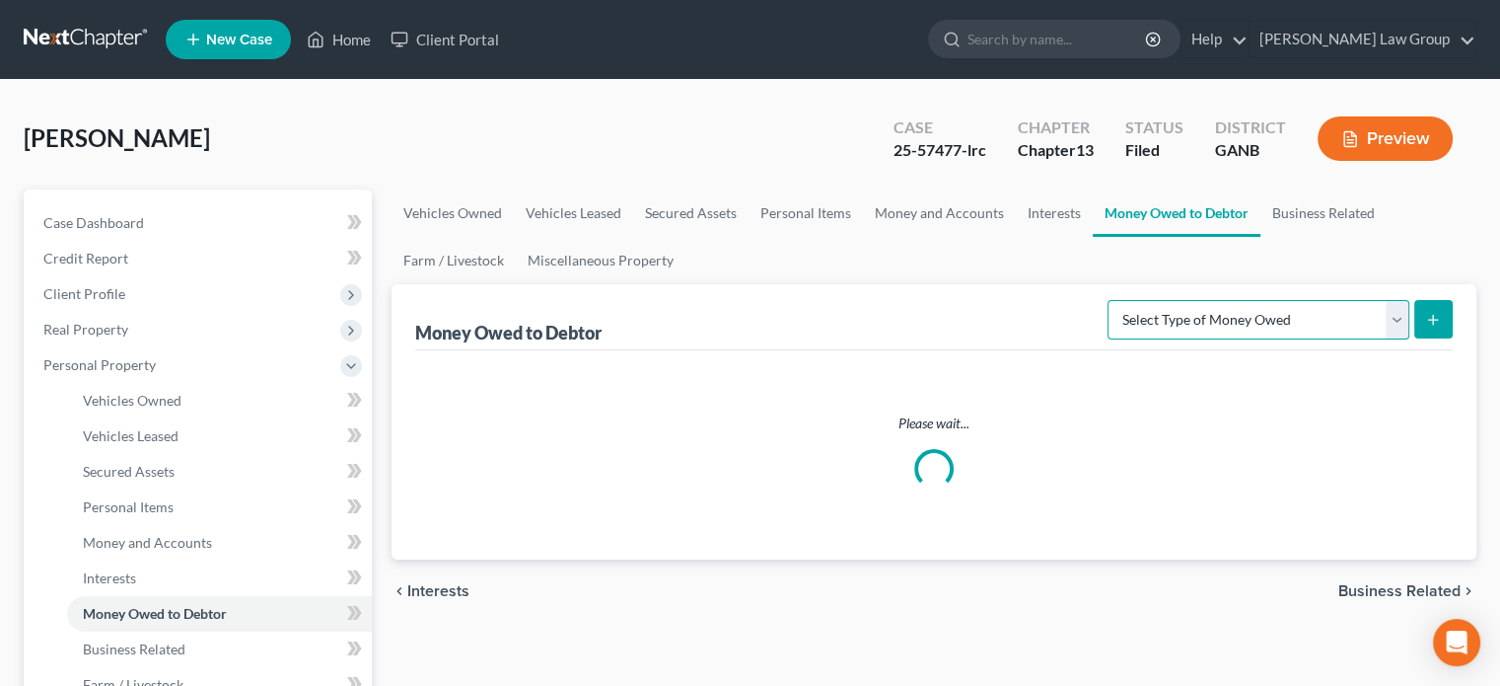
click at [1395, 326] on select "Select Type of Money Owed Accounts Receivable Alimony Child Support Claims Agai…" at bounding box center [1259, 319] width 302 height 39
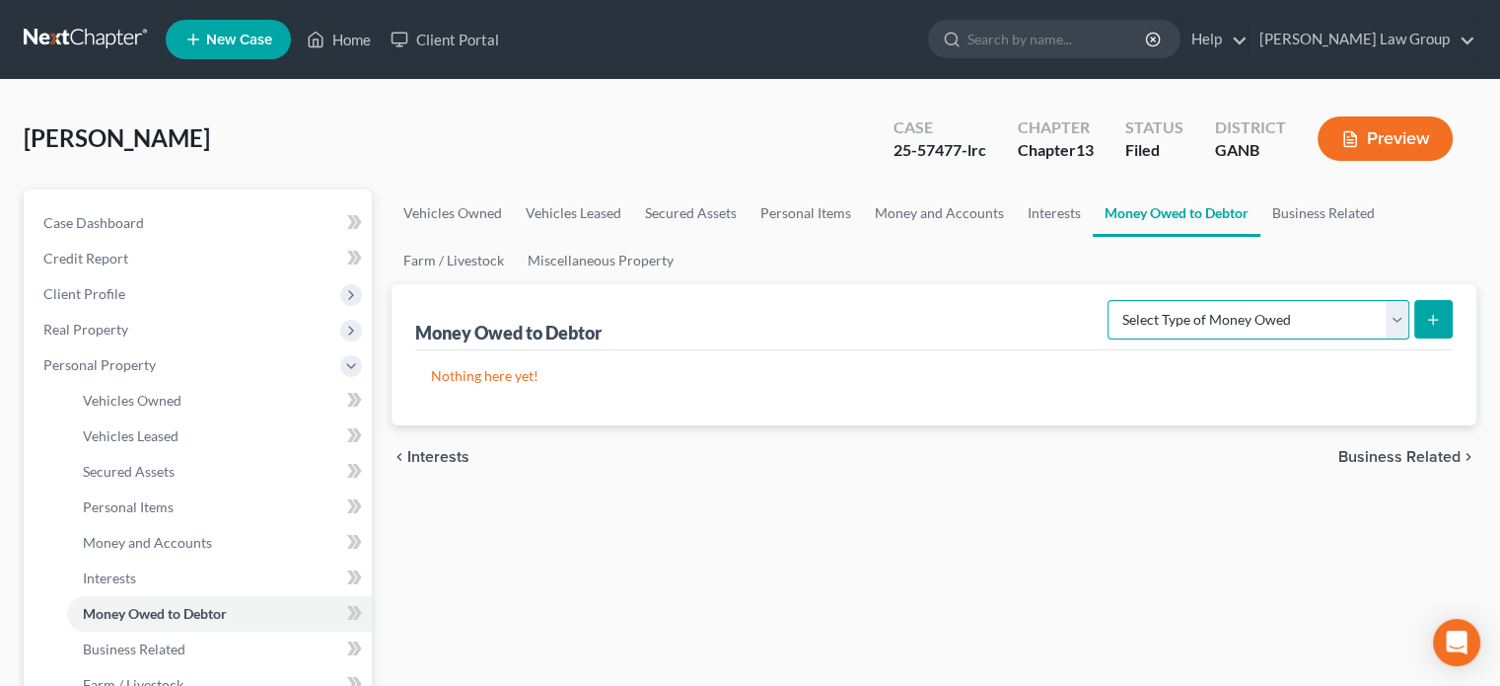
select select "child_support"
click at [1112, 300] on select "Select Type of Money Owed Accounts Receivable Alimony Child Support Claims Agai…" at bounding box center [1259, 319] width 302 height 39
click at [1441, 320] on button "submit" at bounding box center [1433, 319] width 38 height 38
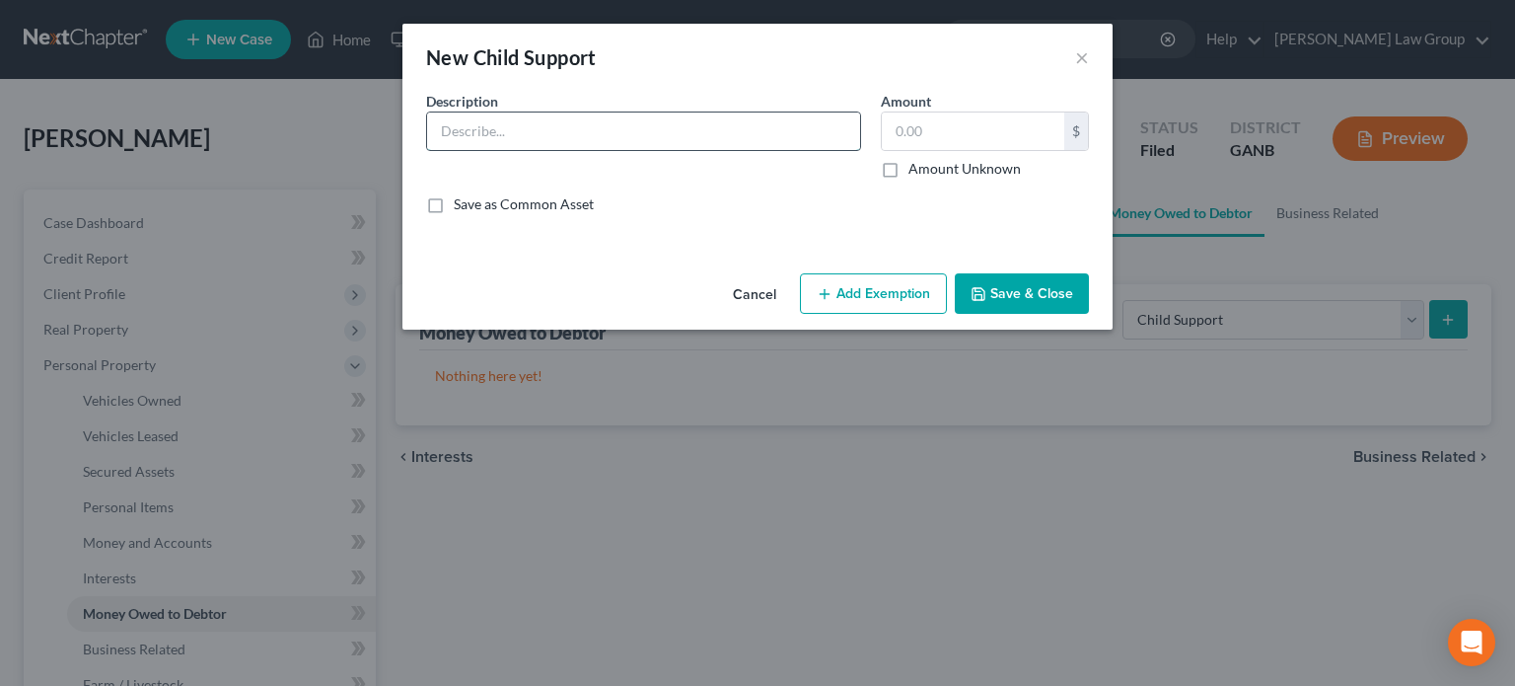
click at [480, 137] on input "text" at bounding box center [643, 130] width 433 height 37
type input "Child Support arrears"
click at [893, 124] on input "text" at bounding box center [973, 130] width 182 height 37
type input "2,152"
click at [897, 295] on button "Add Exemption" at bounding box center [873, 293] width 147 height 41
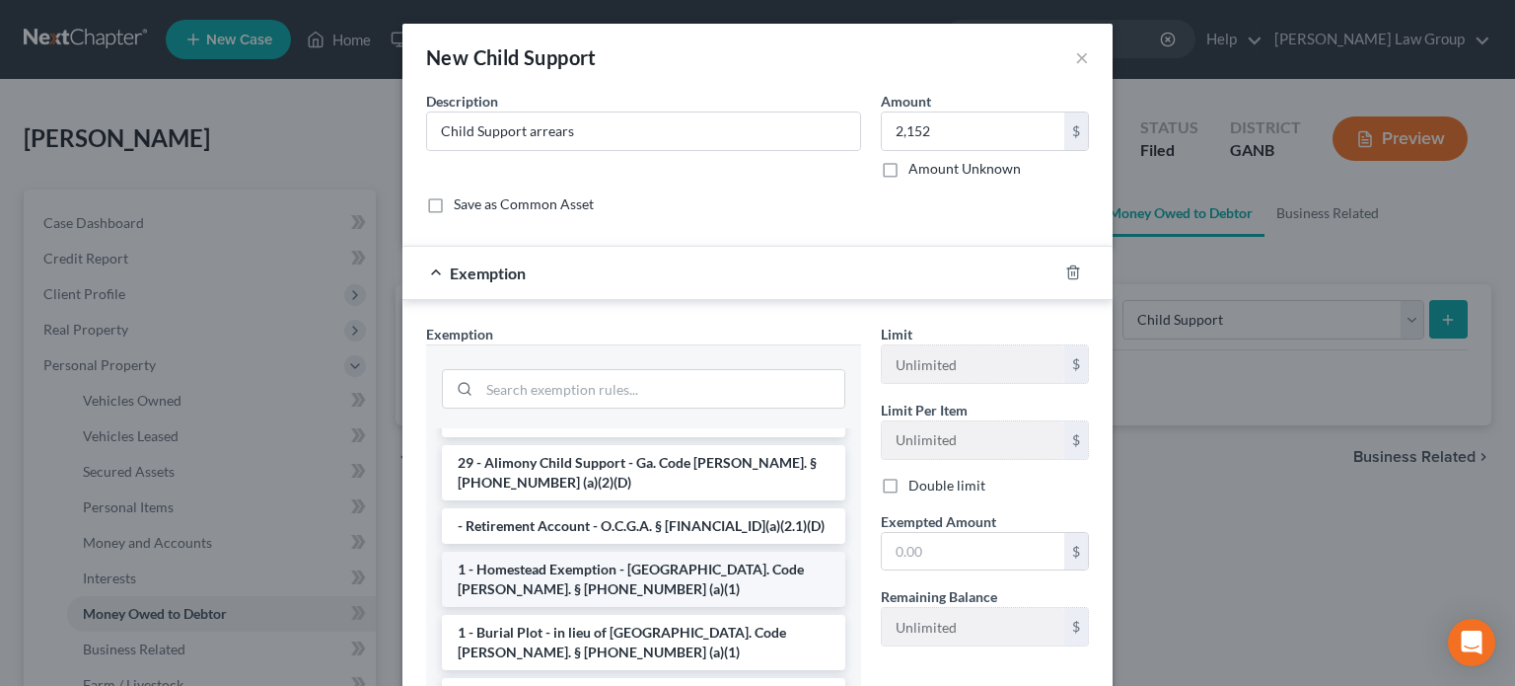
scroll to position [99, 0]
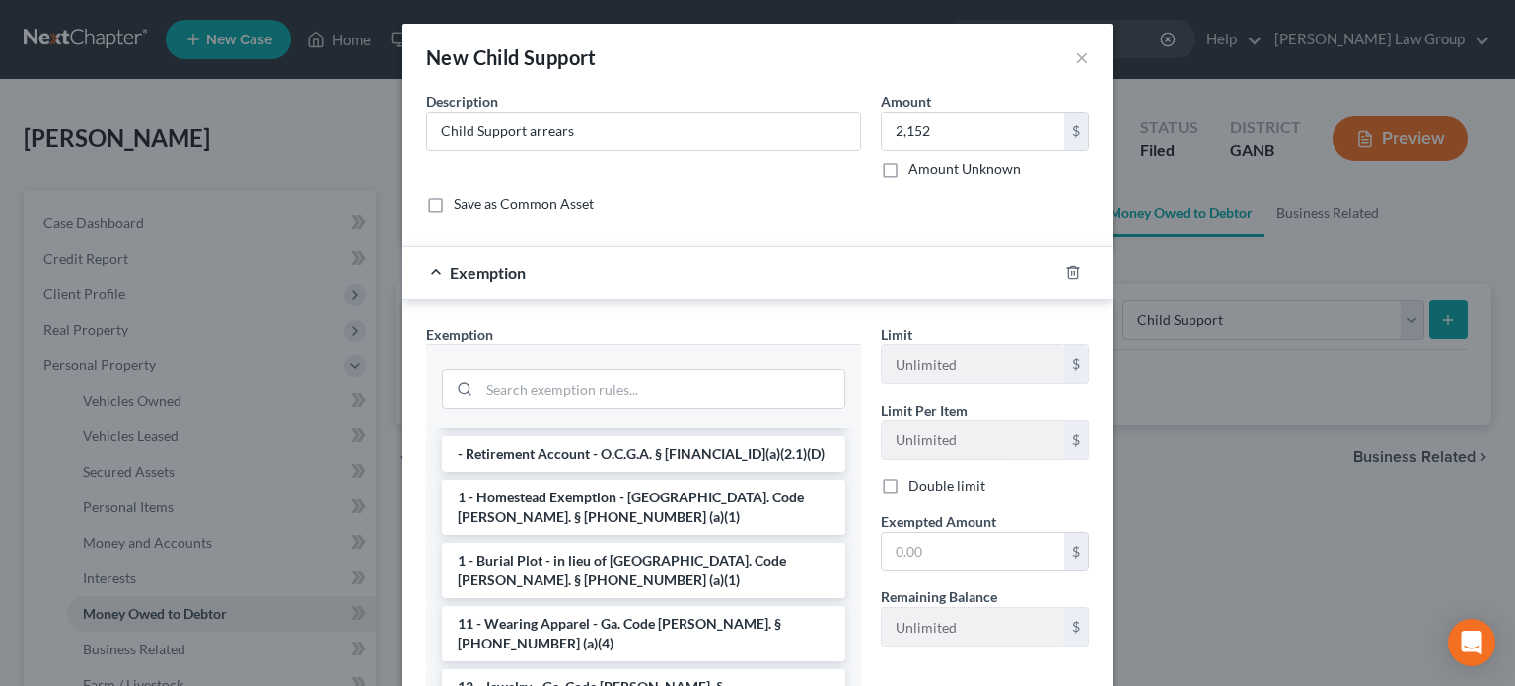
click at [993, 58] on div "New Child Support ×" at bounding box center [757, 57] width 710 height 67
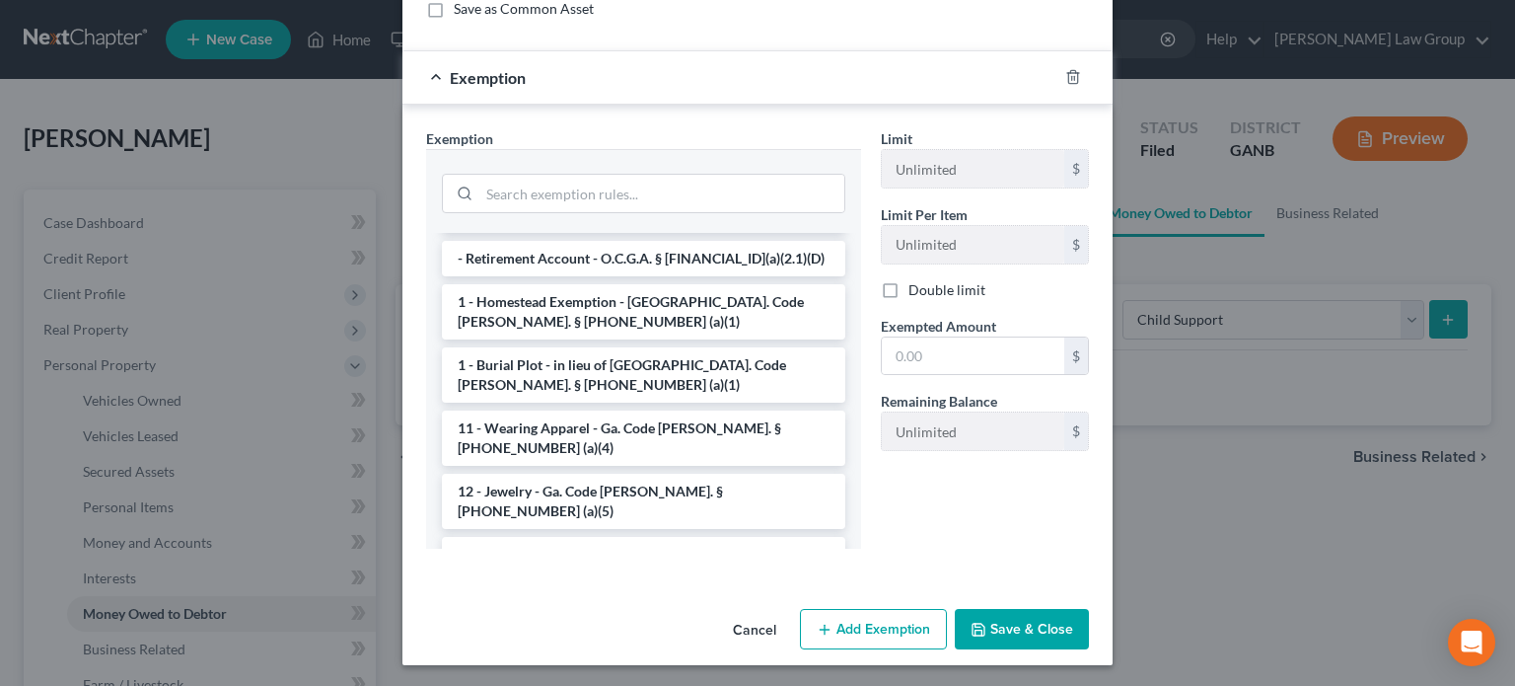
scroll to position [197, 0]
click at [1028, 625] on button "Save & Close" at bounding box center [1022, 627] width 134 height 41
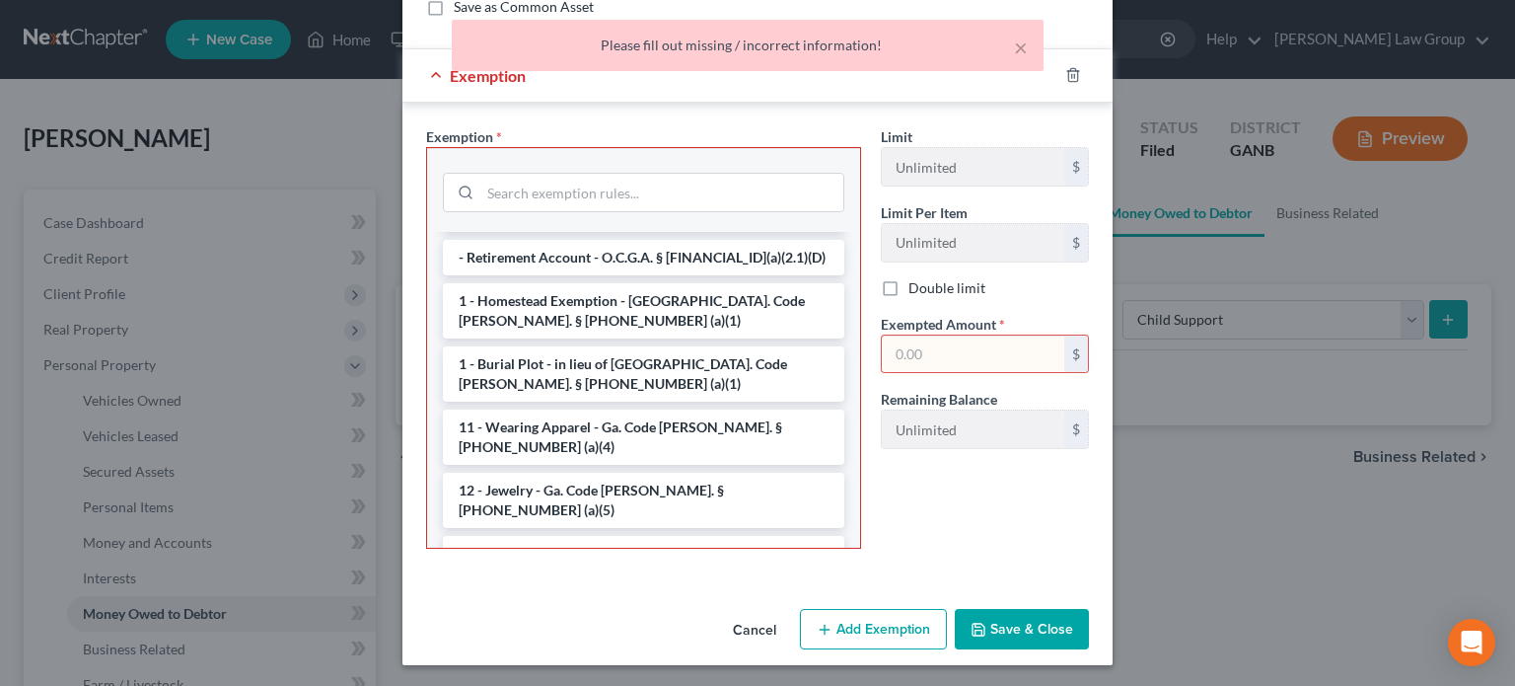
click at [750, 626] on button "Cancel" at bounding box center [754, 630] width 75 height 39
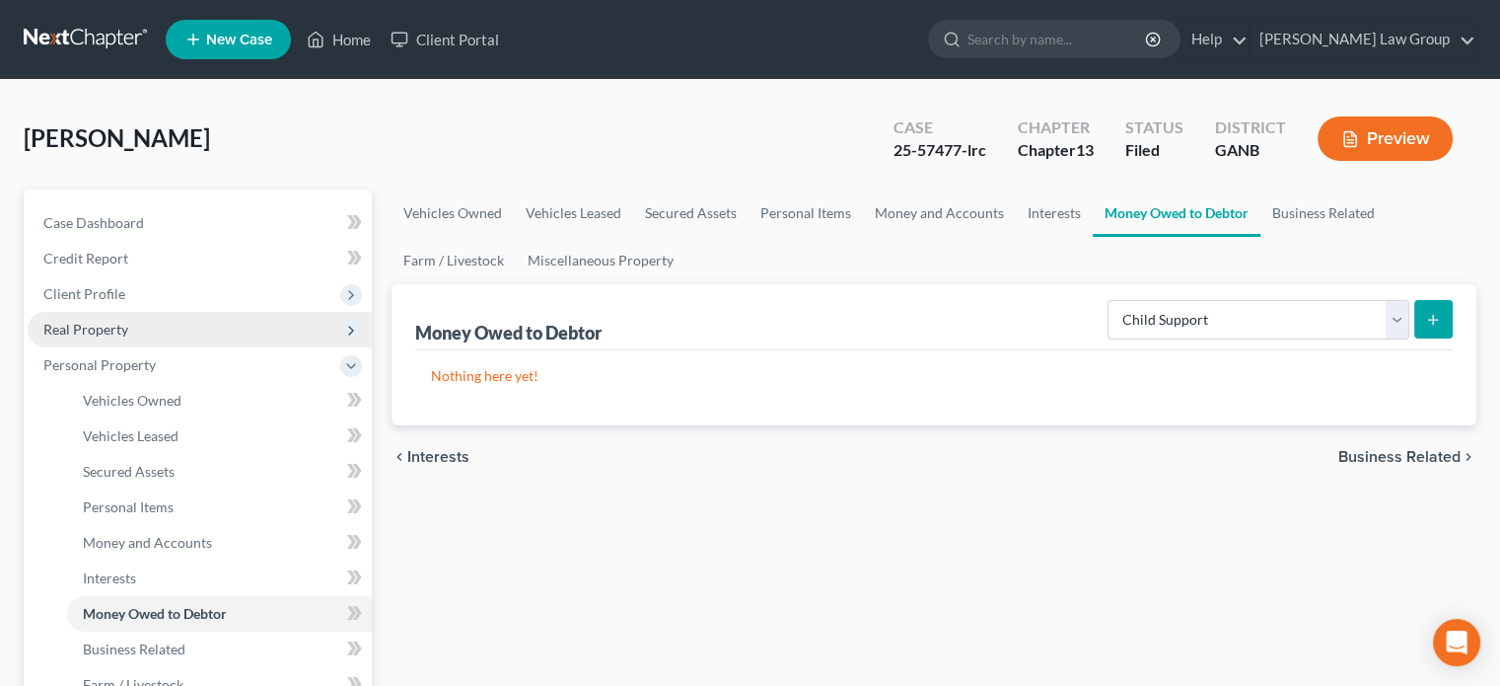
click at [75, 321] on span "Real Property" at bounding box center [85, 329] width 85 height 17
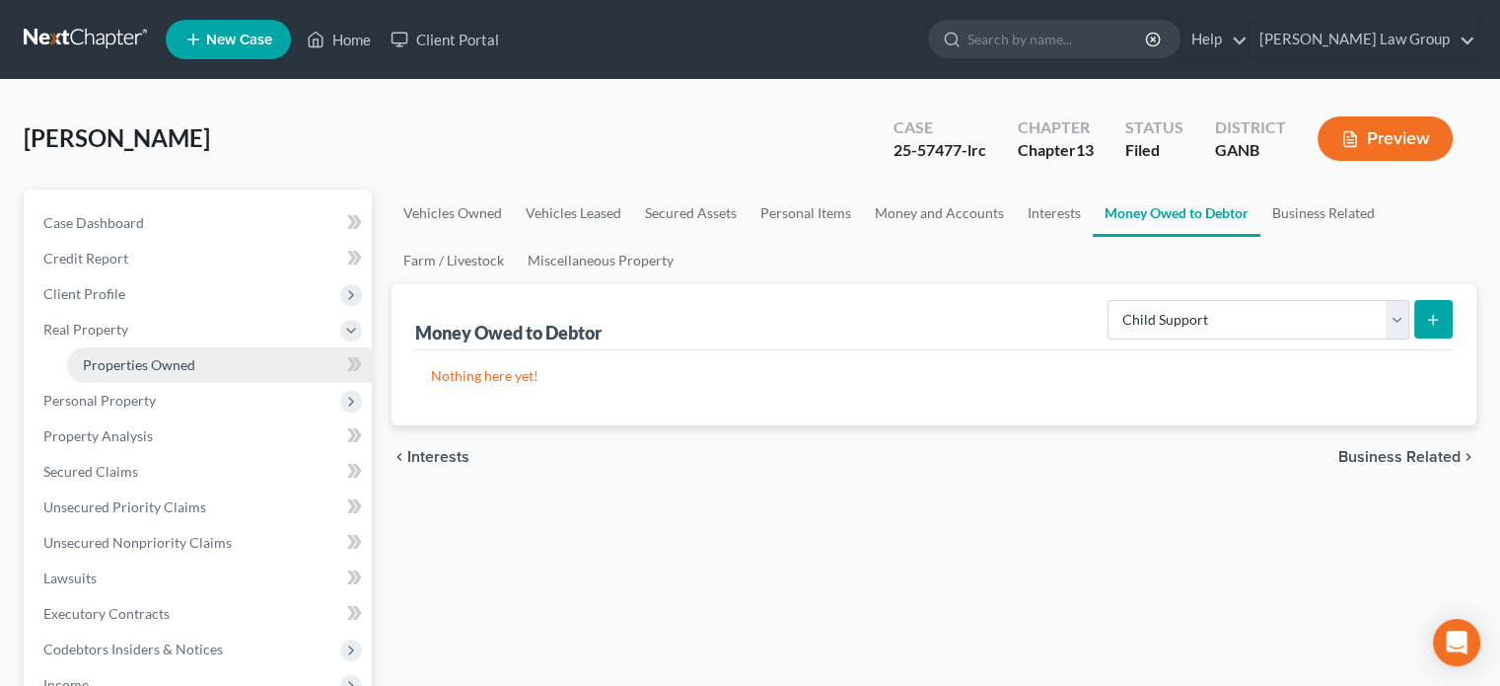
click at [124, 361] on span "Properties Owned" at bounding box center [139, 364] width 112 height 17
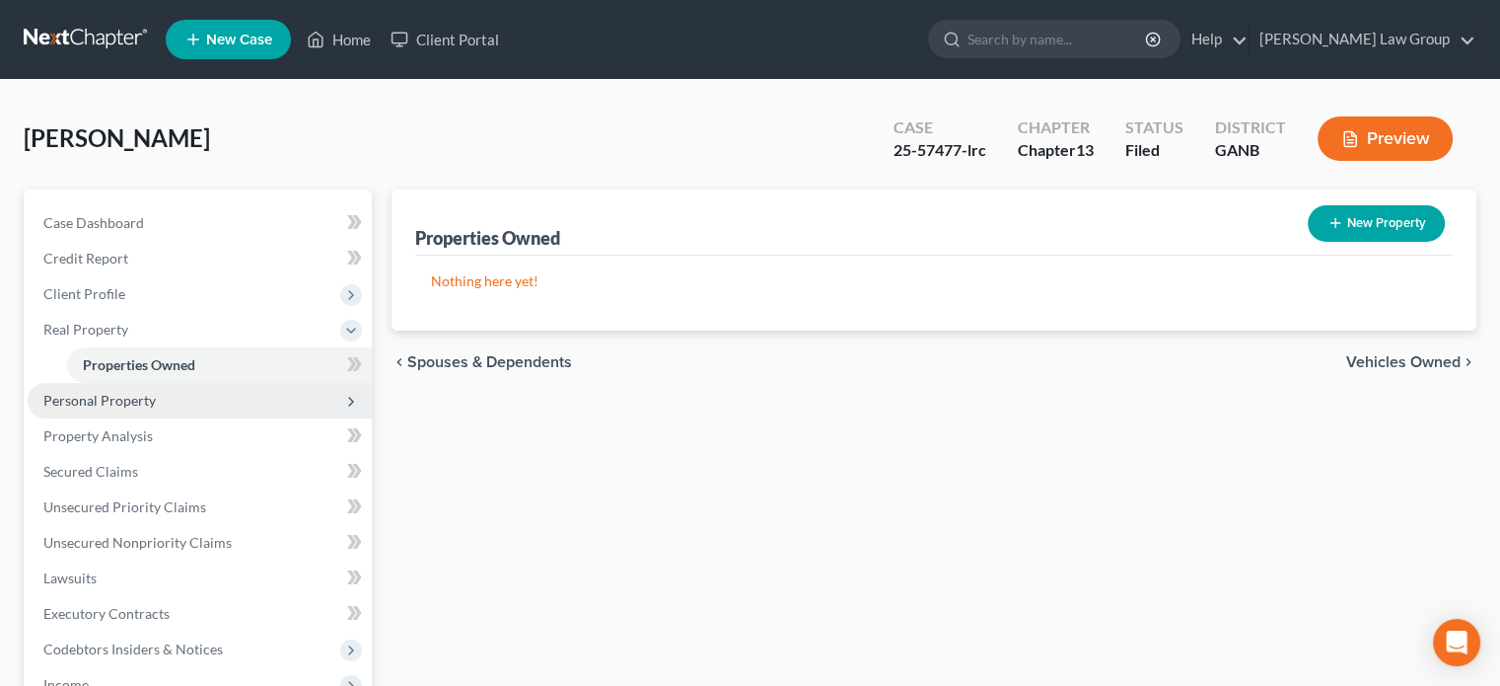
click at [122, 401] on span "Personal Property" at bounding box center [99, 400] width 112 height 17
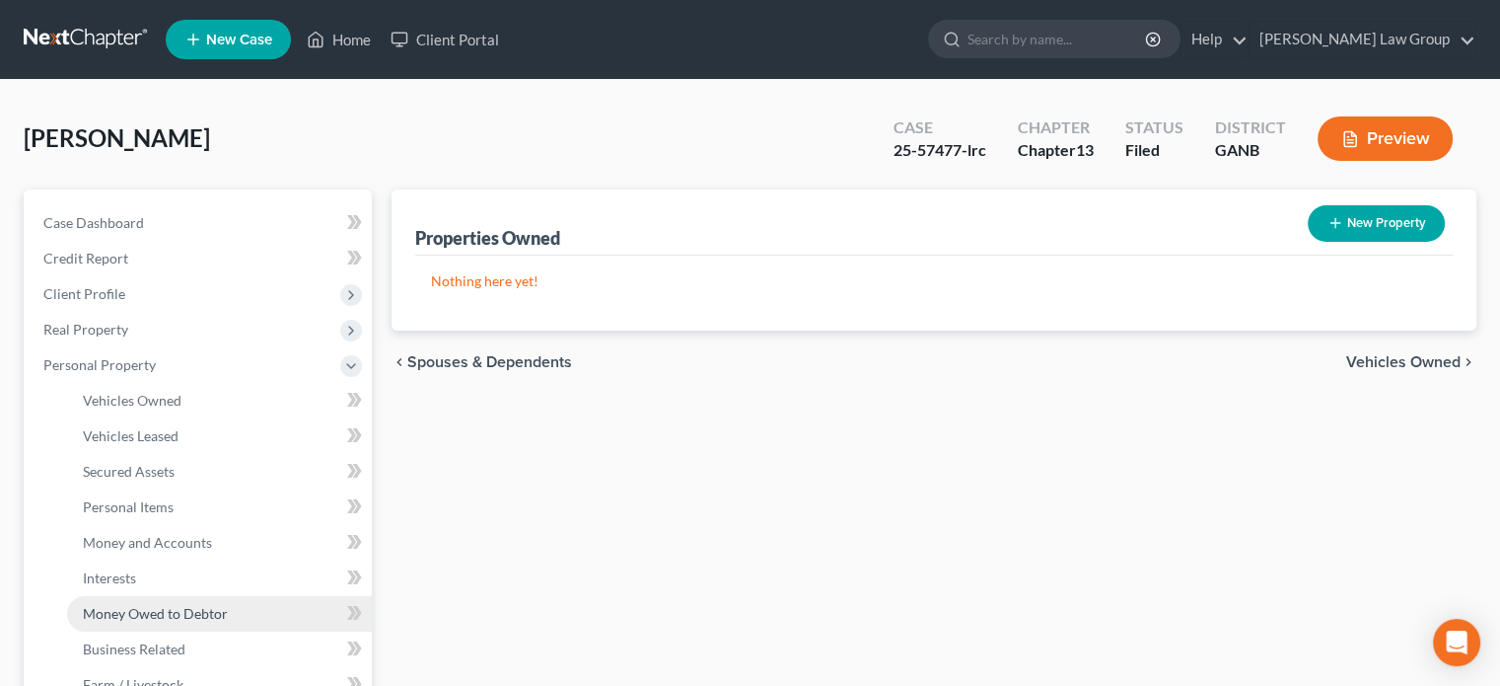
click at [191, 613] on span "Money Owed to Debtor" at bounding box center [155, 613] width 145 height 17
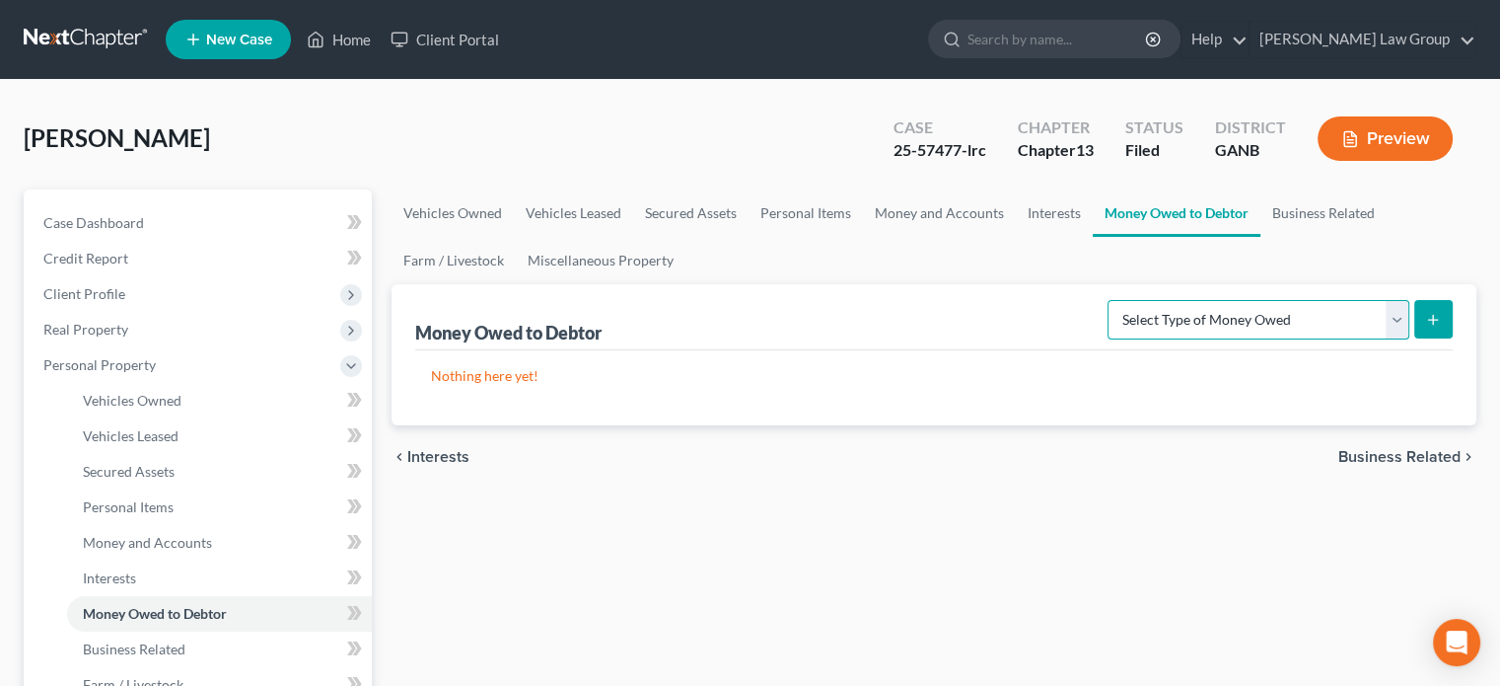
drag, startPoint x: 1397, startPoint y: 319, endPoint x: 1382, endPoint y: 305, distance: 20.2
click at [1397, 319] on select "Select Type of Money Owed Accounts Receivable Alimony Child Support Claims Agai…" at bounding box center [1259, 319] width 302 height 39
select select "child_support"
click at [1112, 300] on select "Select Type of Money Owed Accounts Receivable Alimony Child Support Claims Agai…" at bounding box center [1259, 319] width 302 height 39
click at [1447, 322] on button "submit" at bounding box center [1433, 319] width 38 height 38
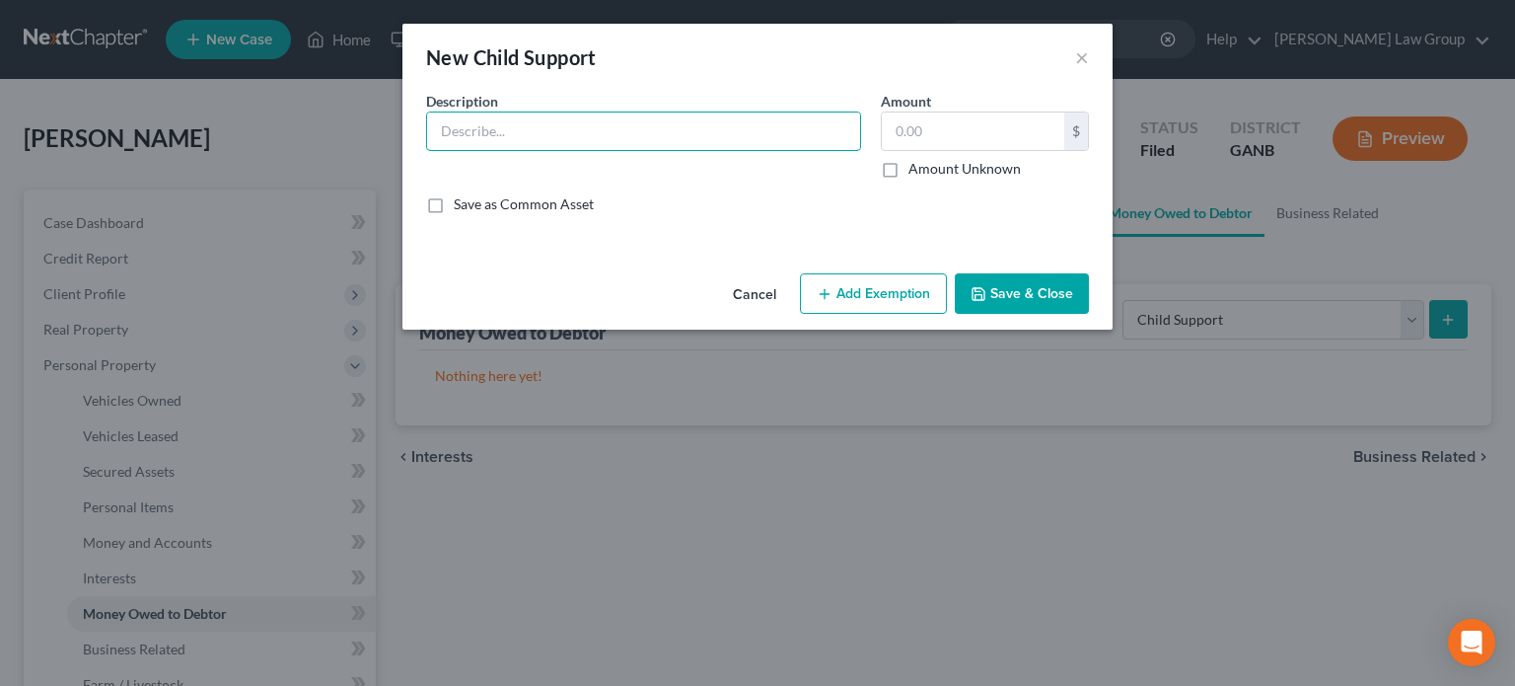
drag, startPoint x: 469, startPoint y: 133, endPoint x: 433, endPoint y: 244, distance: 116.0
click at [450, 181] on div "Description * Amount $ Amount Unknown Balance Undetermined $ Amount Unknown Sav…" at bounding box center [757, 160] width 683 height 139
type input "Child Support arrears"
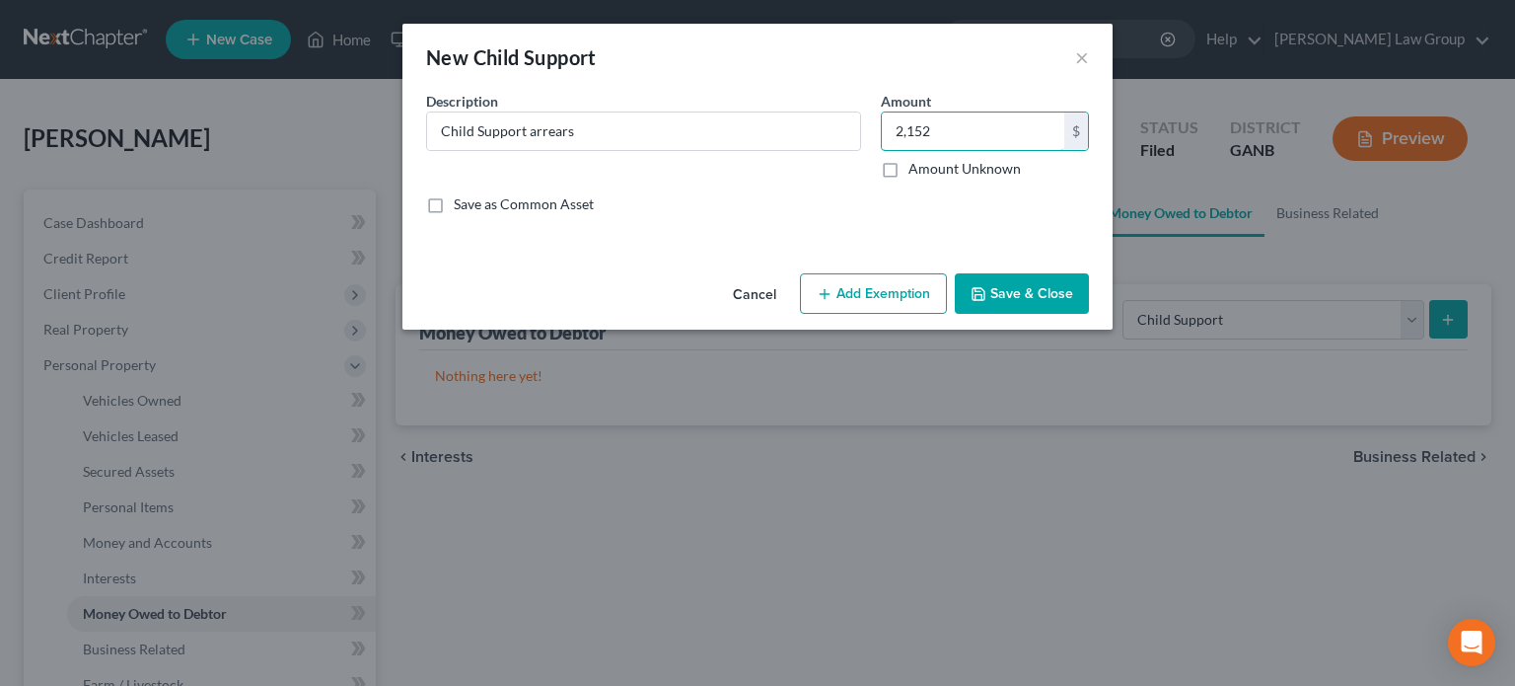
type input "2,152"
click at [886, 291] on button "Add Exemption" at bounding box center [873, 293] width 147 height 41
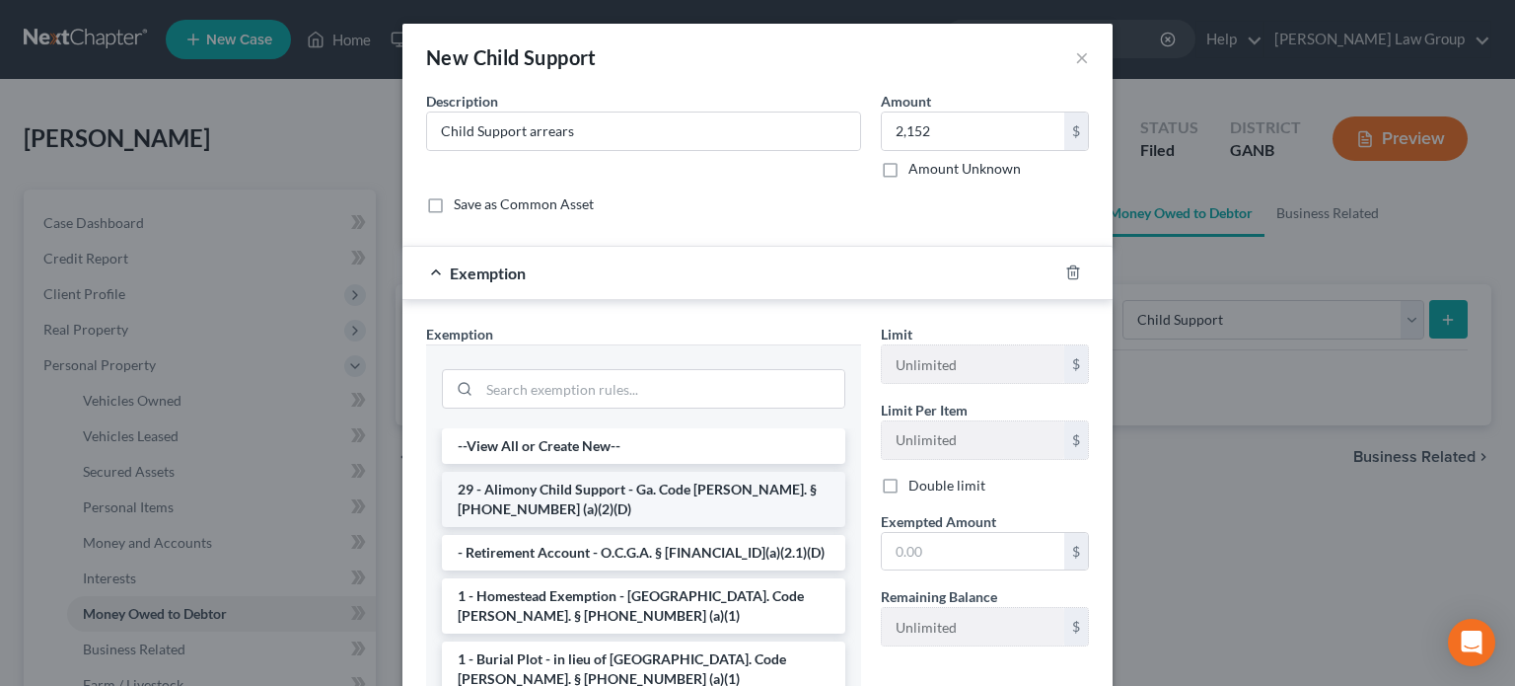
click at [589, 506] on li "29 - Alimony Child Support - Ga. Code [PERSON_NAME]. § [PHONE_NUMBER] (a)(2)(D)" at bounding box center [643, 498] width 403 height 55
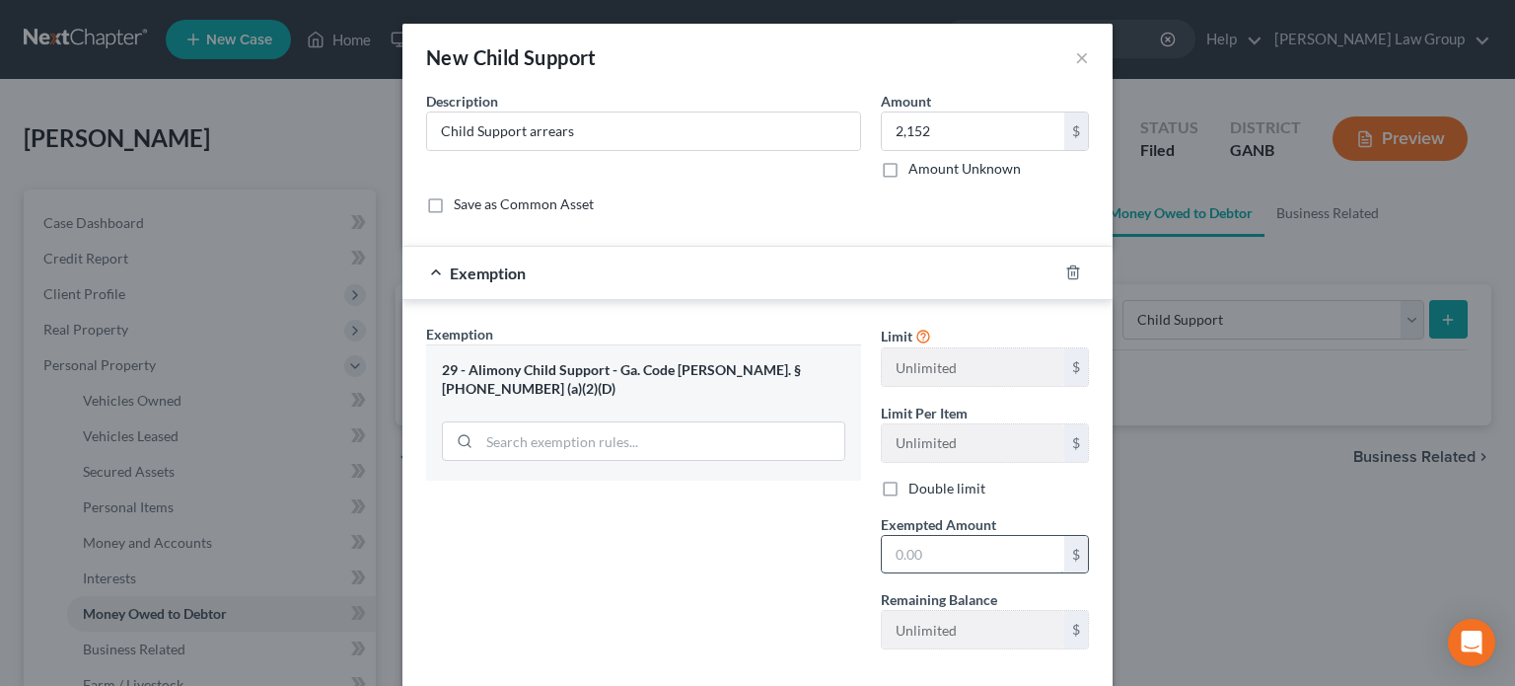
click at [896, 561] on input "text" at bounding box center [973, 554] width 182 height 37
type input "2,152.00"
click at [934, 125] on input "2,152" at bounding box center [973, 130] width 182 height 37
type input "2,152.00"
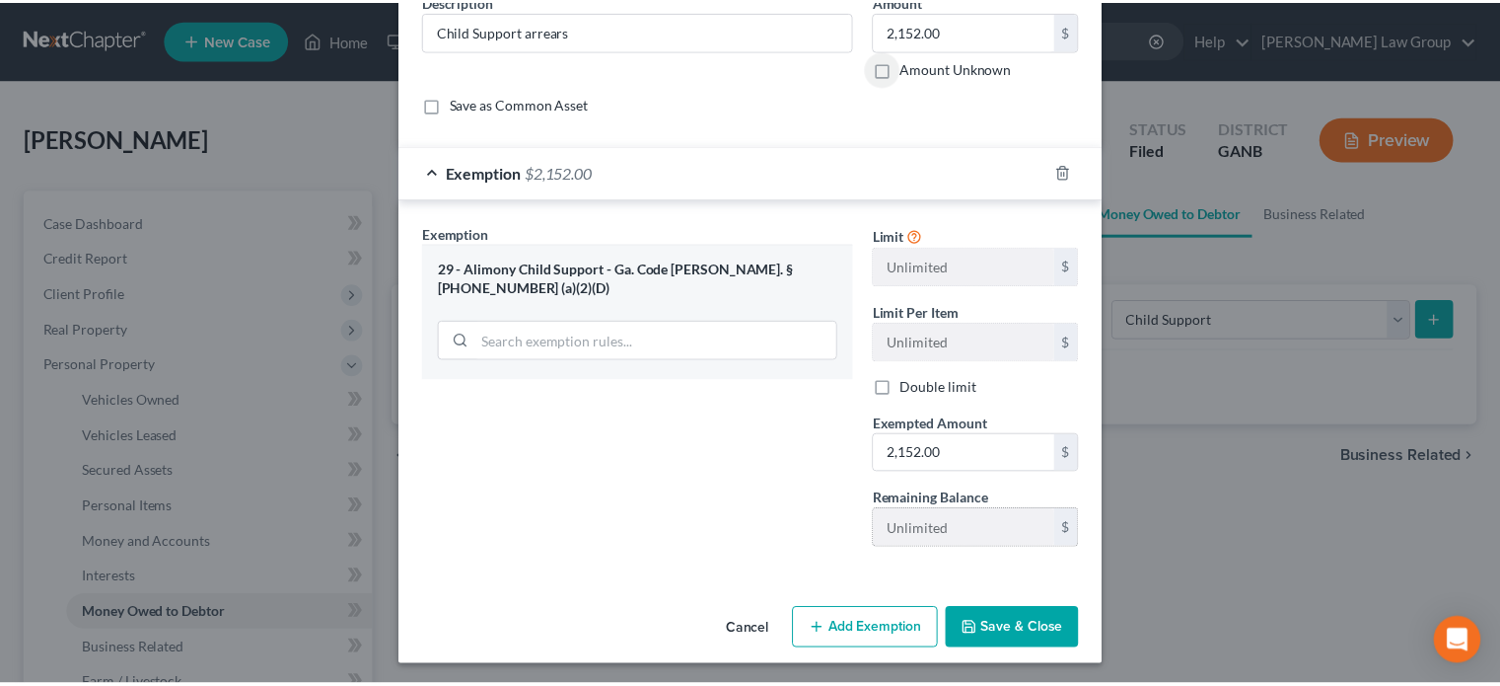
scroll to position [102, 0]
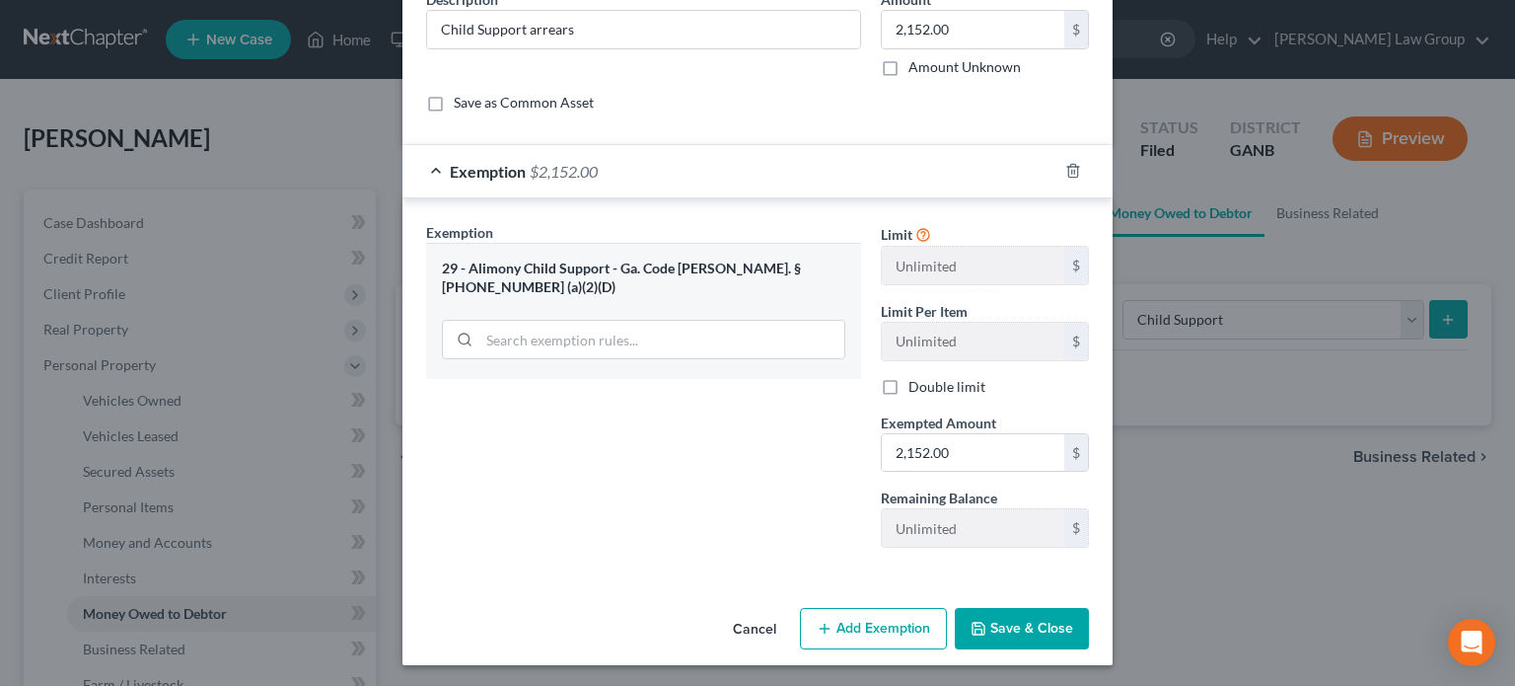
click at [1010, 622] on button "Save & Close" at bounding box center [1022, 628] width 134 height 41
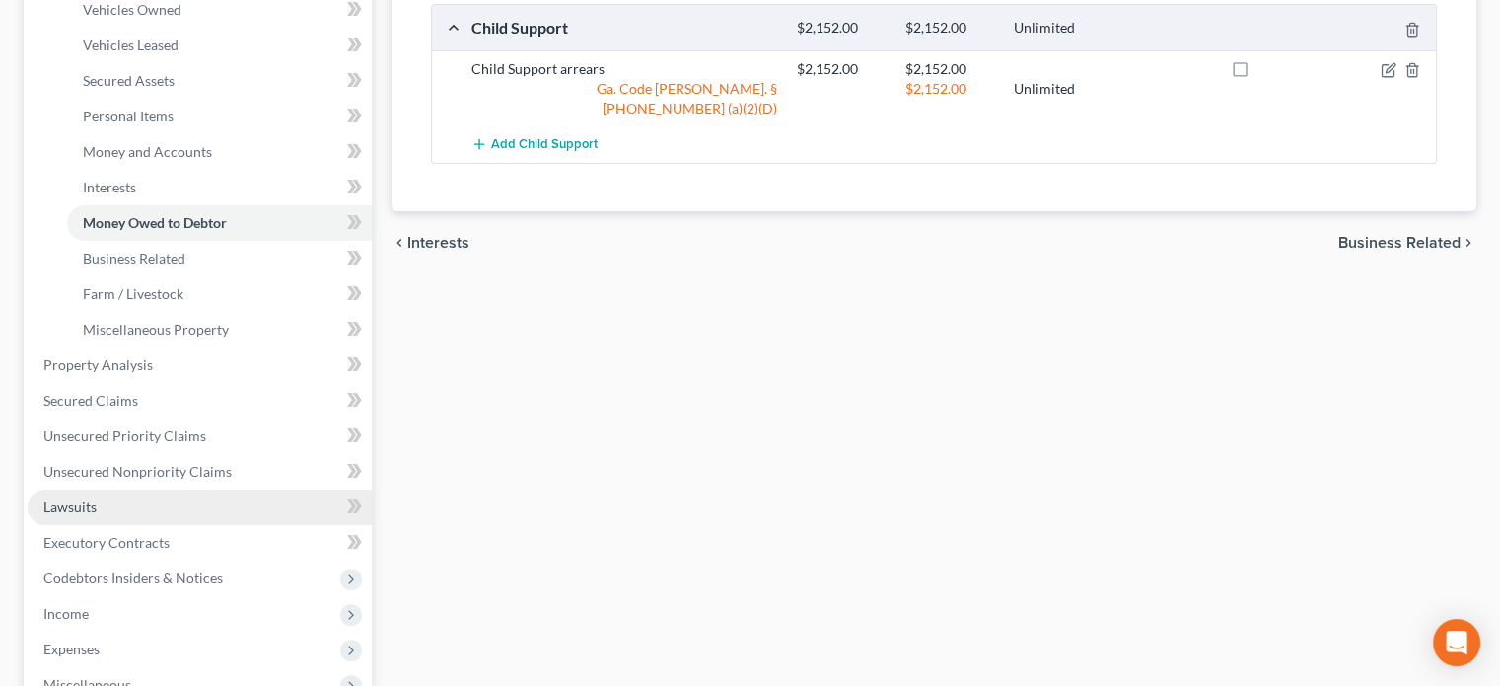
scroll to position [395, 0]
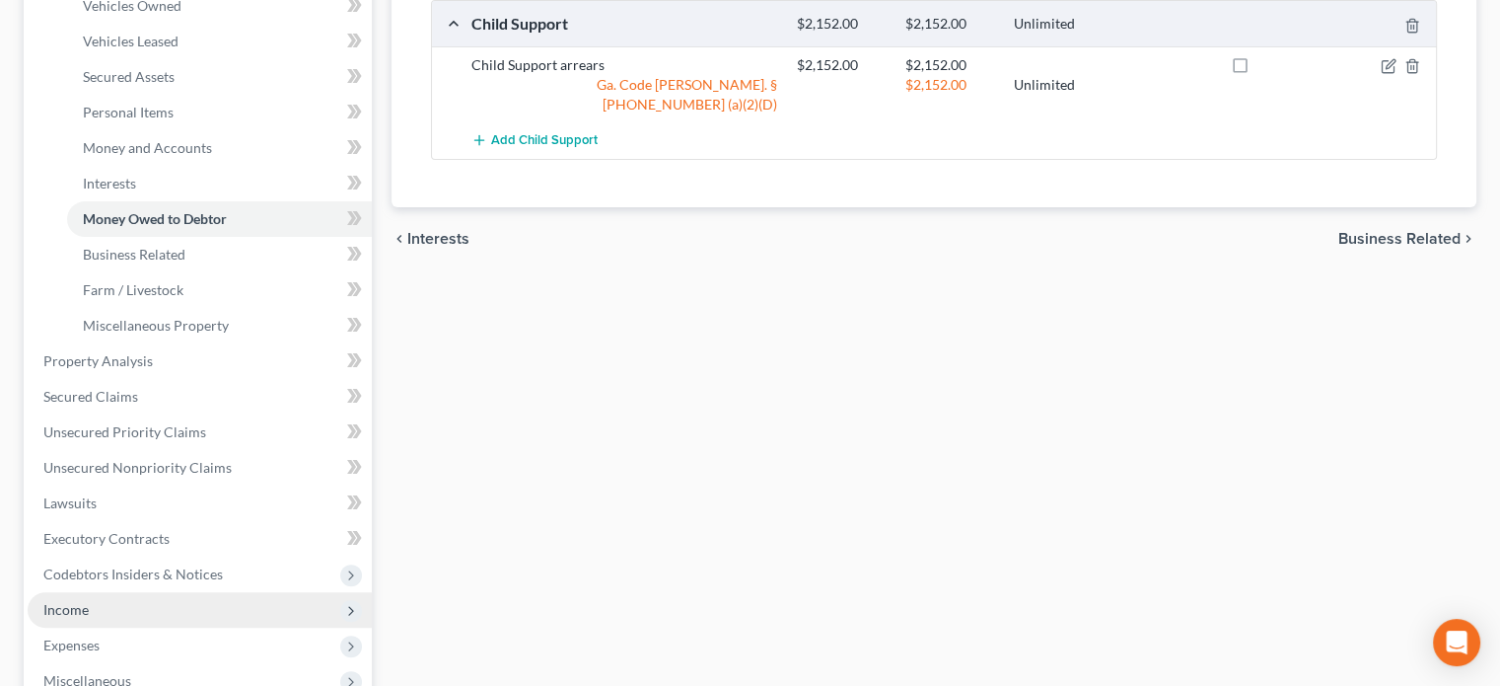
click at [63, 595] on span "Income" at bounding box center [200, 610] width 344 height 36
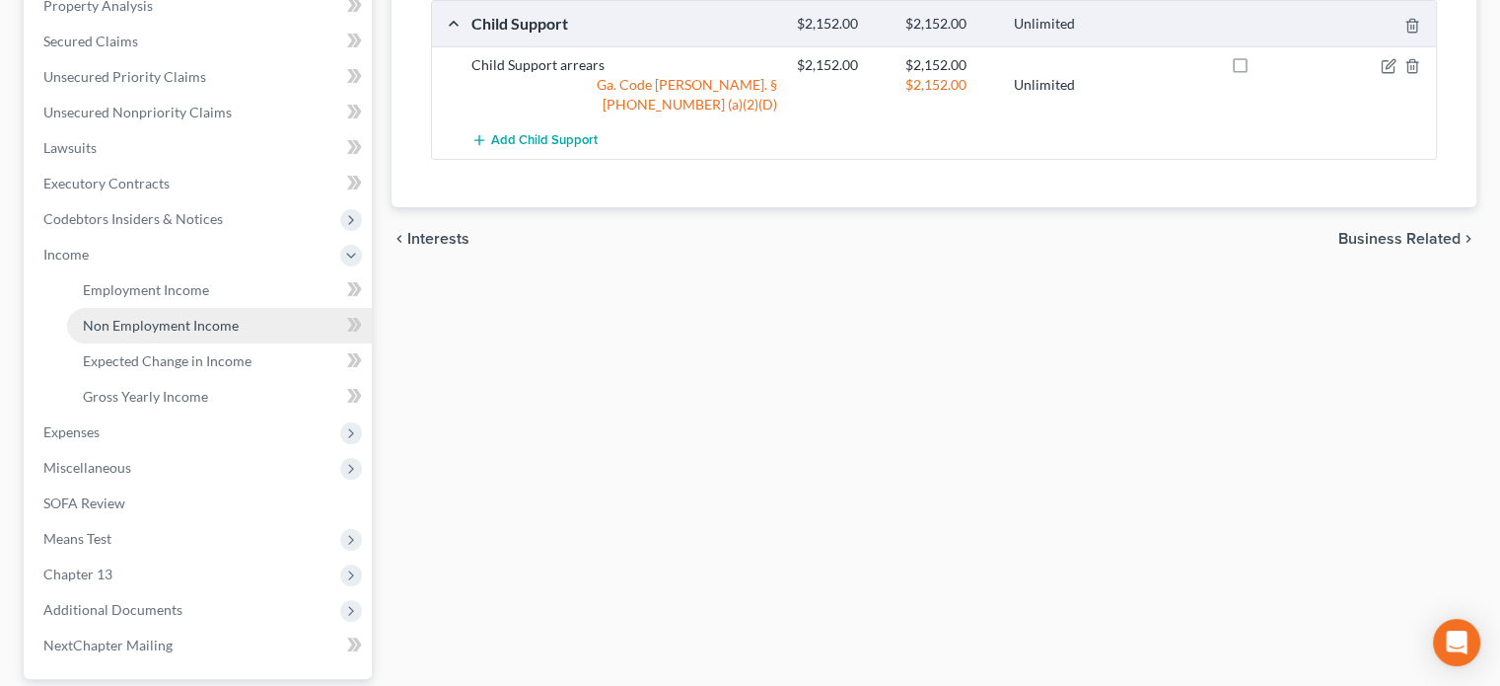
click at [142, 319] on span "Non Employment Income" at bounding box center [161, 325] width 156 height 17
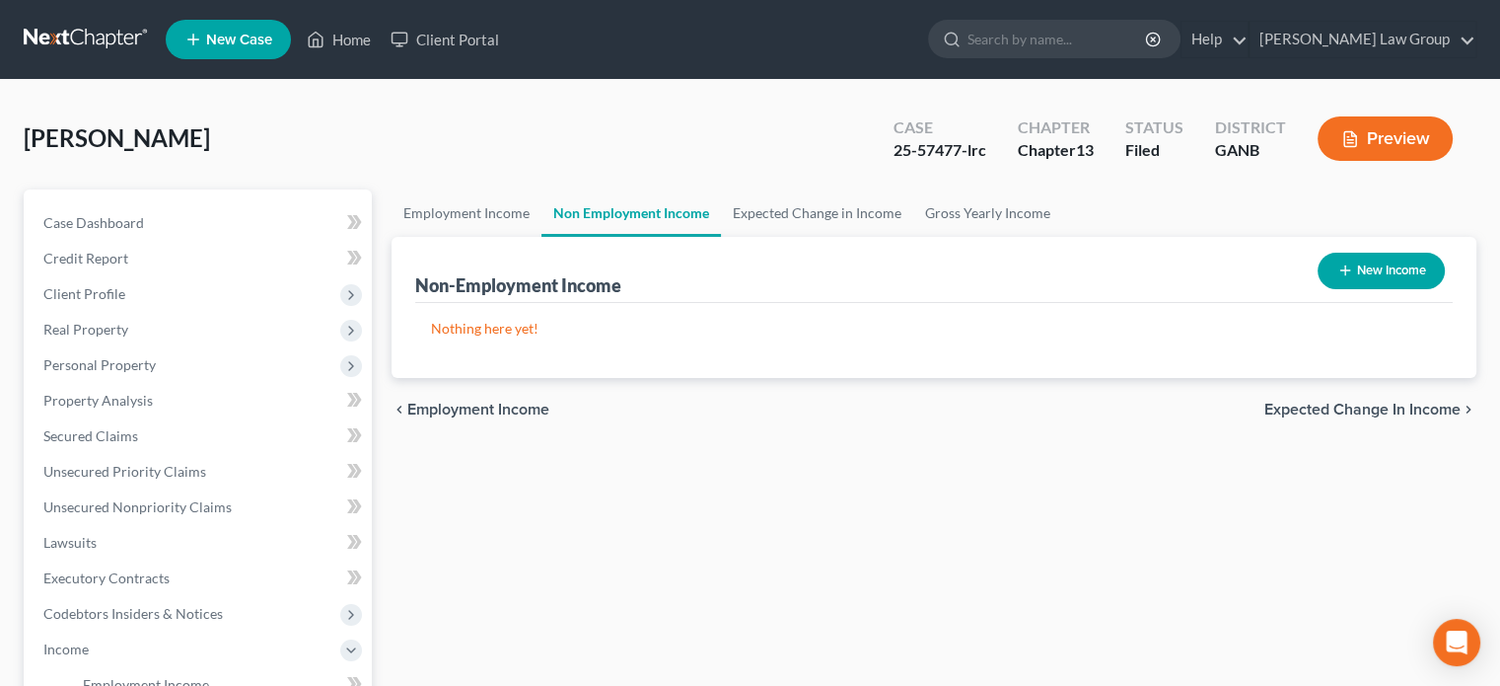
click at [1373, 267] on button "New Income" at bounding box center [1381, 271] width 127 height 36
select select "0"
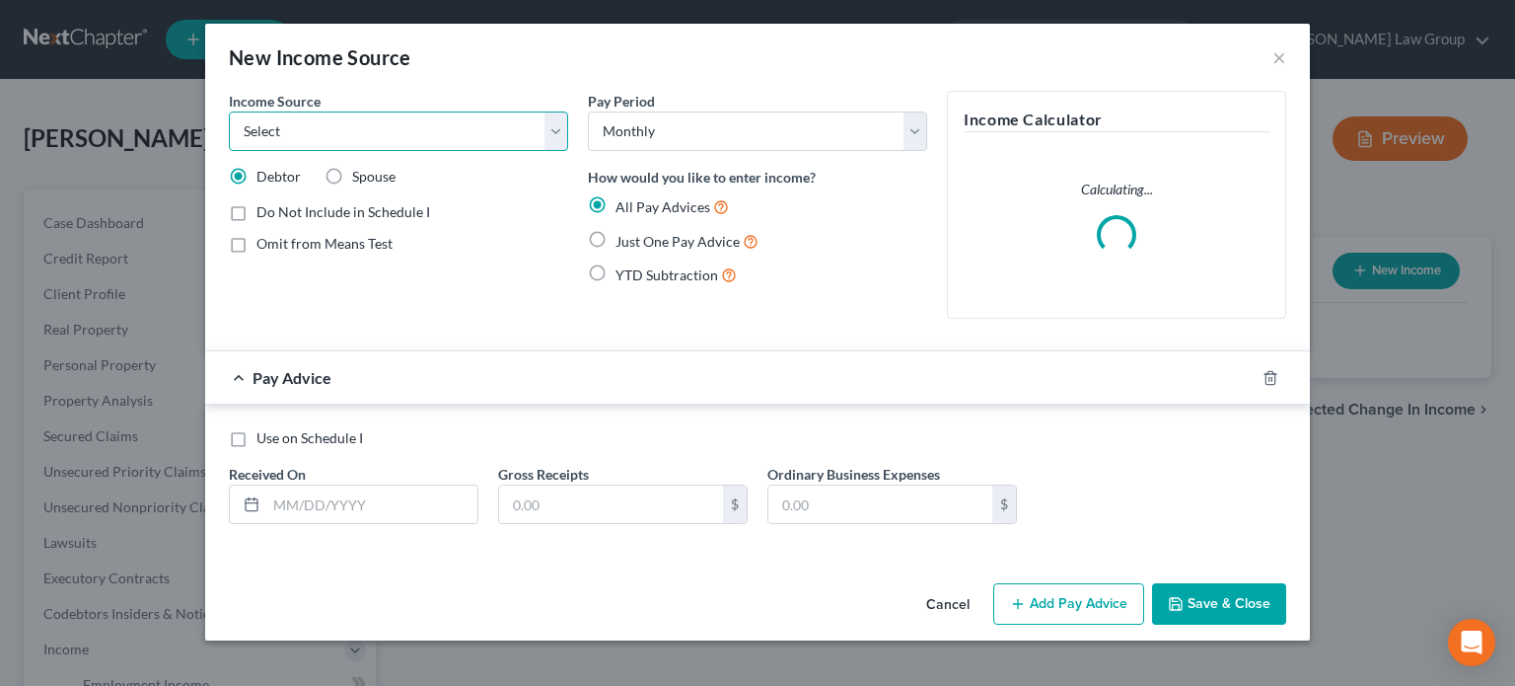
click at [558, 133] on select "Select Unemployment Disability (from employer) Pension Retirement Social Securi…" at bounding box center [398, 130] width 339 height 39
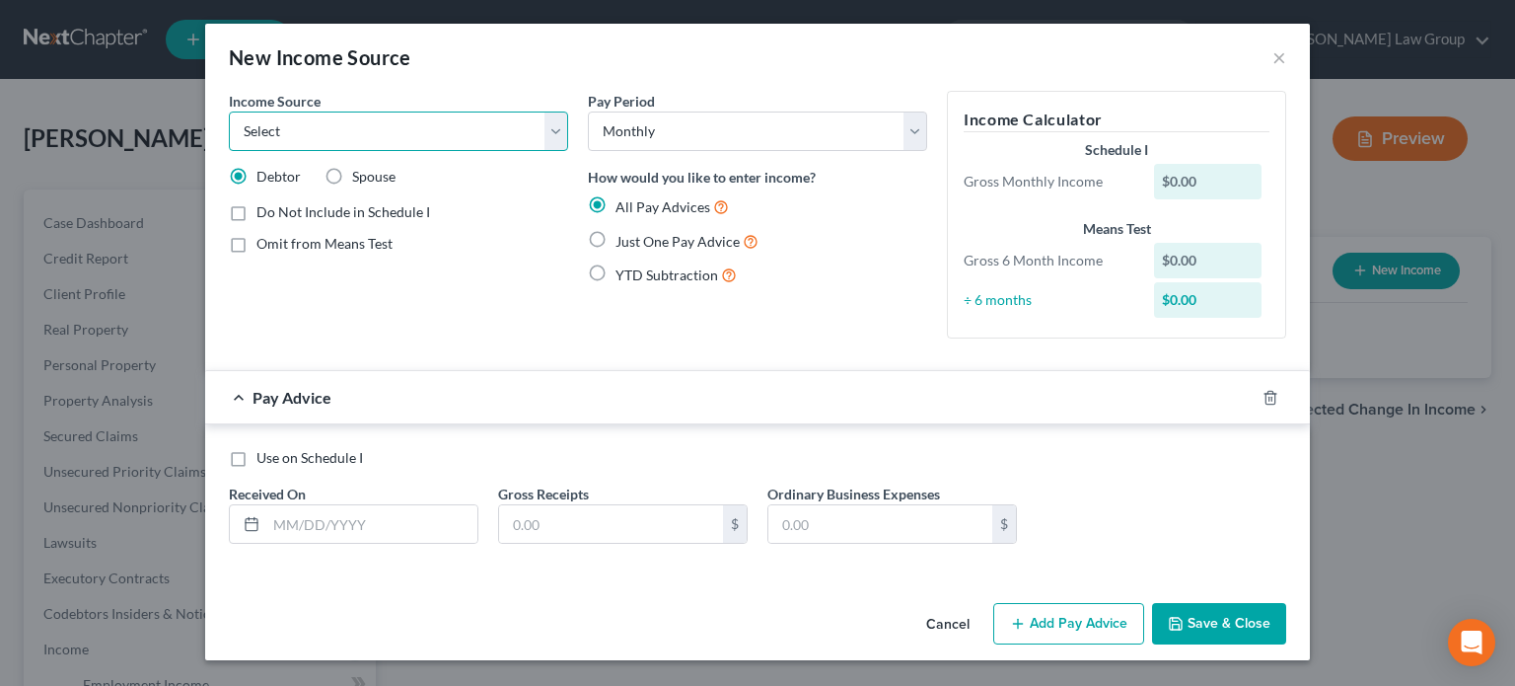
select select "7"
click at [229, 111] on select "Select Unemployment Disability (from employer) Pension Retirement Social Securi…" at bounding box center [398, 130] width 339 height 39
click at [616, 242] on label "Just One Pay Advice" at bounding box center [687, 241] width 143 height 23
click at [623, 242] on input "Just One Pay Advice" at bounding box center [629, 236] width 13 height 13
radio input "true"
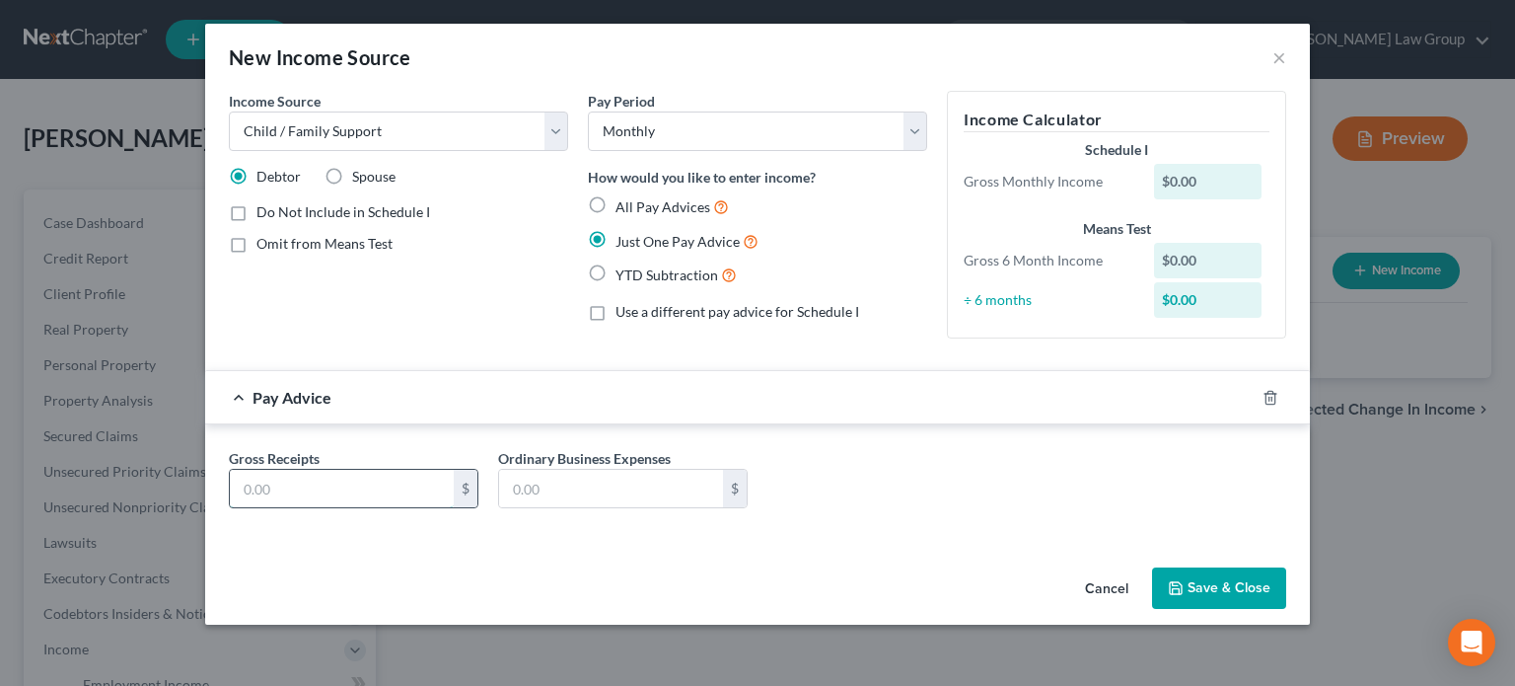
click at [276, 489] on input "text" at bounding box center [342, 488] width 224 height 37
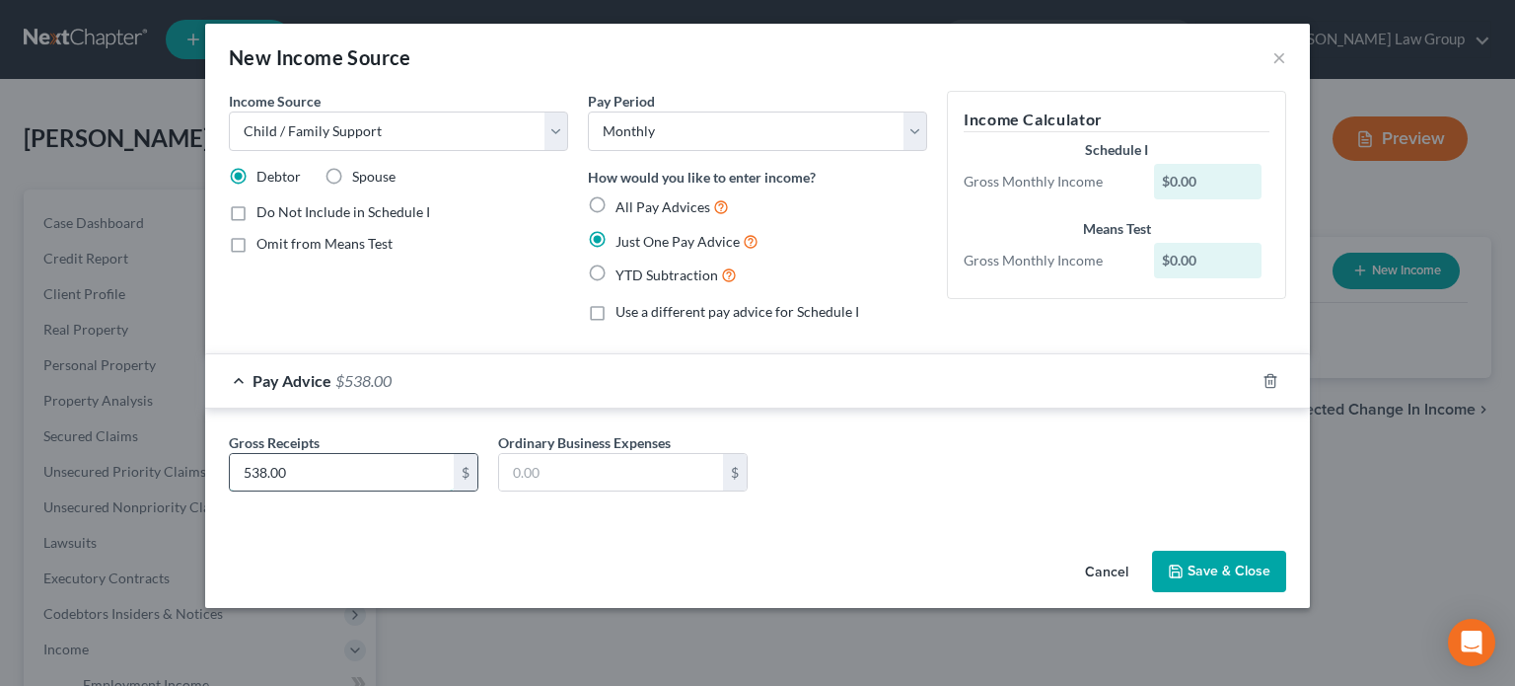
type input "538.00"
click at [1225, 577] on button "Save & Close" at bounding box center [1219, 570] width 134 height 41
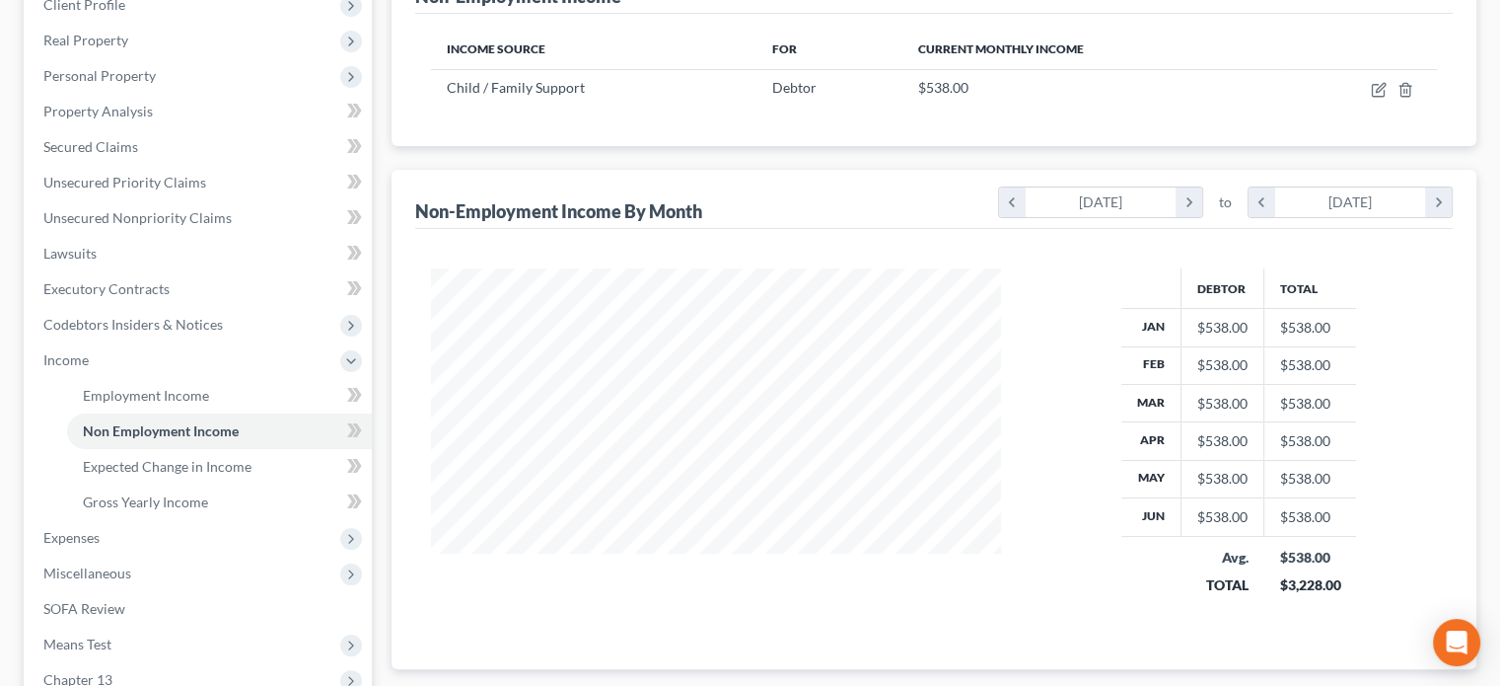
scroll to position [296, 0]
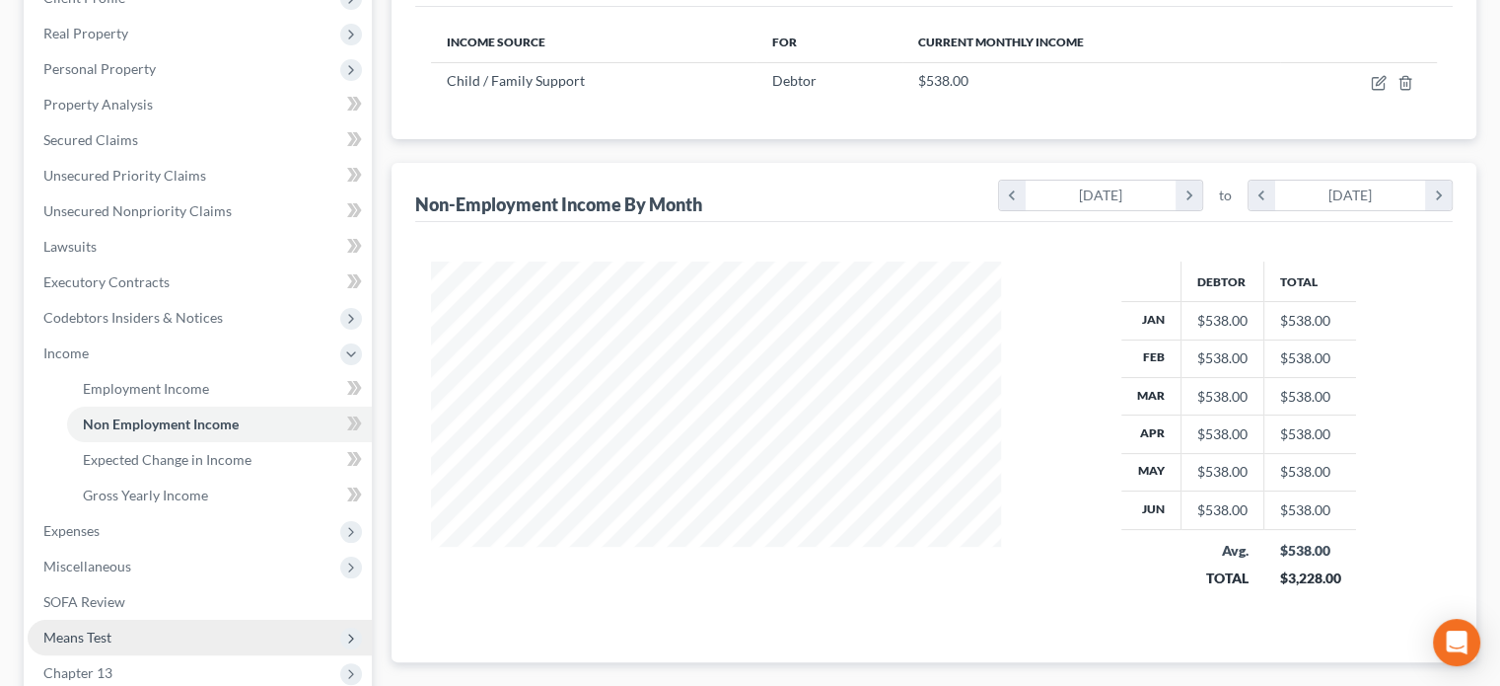
click at [63, 637] on span "Means Test" at bounding box center [77, 636] width 68 height 17
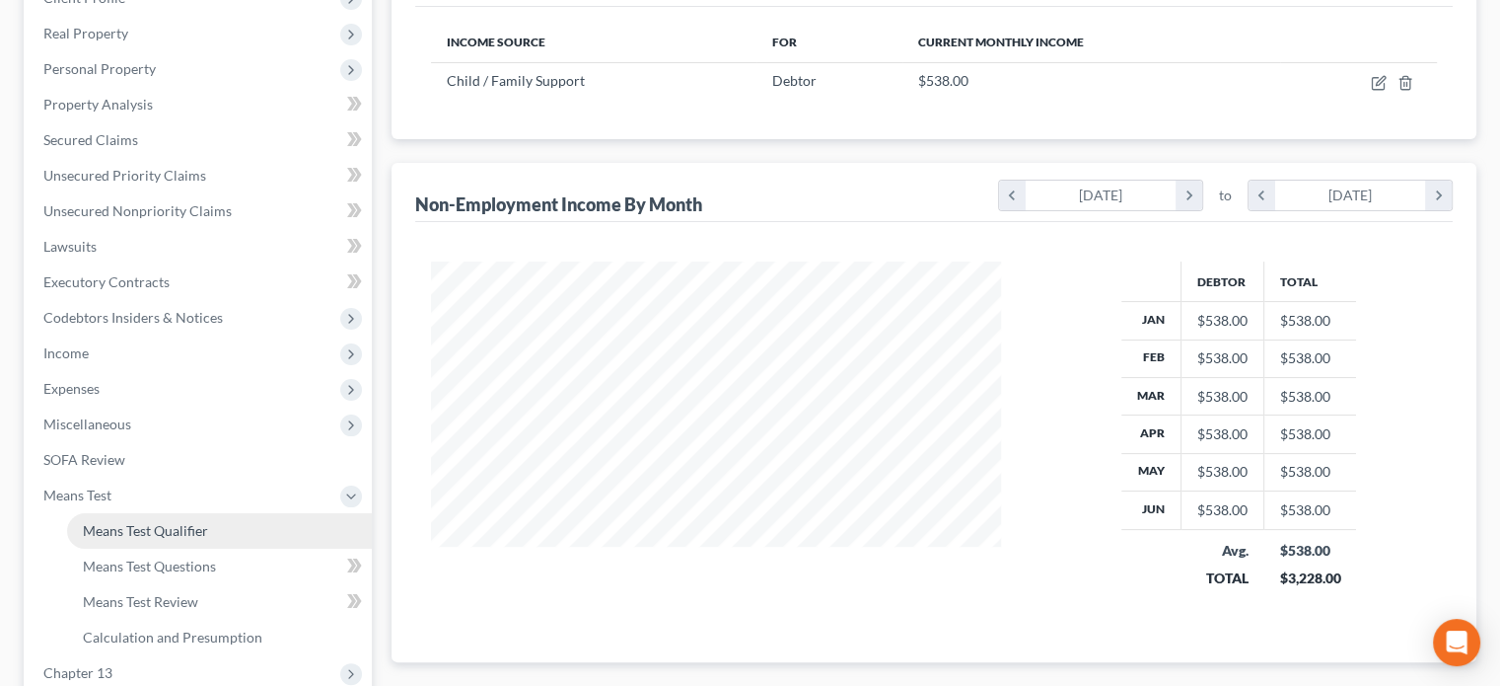
click at [148, 531] on span "Means Test Qualifier" at bounding box center [145, 530] width 125 height 17
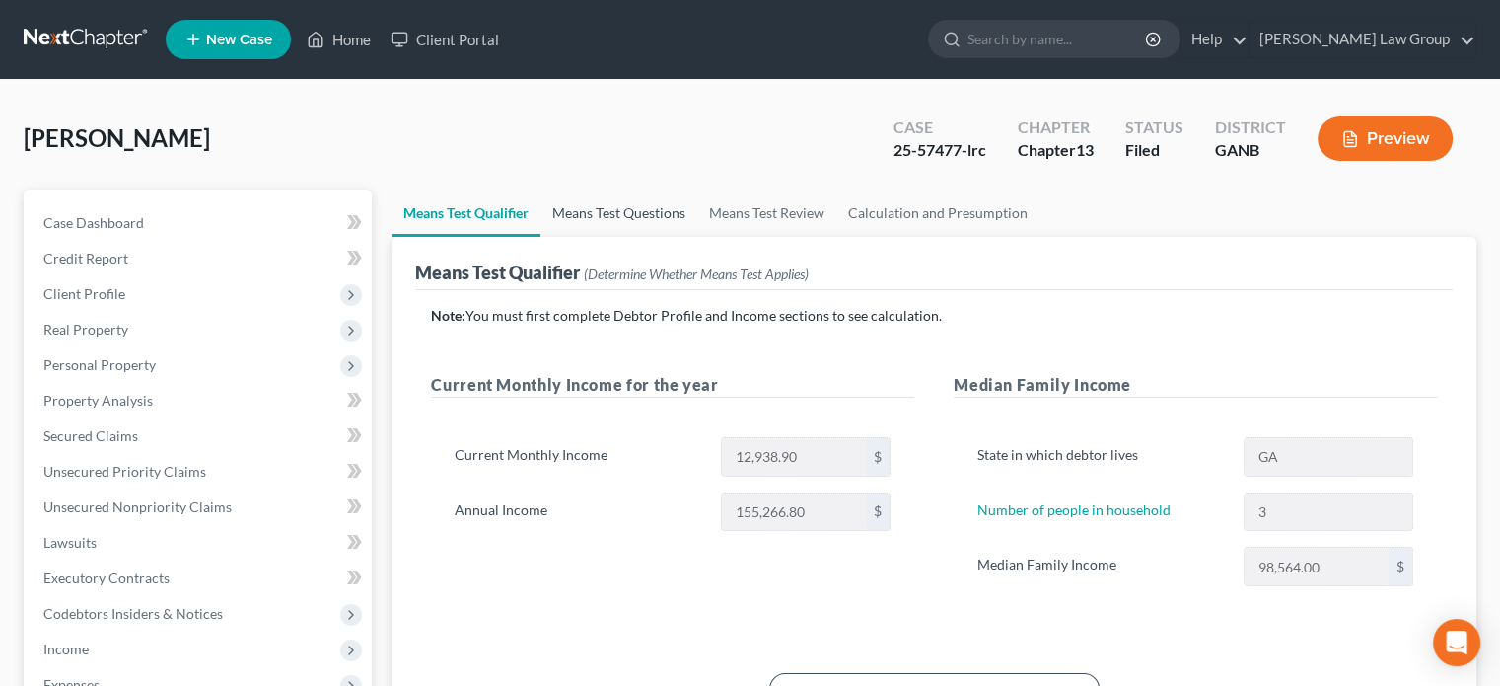
click at [621, 211] on link "Means Test Questions" at bounding box center [619, 212] width 157 height 47
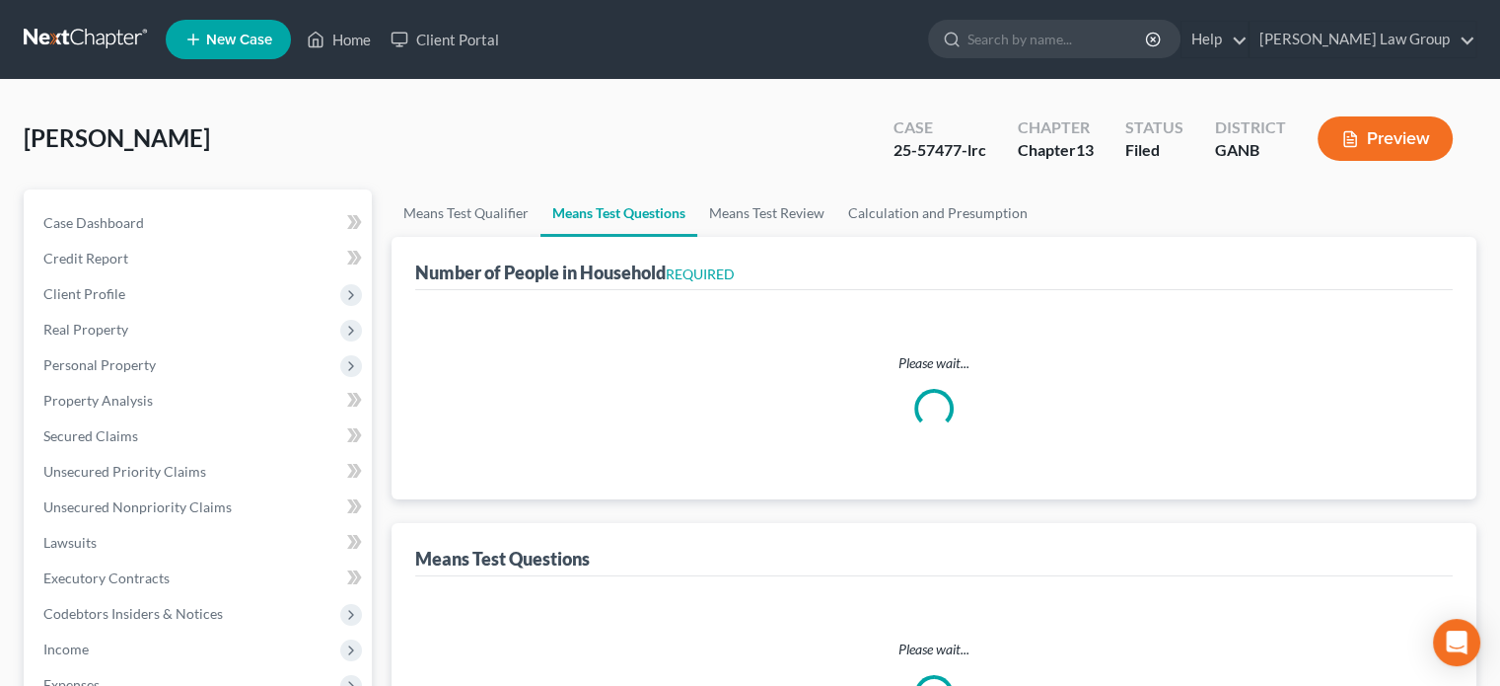
select select "1"
select select "60"
select select "3"
select select "0"
select select "1"
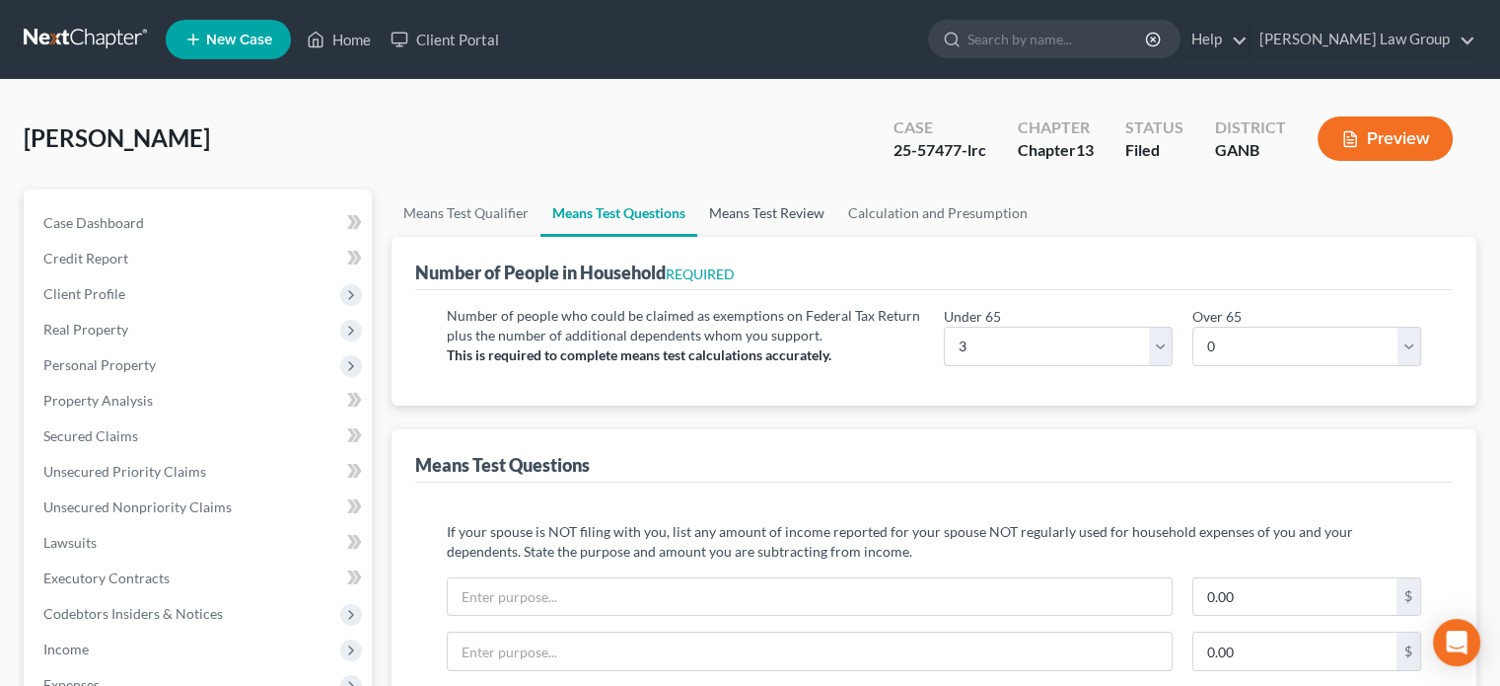
click at [758, 208] on link "Means Test Review" at bounding box center [766, 212] width 139 height 47
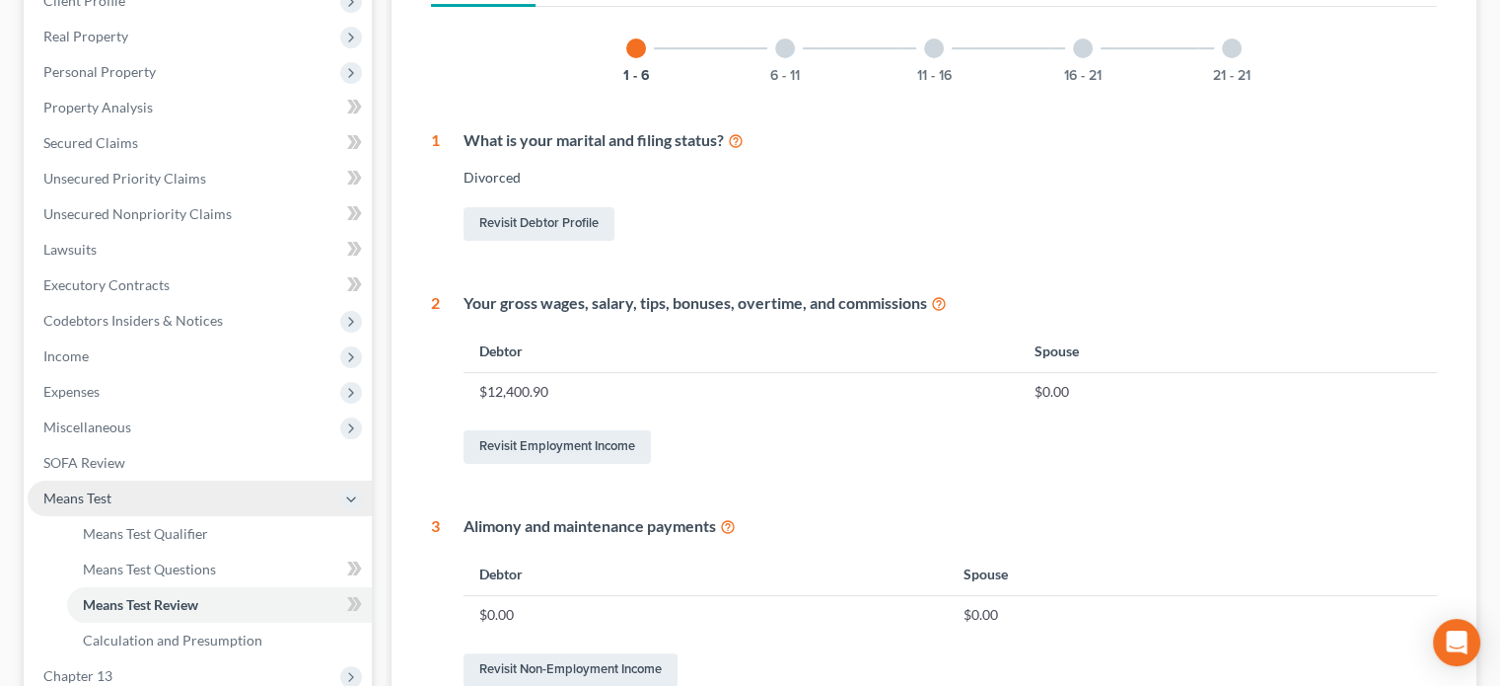
scroll to position [296, 0]
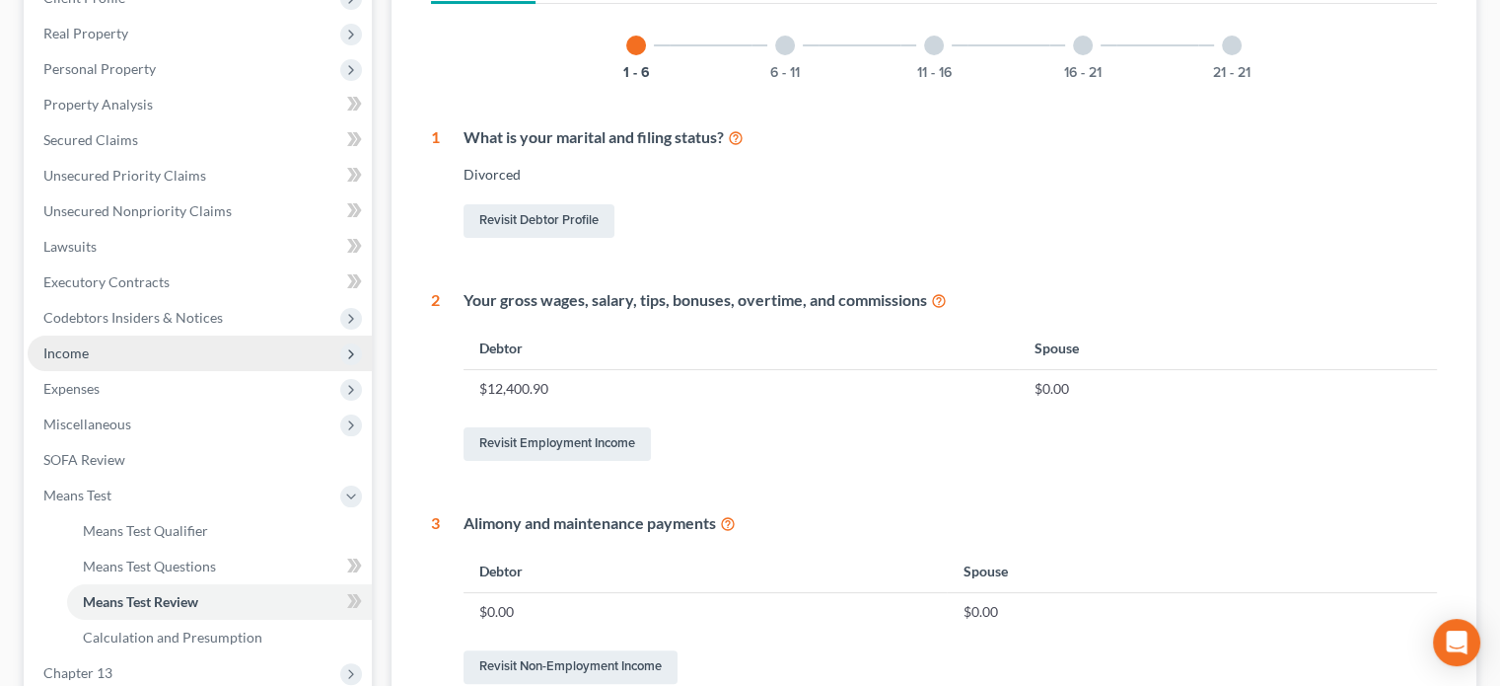
click at [83, 357] on span "Income" at bounding box center [65, 352] width 45 height 17
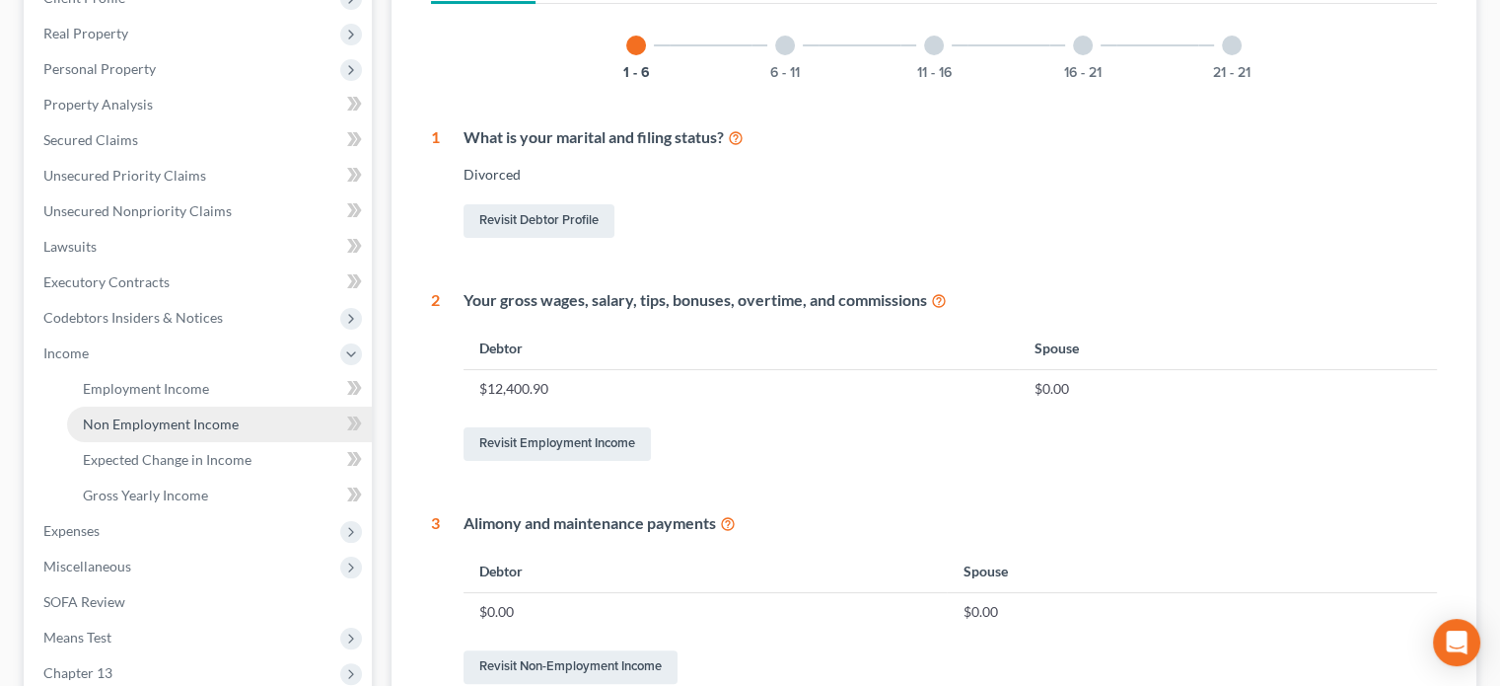
click at [139, 425] on span "Non Employment Income" at bounding box center [161, 423] width 156 height 17
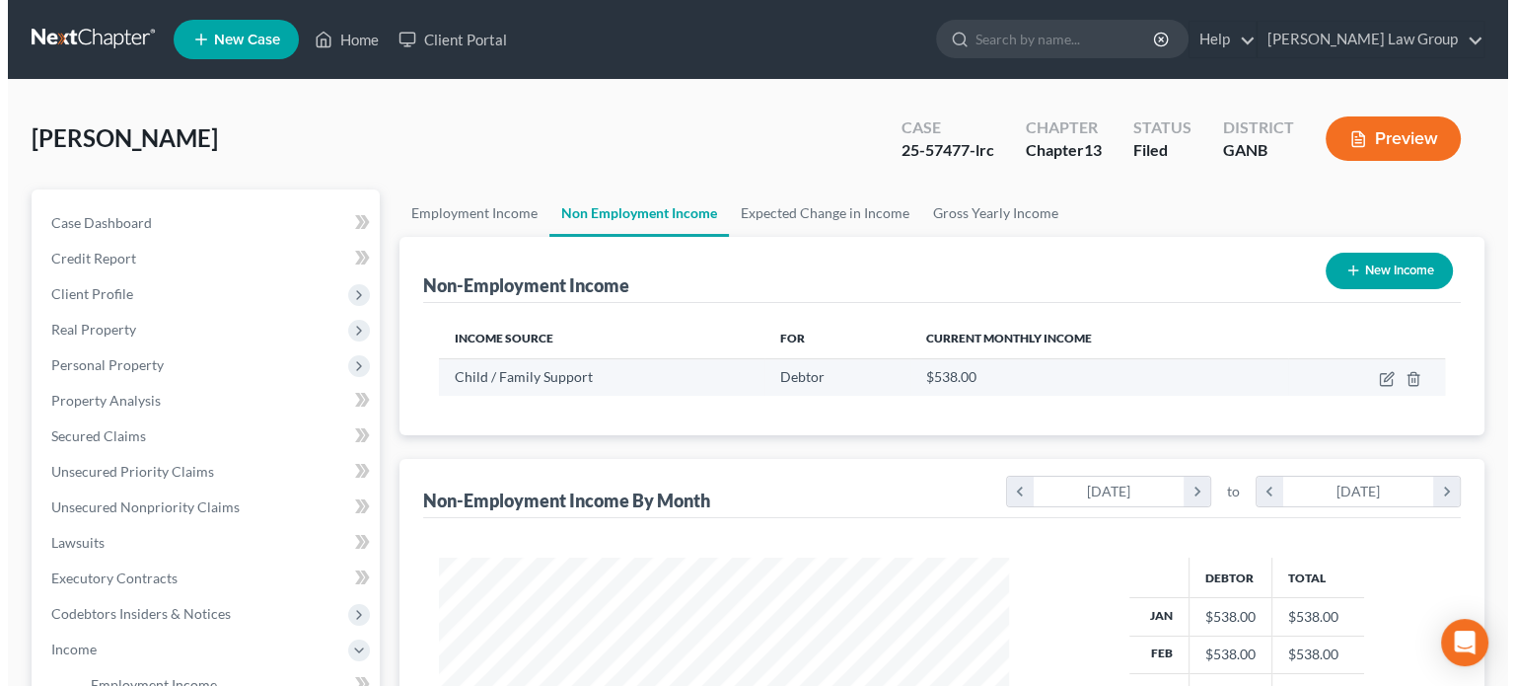
scroll to position [351, 609]
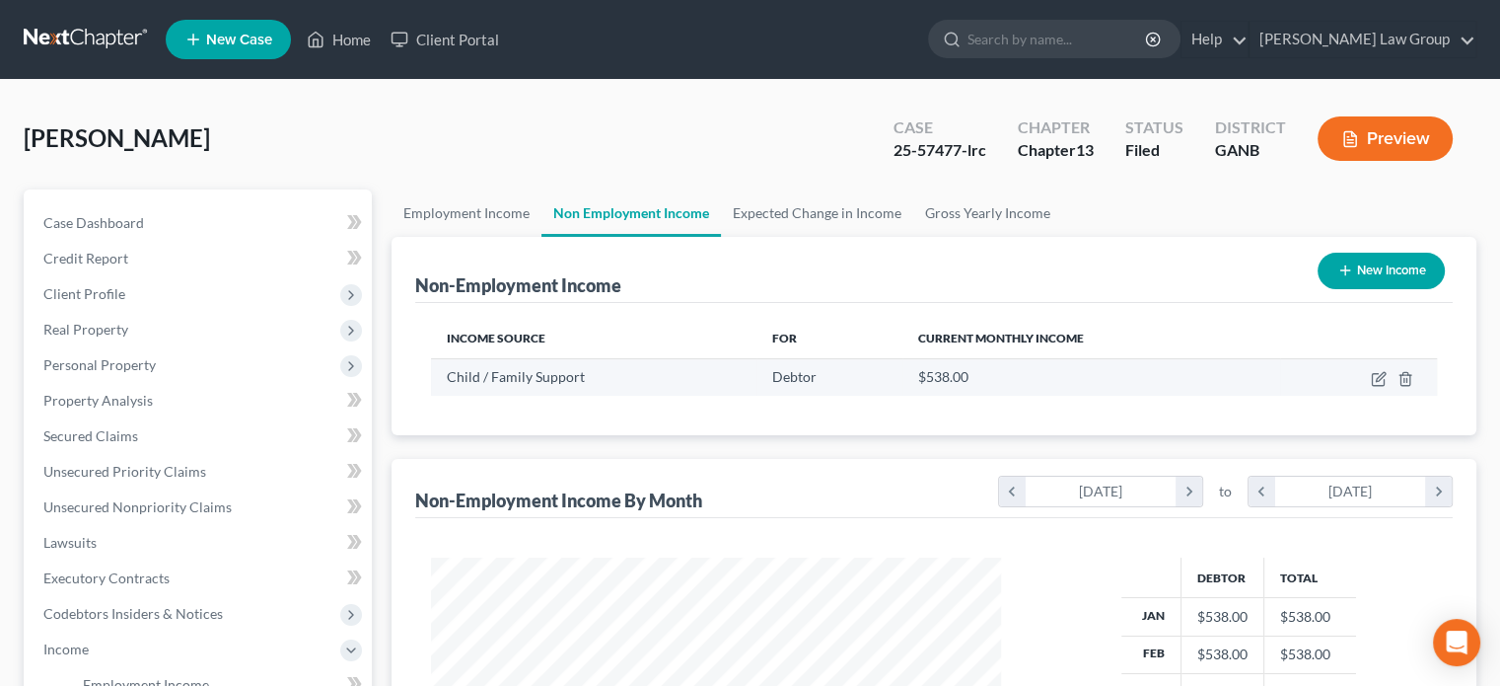
click at [504, 376] on span "Child / Family Support" at bounding box center [516, 376] width 138 height 17
click at [1379, 376] on icon "button" at bounding box center [1380, 376] width 9 height 9
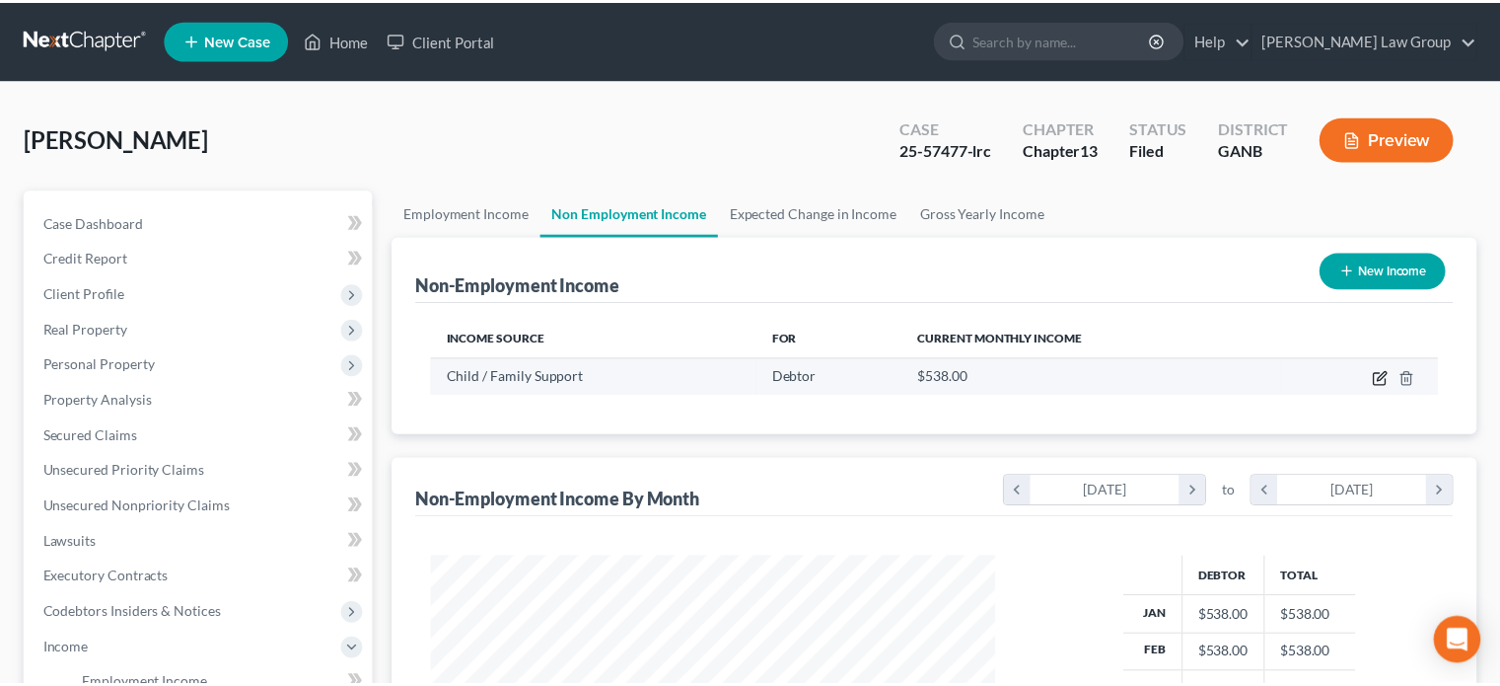
scroll to position [351, 616]
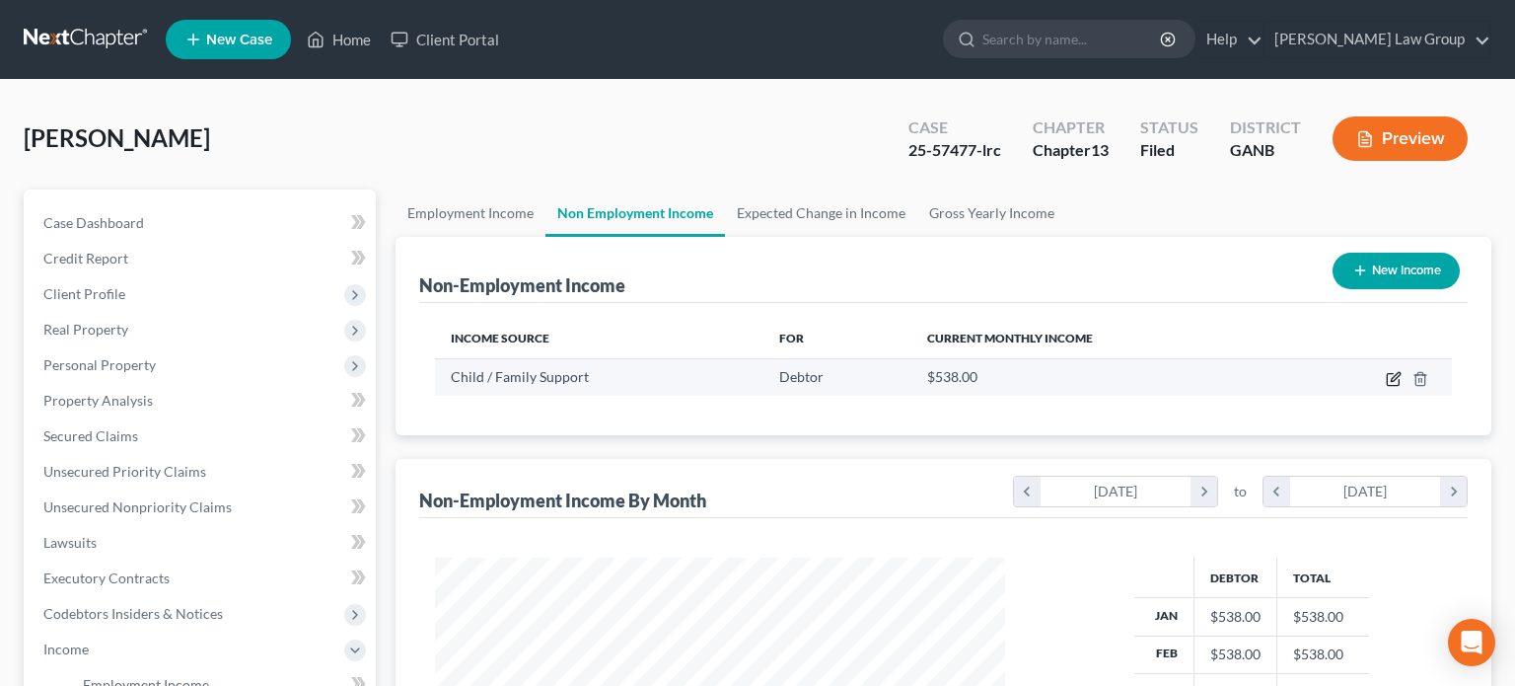
select select "7"
select select "0"
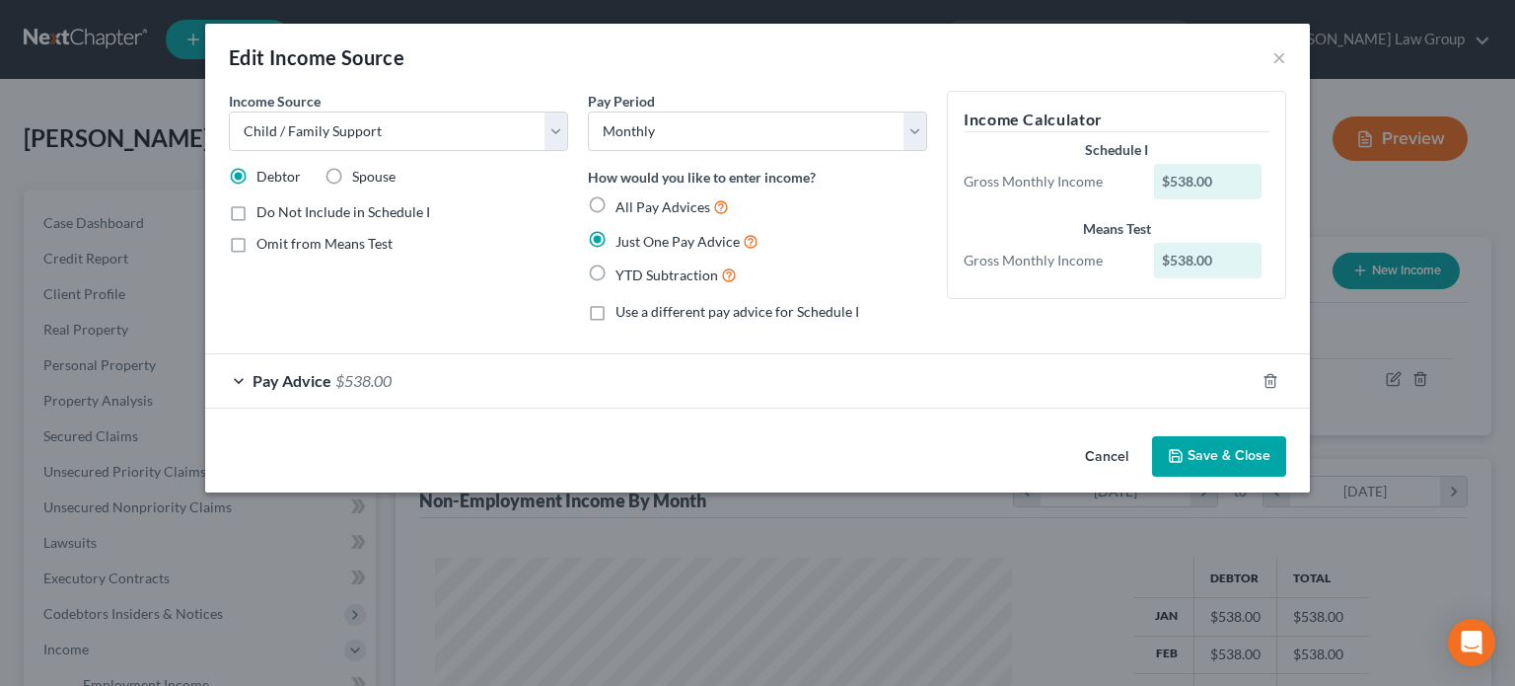
click at [1240, 453] on button "Save & Close" at bounding box center [1219, 456] width 134 height 41
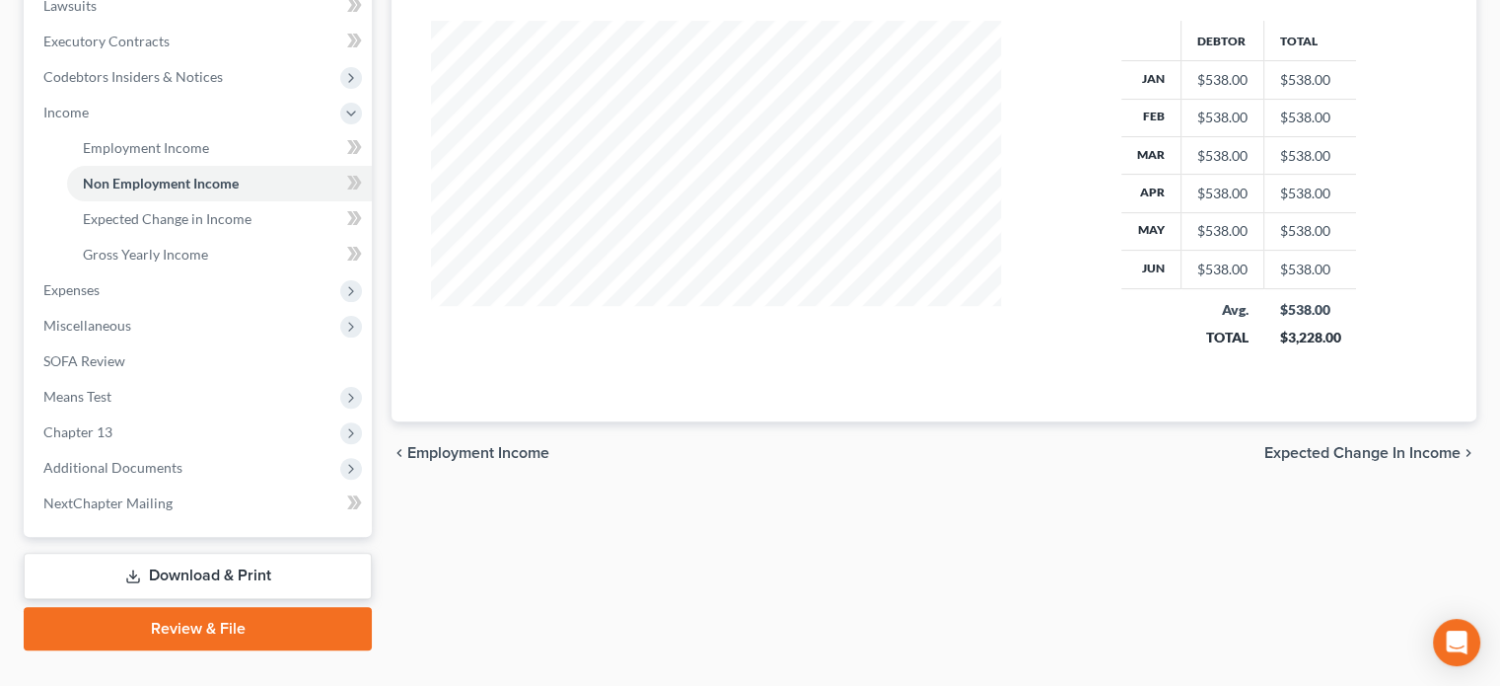
scroll to position [574, 0]
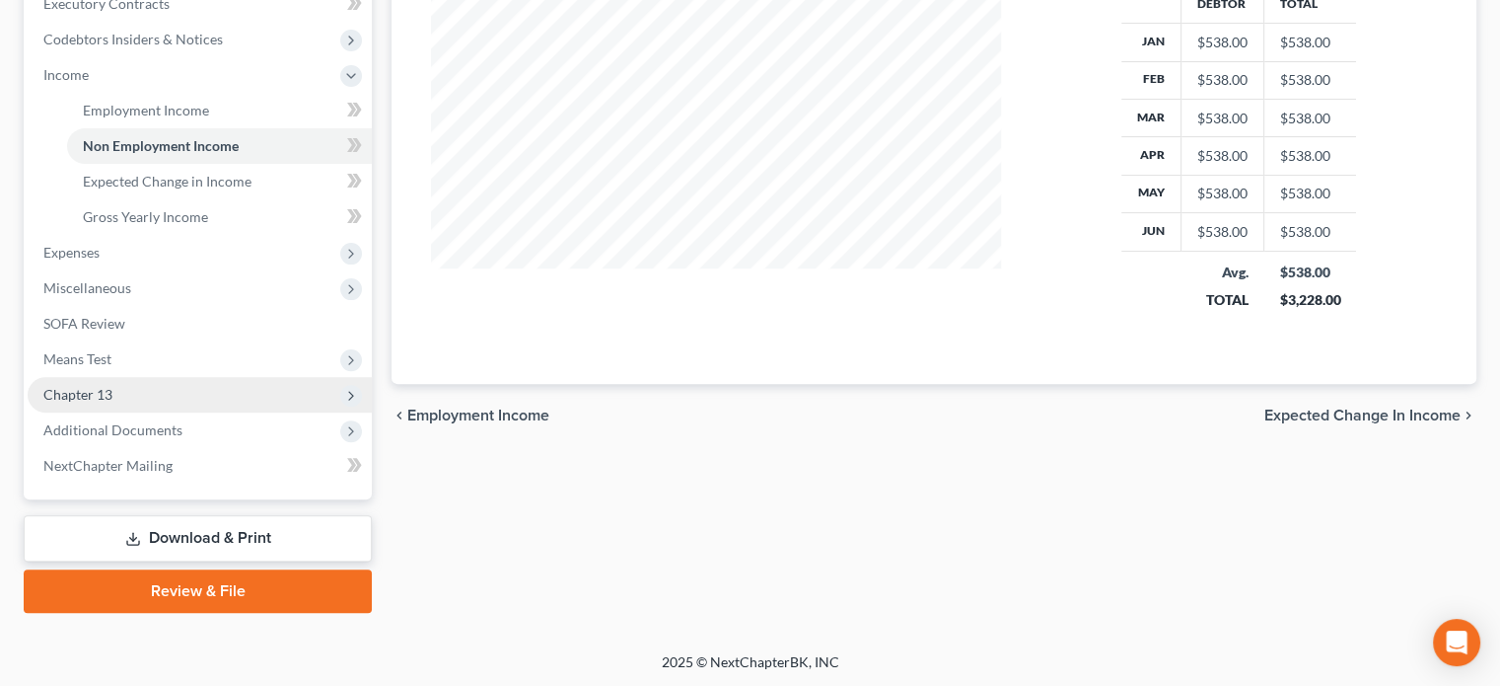
click at [87, 387] on span "Chapter 13" at bounding box center [77, 394] width 69 height 17
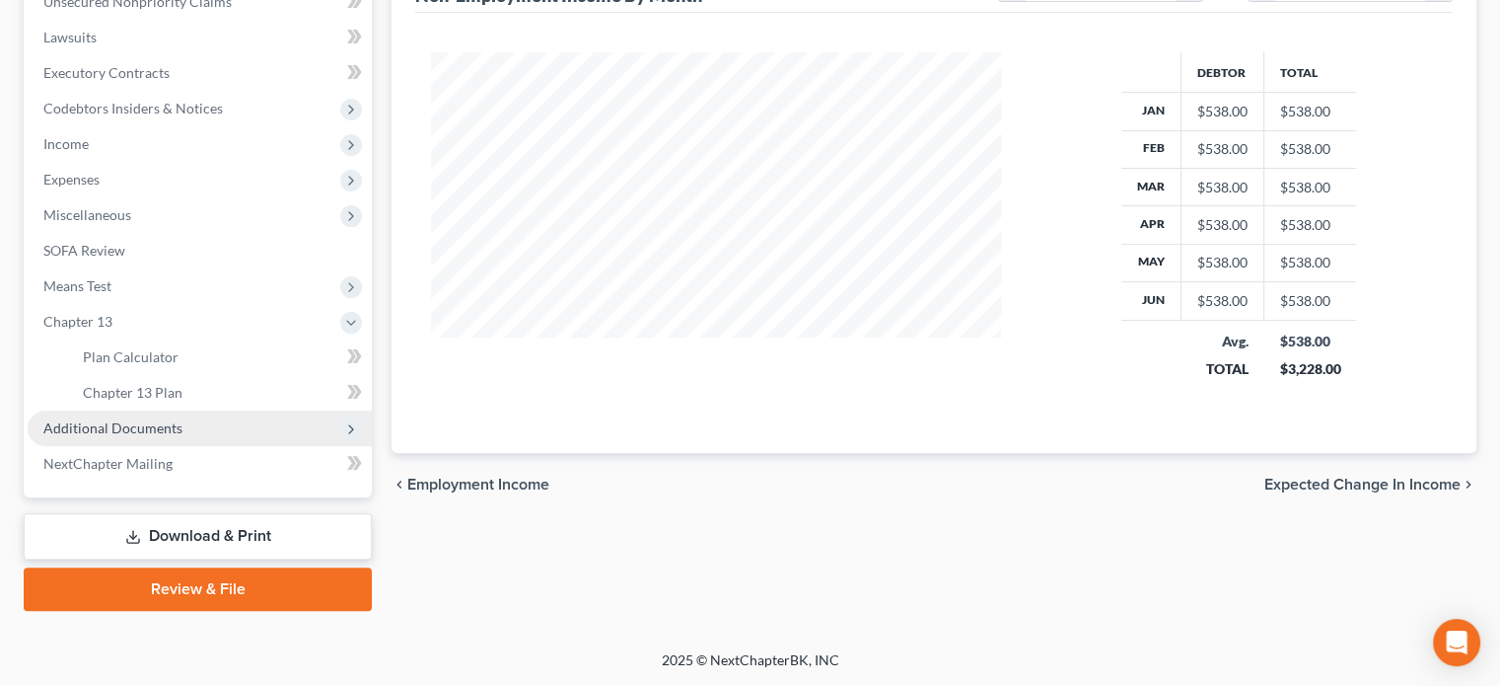
scroll to position [503, 0]
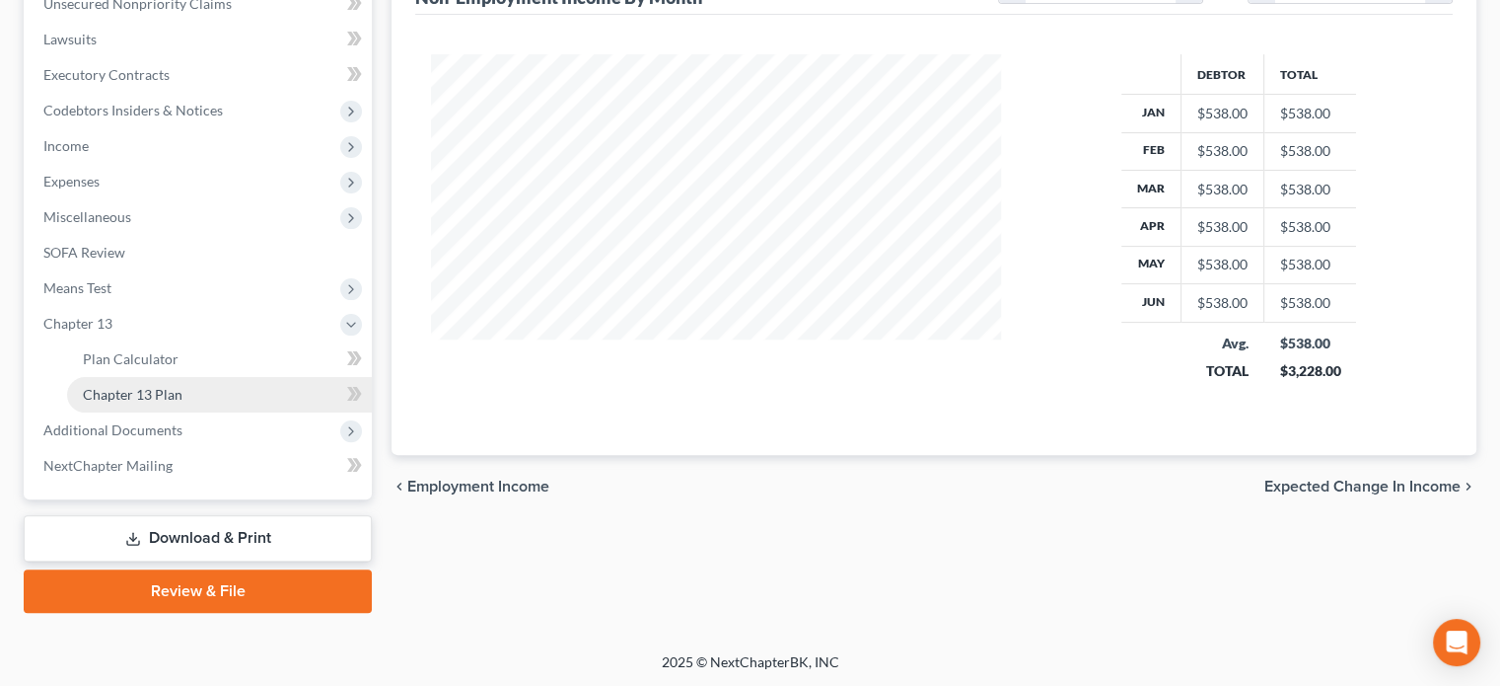
click at [115, 394] on span "Chapter 13 Plan" at bounding box center [133, 394] width 100 height 17
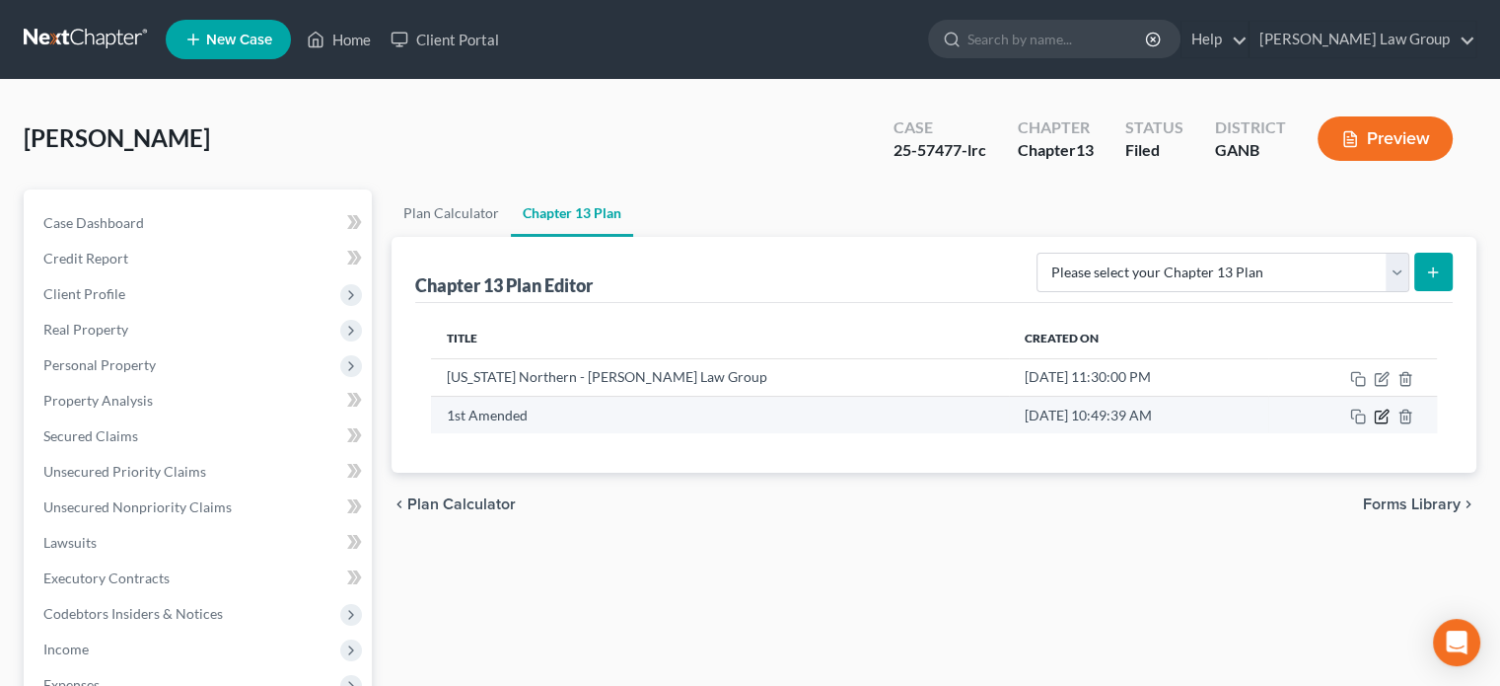
click at [1377, 414] on icon "button" at bounding box center [1382, 416] width 16 height 16
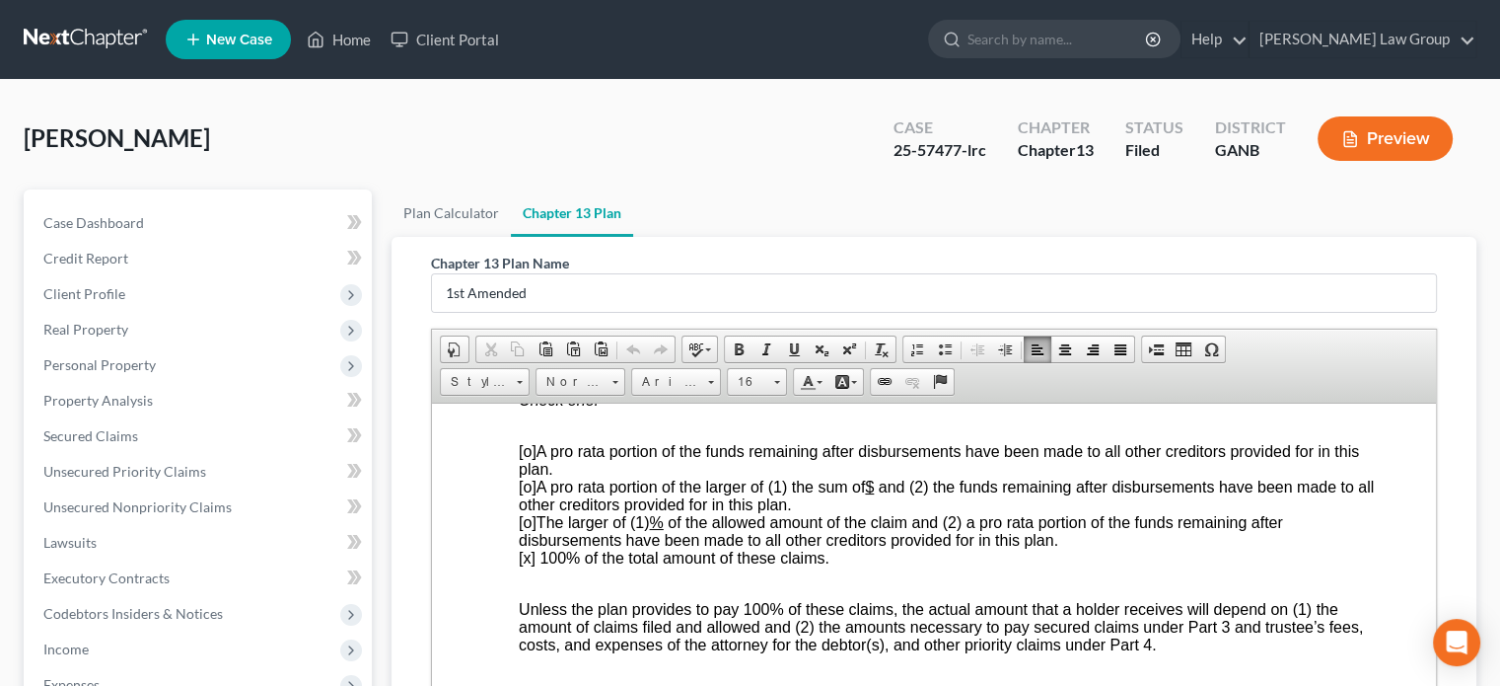
scroll to position [7288, 0]
